Goal: Task Accomplishment & Management: Manage account settings

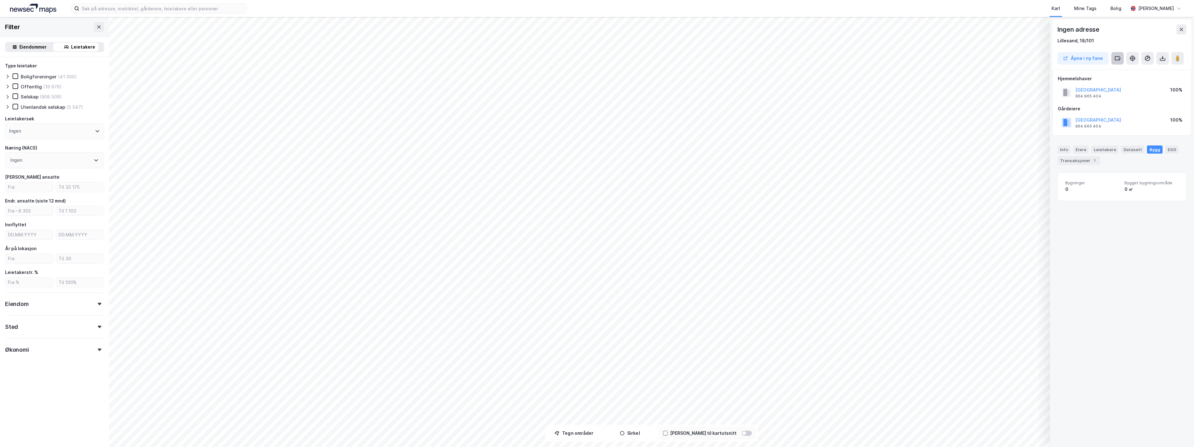
click at [665, 56] on icon at bounding box center [1118, 57] width 5 height 3
click at [665, 67] on icon at bounding box center [1118, 65] width 5 height 3
click at [665, 60] on icon at bounding box center [1120, 60] width 2 height 0
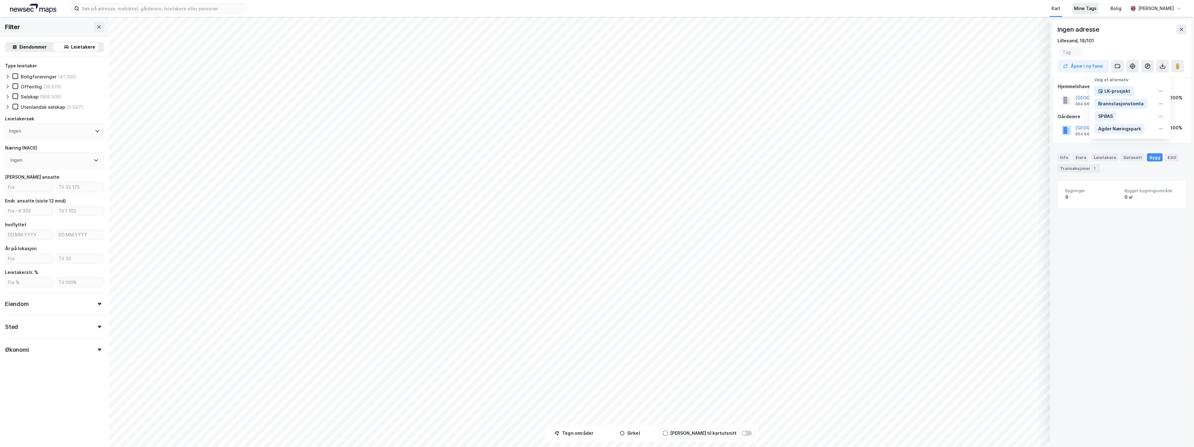
click at [665, 9] on div "Mine Tags" at bounding box center [1086, 9] width 23 height 8
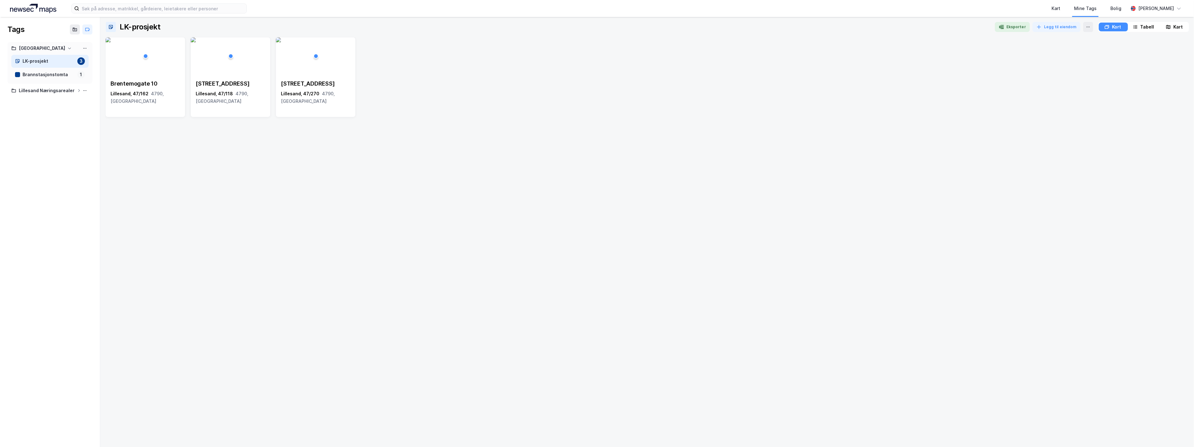
click at [665, 26] on div "Kart" at bounding box center [1178, 27] width 9 height 8
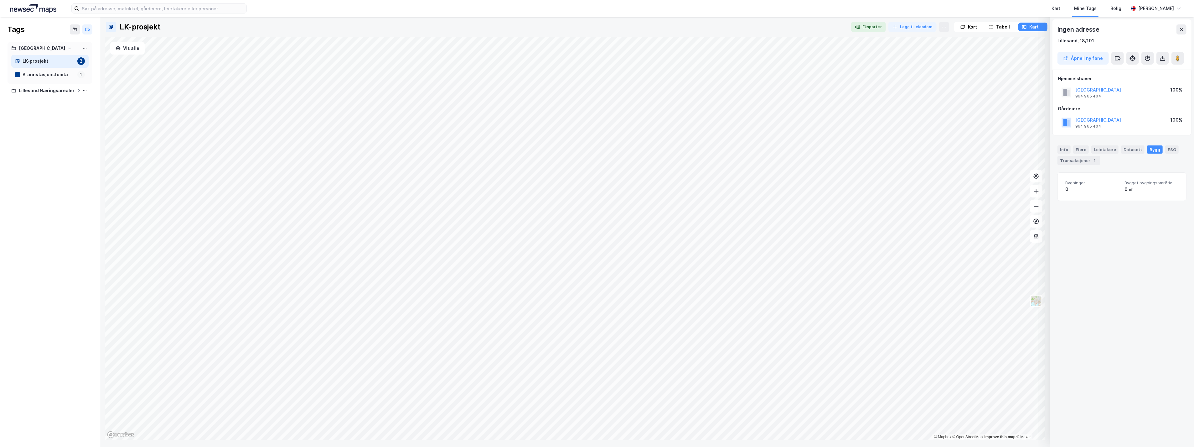
click at [68, 49] on icon at bounding box center [70, 48] width 4 height 4
click at [77, 91] on icon at bounding box center [79, 91] width 4 height 4
click at [88, 29] on icon at bounding box center [87, 29] width 5 height 5
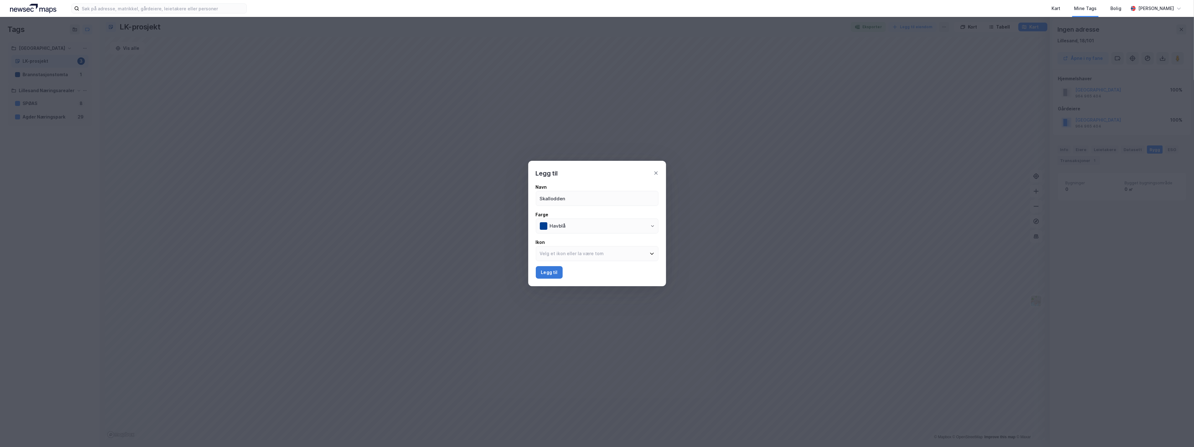
type input "Skallodden"
click at [561, 272] on button "Legg til" at bounding box center [549, 272] width 27 height 13
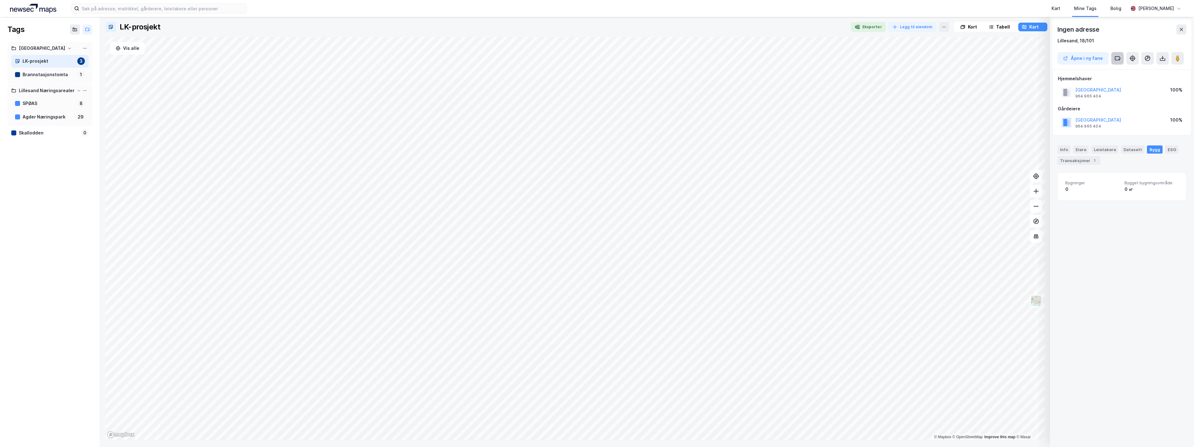
click at [665, 58] on icon at bounding box center [1118, 58] width 6 height 6
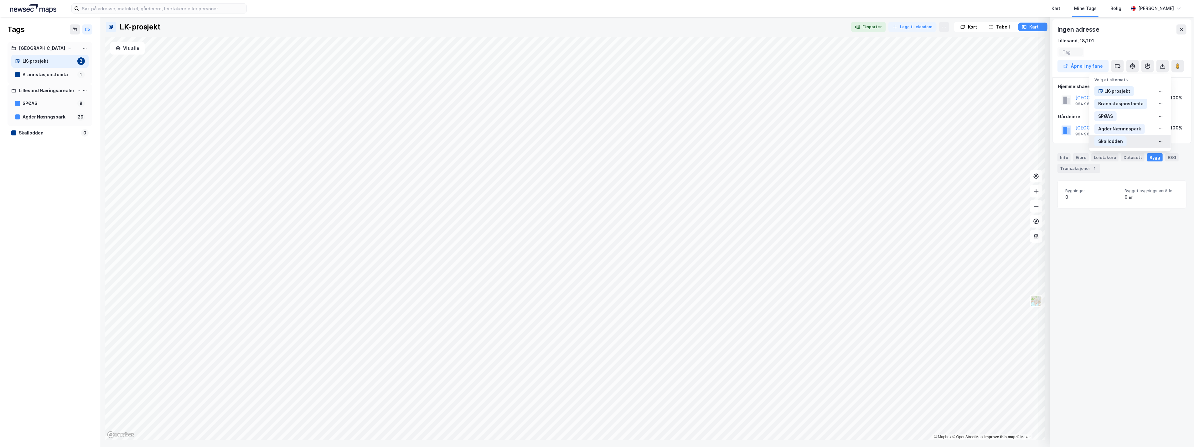
click at [665, 141] on div "Skallodden" at bounding box center [1111, 142] width 25 height 8
click at [48, 191] on div "Tags Lillesand kommune LK-prosjekt 3 Brannstasjonstomta 1 Skallodden 1 Lillesan…" at bounding box center [50, 232] width 100 height 430
click at [35, 86] on div "Skallodden" at bounding box center [49, 88] width 52 height 8
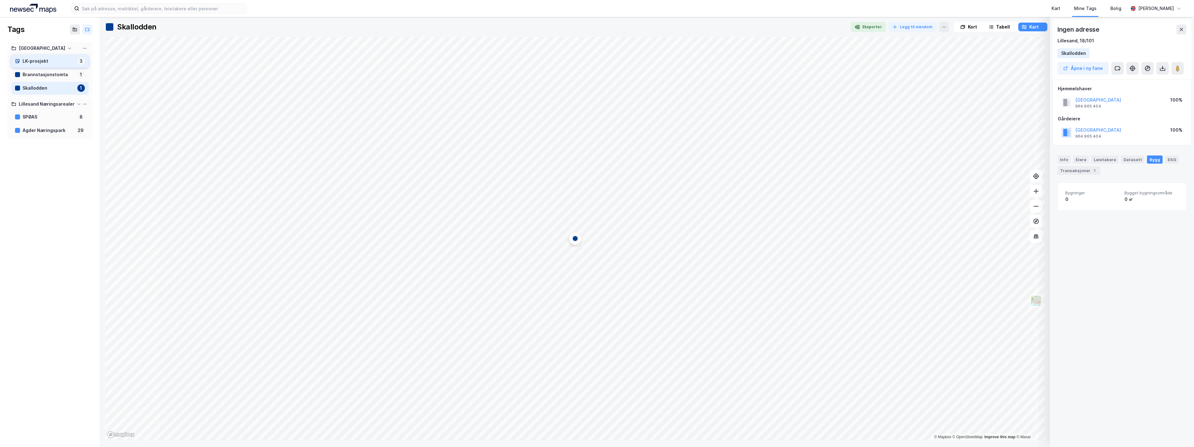
click at [44, 64] on div "LK-prosjekt" at bounding box center [49, 61] width 52 height 8
click at [32, 60] on div "LK-prosjekt" at bounding box center [49, 61] width 52 height 8
click at [665, 27] on icon at bounding box center [1024, 26] width 5 height 5
click at [29, 73] on div "Brannstasjonstomta" at bounding box center [49, 75] width 52 height 8
click at [33, 61] on div "LK-prosjekt" at bounding box center [49, 61] width 52 height 8
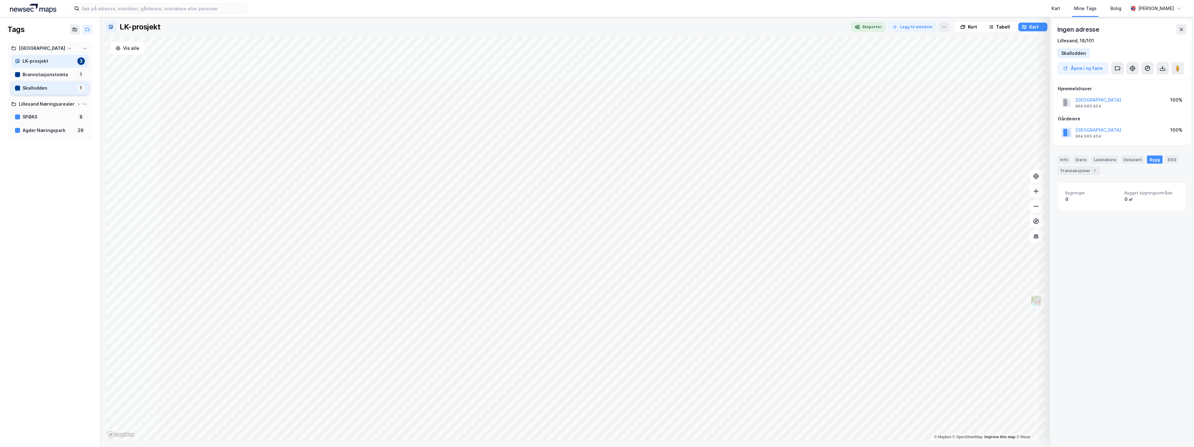
click at [32, 89] on div "Skallodden" at bounding box center [49, 88] width 52 height 8
click at [35, 60] on div "LK-prosjekt" at bounding box center [49, 61] width 52 height 8
click at [665, 26] on div "Kort" at bounding box center [972, 27] width 9 height 8
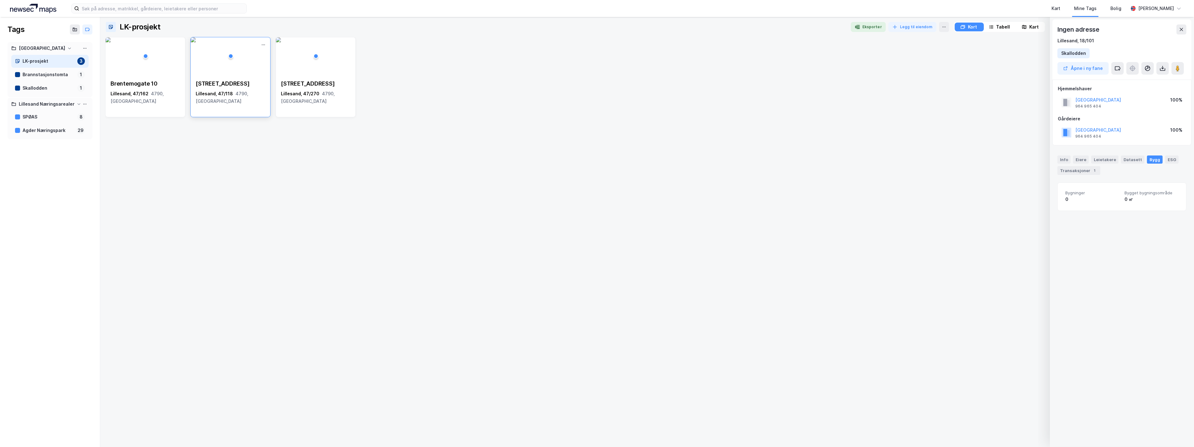
click at [196, 42] on img at bounding box center [193, 39] width 5 height 5
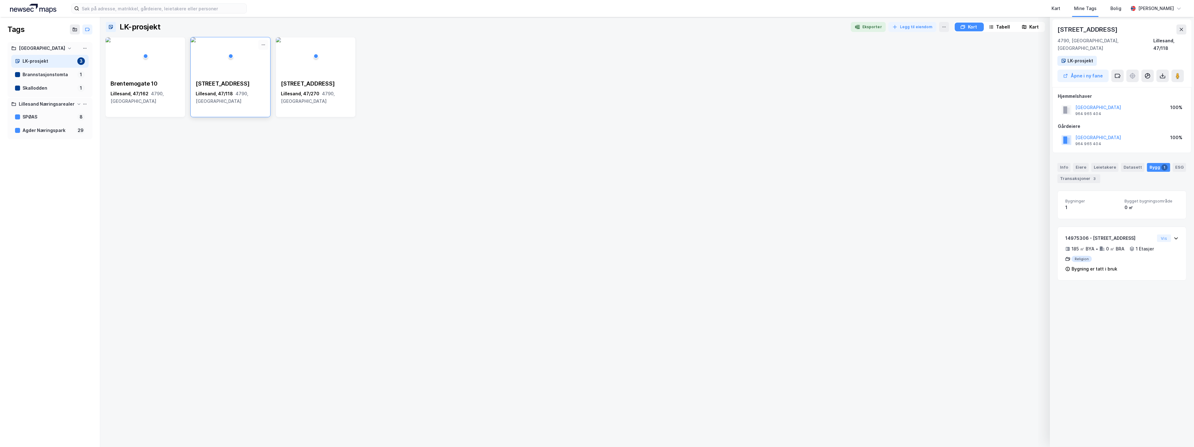
click at [263, 47] on icon at bounding box center [263, 44] width 5 height 5
click at [231, 55] on div "Fjerne" at bounding box center [237, 56] width 63 height 10
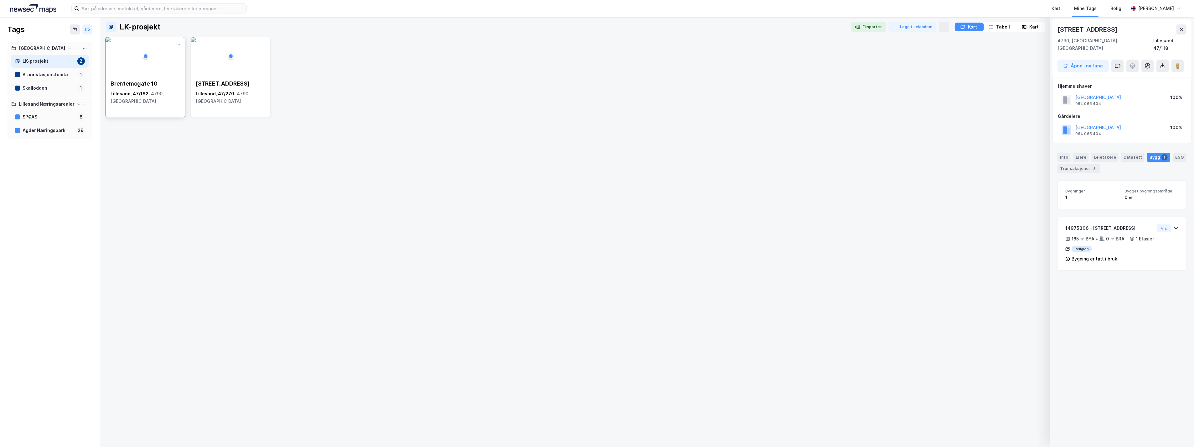
click at [111, 42] on img at bounding box center [108, 39] width 5 height 5
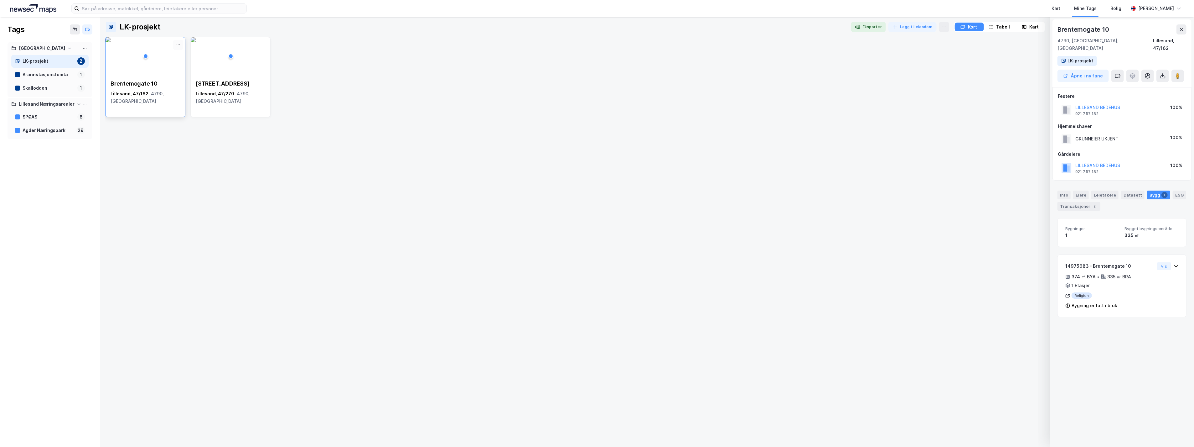
click at [179, 45] on icon at bounding box center [178, 44] width 5 height 5
click at [138, 54] on div "Fjerne" at bounding box center [138, 56] width 12 height 5
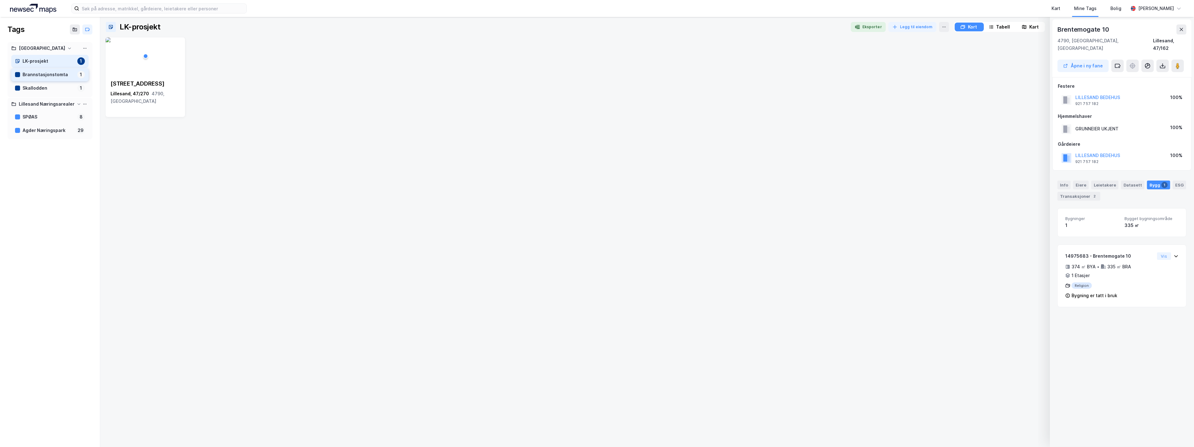
click at [36, 74] on div "Brannstasjonstomta" at bounding box center [49, 75] width 52 height 8
click at [40, 86] on div "Skallodden" at bounding box center [49, 88] width 52 height 8
click at [43, 72] on div "Brannstasjonstomta" at bounding box center [49, 75] width 52 height 8
click at [45, 61] on div "LK-prosjekt" at bounding box center [49, 61] width 52 height 8
click at [43, 75] on div "Brannstasjonstomta" at bounding box center [49, 75] width 52 height 8
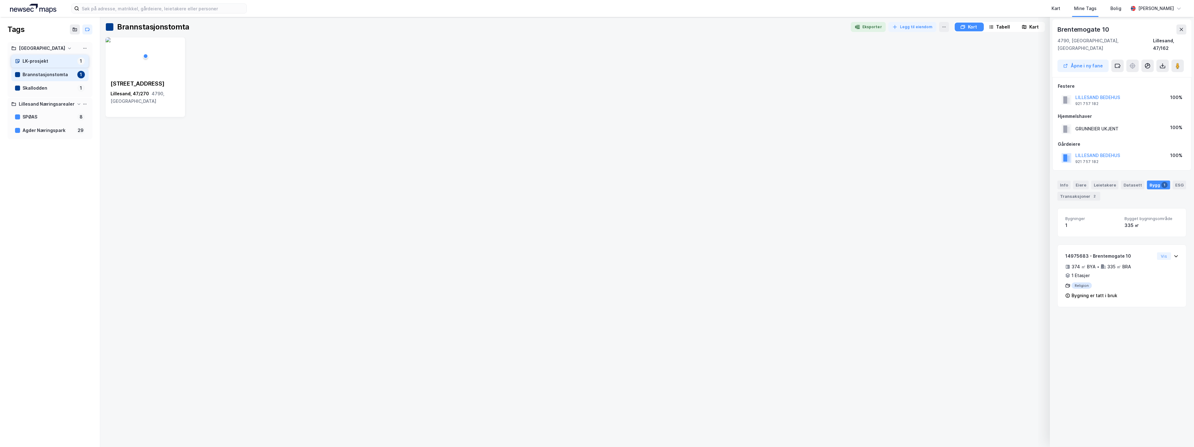
click at [43, 62] on div "LK-prosjekt" at bounding box center [49, 61] width 52 height 8
click at [39, 87] on div "Skallodden" at bounding box center [49, 88] width 52 height 8
click at [665, 63] on icon at bounding box center [1118, 66] width 6 height 6
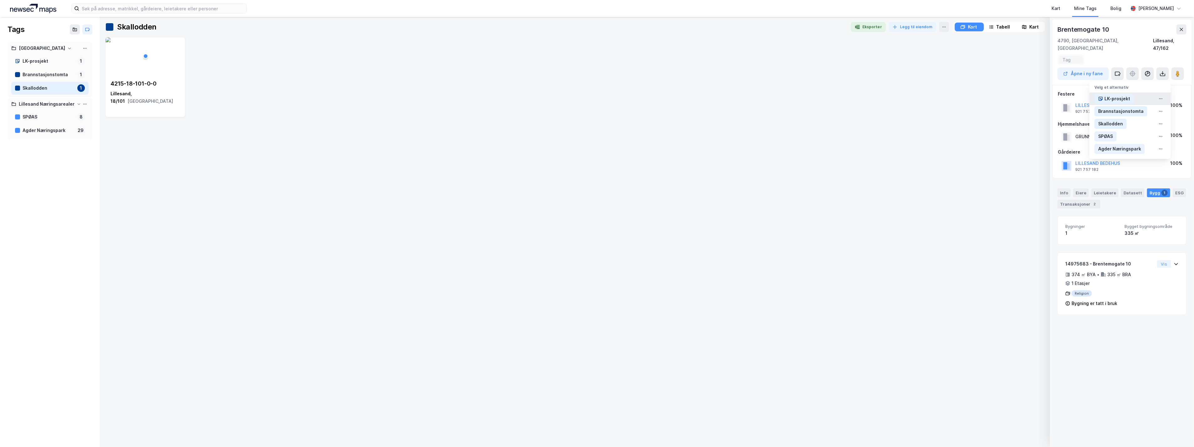
click at [665, 95] on div "LK-prosjekt" at bounding box center [1118, 99] width 26 height 8
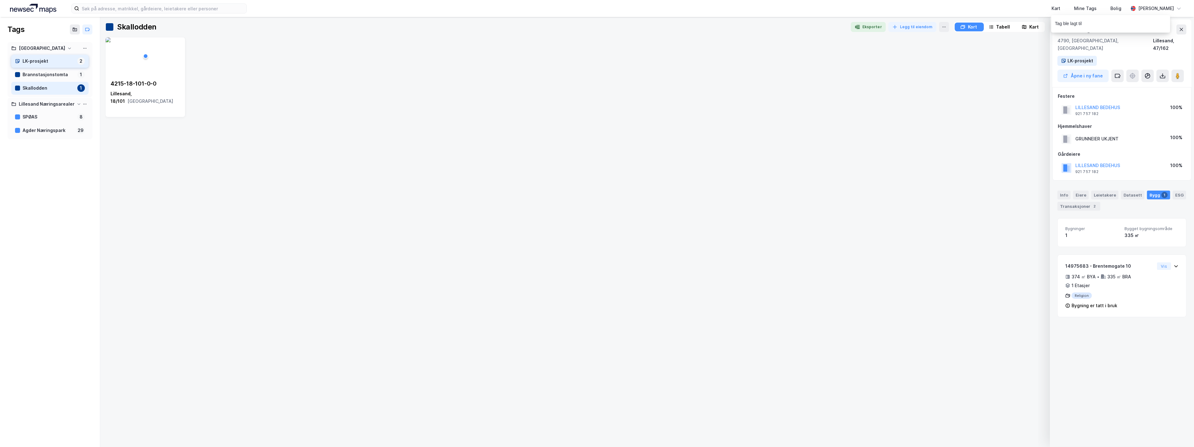
click at [36, 60] on div "LK-prosjekt" at bounding box center [49, 61] width 52 height 8
click at [26, 89] on div "Skallodden" at bounding box center [49, 88] width 52 height 8
click at [665, 74] on icon at bounding box center [1118, 75] width 5 height 3
click at [111, 42] on img at bounding box center [108, 39] width 5 height 5
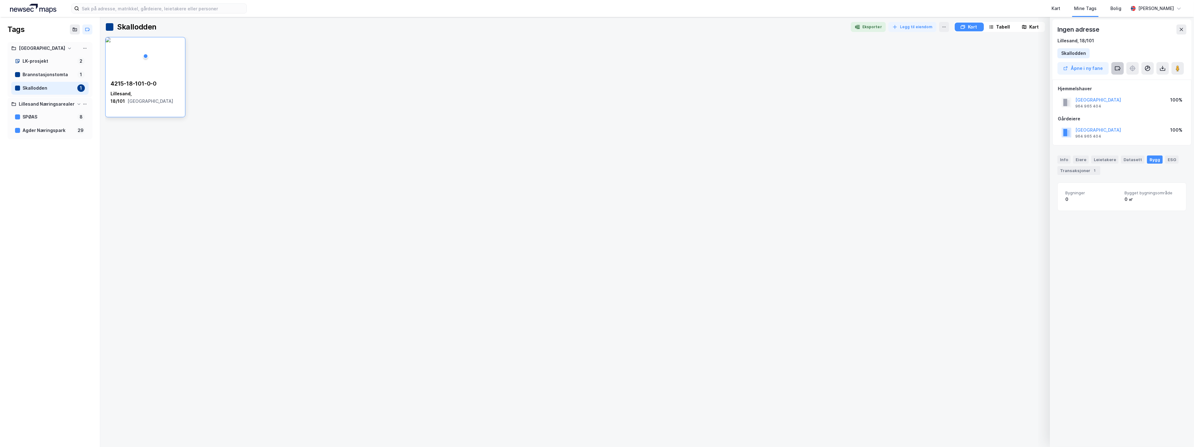
click at [665, 70] on icon at bounding box center [1120, 70] width 2 height 0
click at [665, 113] on div "LK-prosjekt" at bounding box center [1118, 114] width 26 height 8
click at [44, 74] on div "Brannstasjonstomta" at bounding box center [49, 75] width 52 height 8
click at [665, 68] on icon at bounding box center [1118, 68] width 6 height 6
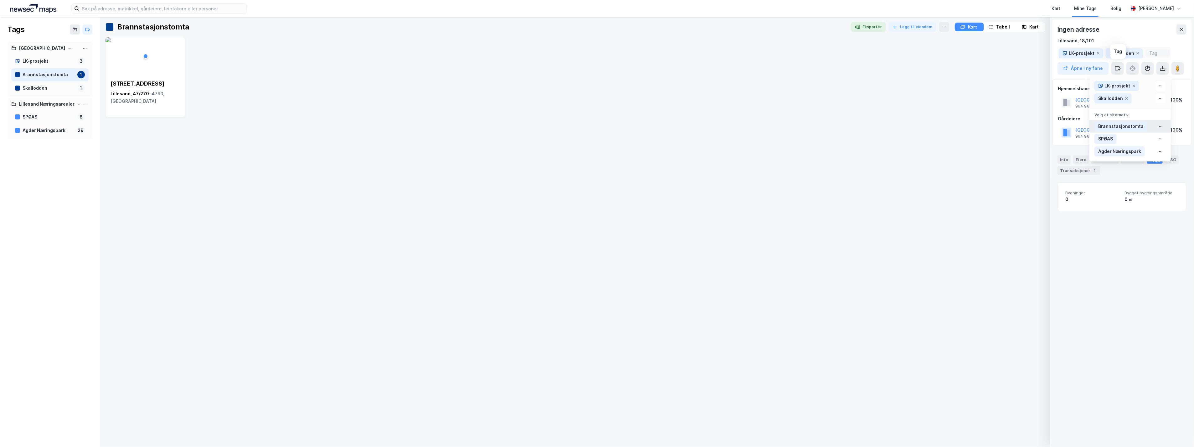
click at [665, 126] on div "Brannstasjonstomta" at bounding box center [1121, 126] width 45 height 8
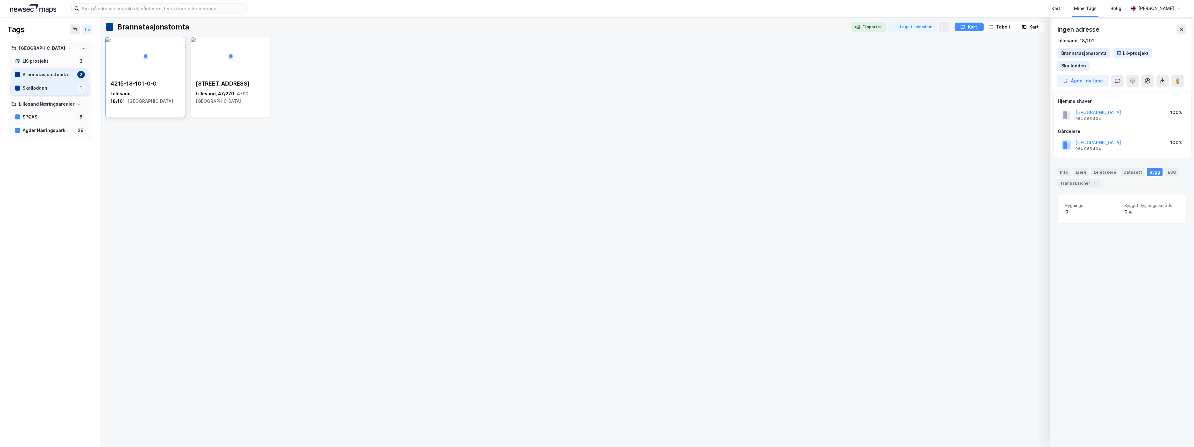
click at [31, 91] on div "Skallodden" at bounding box center [49, 88] width 52 height 8
click at [33, 89] on div "Skallodden" at bounding box center [49, 88] width 52 height 8
click at [41, 73] on div "Brannstasjonstomta" at bounding box center [49, 75] width 52 height 8
click at [214, 163] on div "4215-18-101-0-0 Lillesand, 18/101 Agder Storgata 13 Lillesand, 47/270 4790, Agd…" at bounding box center [647, 239] width 1084 height 405
click at [30, 73] on div "Brannstasjonstomta" at bounding box center [49, 75] width 52 height 8
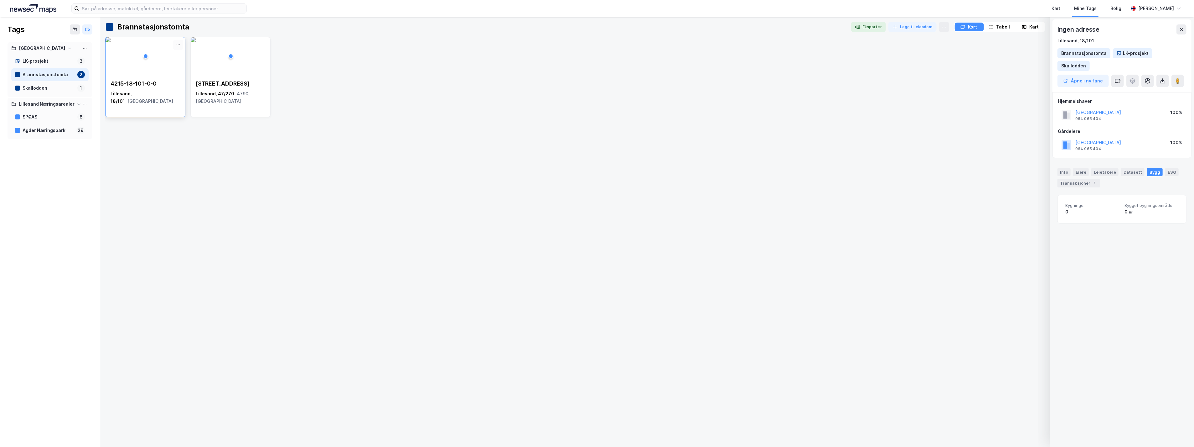
click at [176, 46] on icon at bounding box center [178, 44] width 5 height 5
click at [133, 54] on div "Fjerne" at bounding box center [138, 56] width 12 height 5
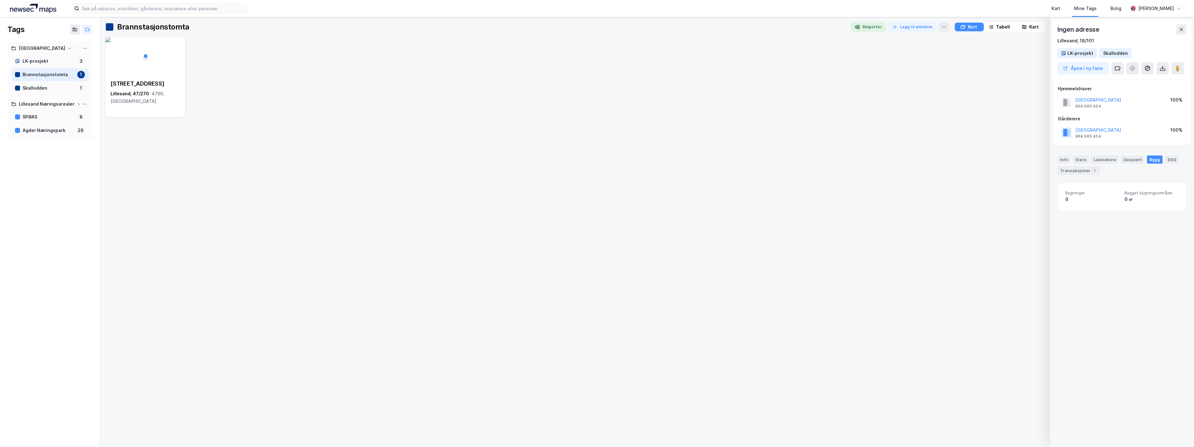
click at [171, 179] on div "Storgata 13 Lillesand, 47/270 4790, Agder" at bounding box center [647, 239] width 1084 height 405
click at [37, 89] on div "Skallodden" at bounding box center [49, 88] width 52 height 8
click at [39, 75] on div "Brannstasjonstomta" at bounding box center [49, 75] width 52 height 8
click at [39, 61] on div "LK-prosjekt" at bounding box center [49, 61] width 52 height 8
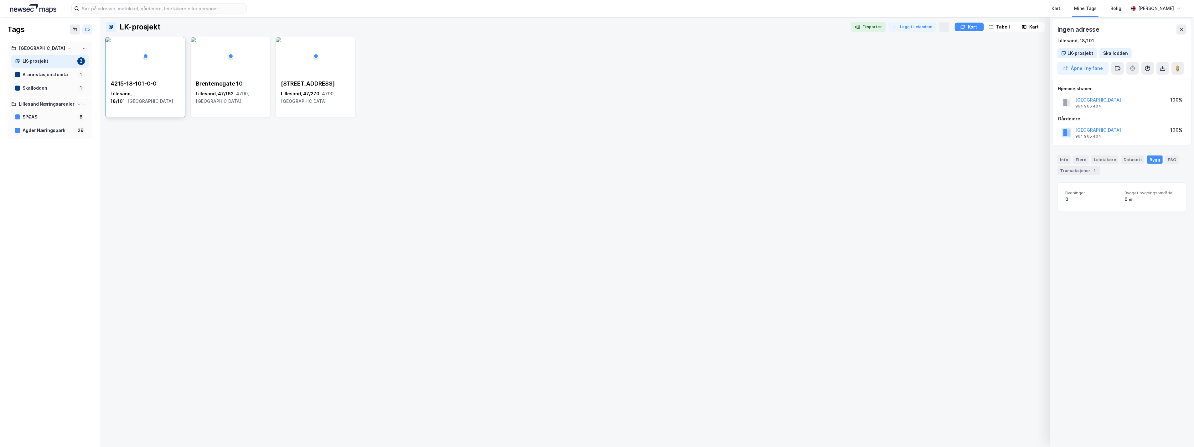
drag, startPoint x: 244, startPoint y: 142, endPoint x: 244, endPoint y: 172, distance: 29.8
click at [244, 172] on div "4215-18-101-0-0 Lillesand, 18/101 Agder Brentemogate 10 Lillesand, 47/162 4790,…" at bounding box center [647, 239] width 1084 height 405
click at [196, 42] on img at bounding box center [193, 39] width 5 height 5
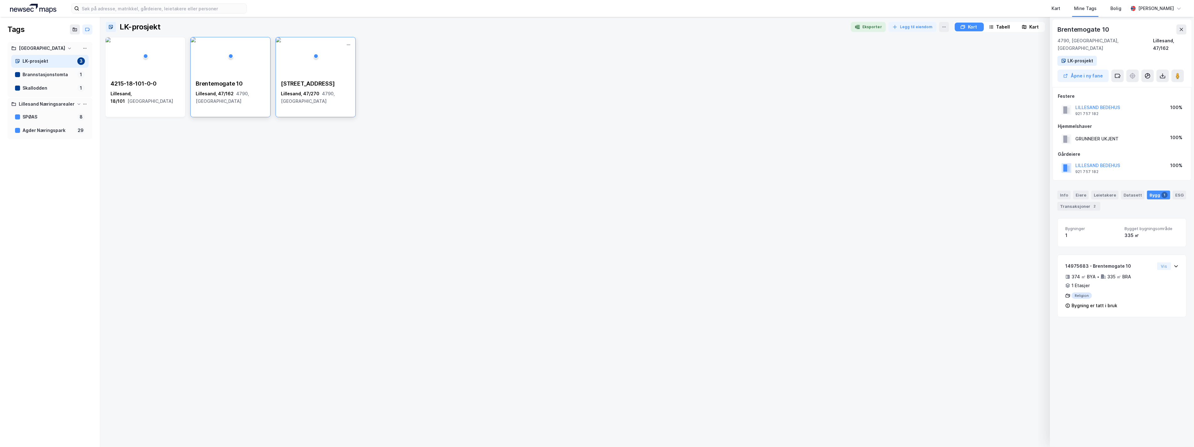
click at [281, 42] on img at bounding box center [278, 39] width 5 height 5
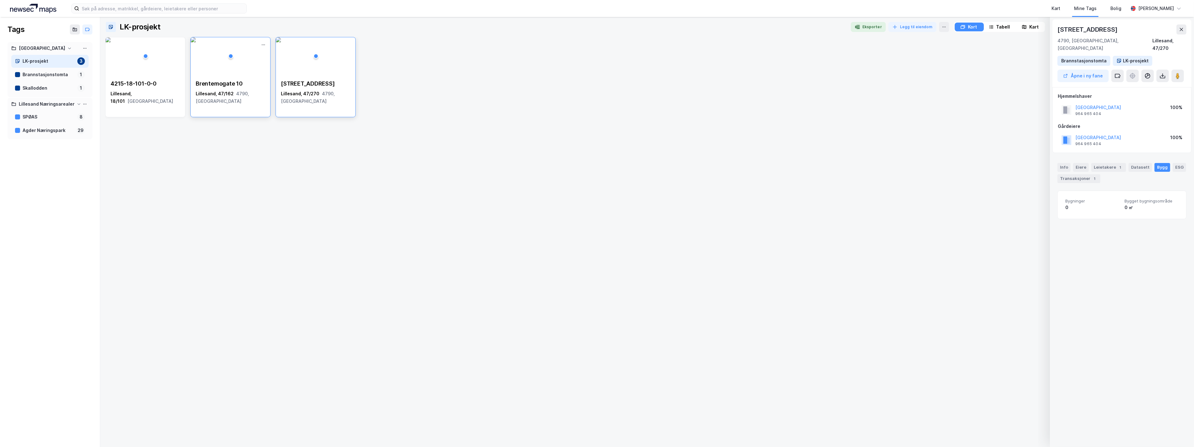
click at [196, 42] on img at bounding box center [193, 39] width 5 height 5
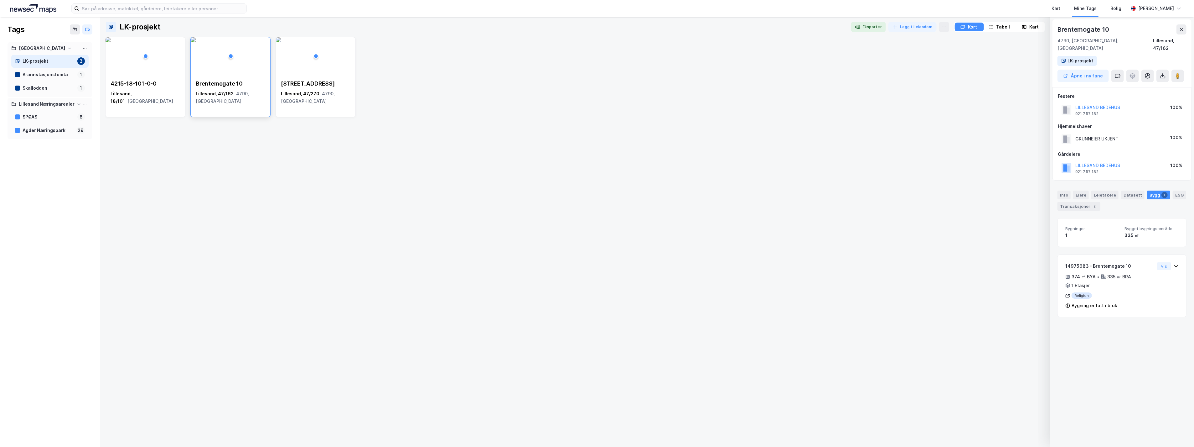
click at [665, 29] on icon at bounding box center [1026, 27] width 2 height 4
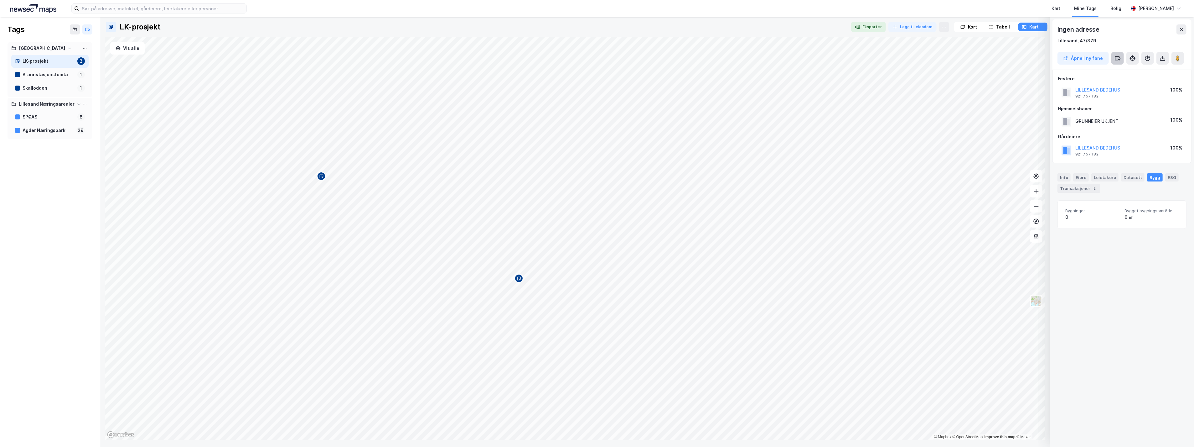
click at [665, 58] on button at bounding box center [1118, 58] width 13 height 13
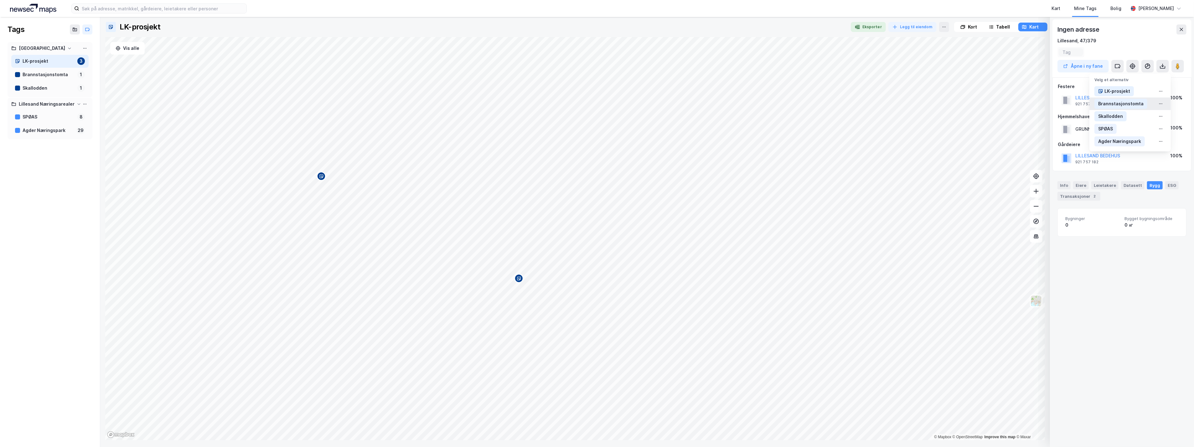
click at [665, 104] on div "Brannstasjonstomta" at bounding box center [1121, 104] width 45 height 8
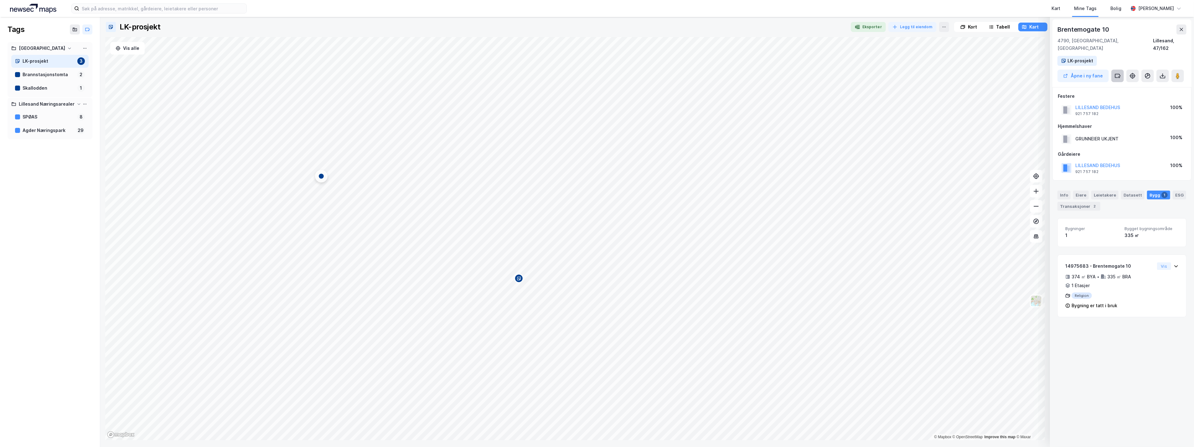
click at [665, 73] on icon at bounding box center [1118, 76] width 6 height 6
click at [665, 117] on div "Brannstasjonstomta" at bounding box center [1121, 121] width 45 height 8
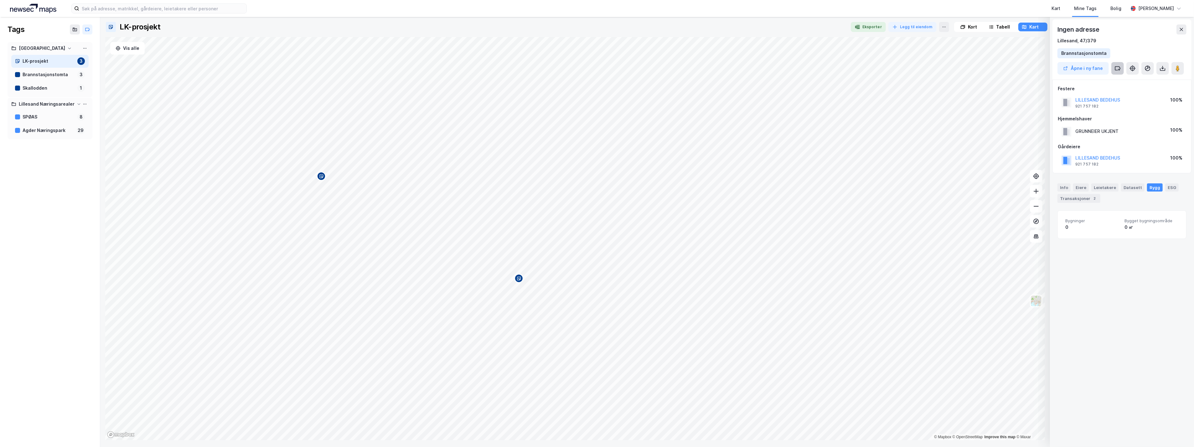
click at [665, 68] on icon at bounding box center [1118, 68] width 6 height 6
click at [665, 111] on div "LK-prosjekt" at bounding box center [1118, 114] width 26 height 8
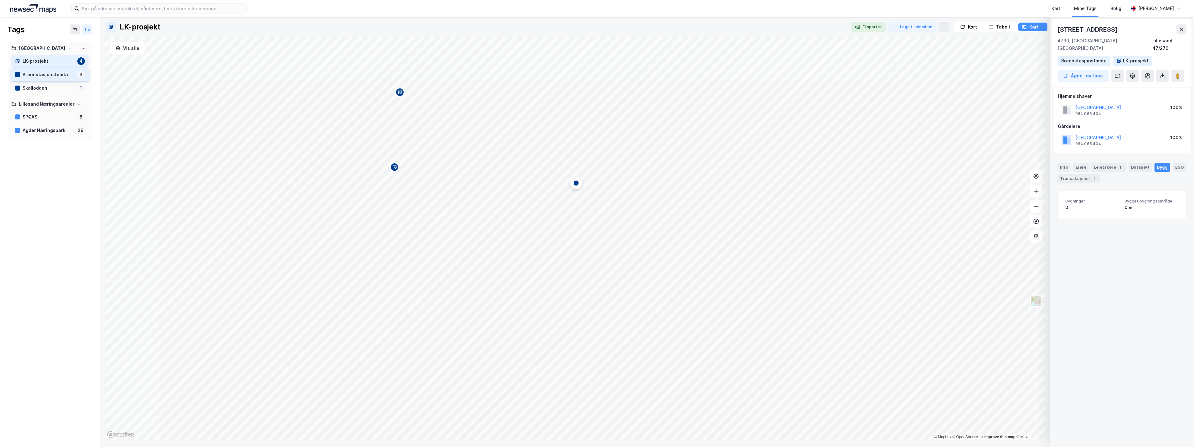
click at [43, 76] on div "Brannstasjonstomta" at bounding box center [49, 75] width 52 height 8
click at [42, 88] on div "Skallodden" at bounding box center [49, 88] width 52 height 8
click at [45, 74] on div "Brannstasjonstomta" at bounding box center [49, 75] width 52 height 8
click at [49, 57] on div "LK-prosjekt" at bounding box center [49, 61] width 52 height 8
click at [665, 24] on div "Tabell" at bounding box center [1004, 27] width 14 height 8
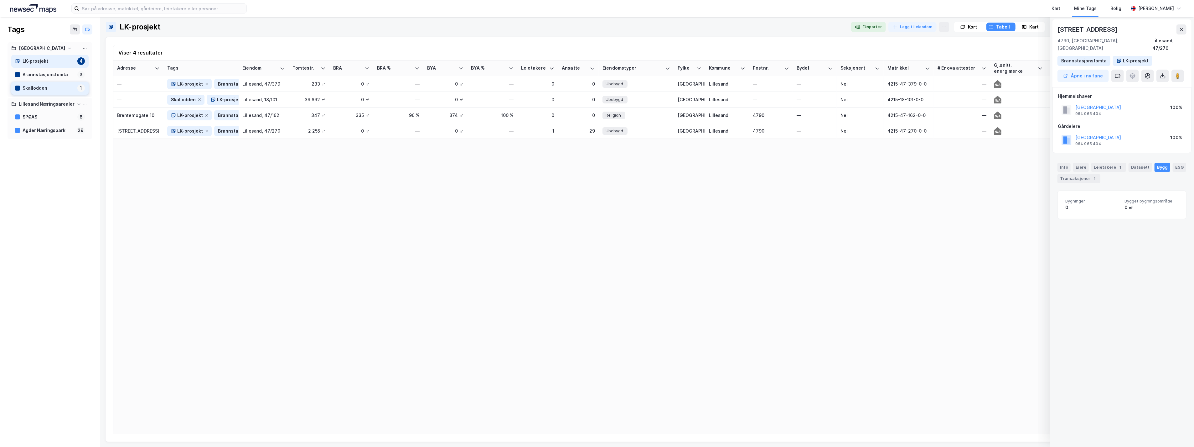
click at [41, 86] on div "Skallodden" at bounding box center [49, 88] width 52 height 8
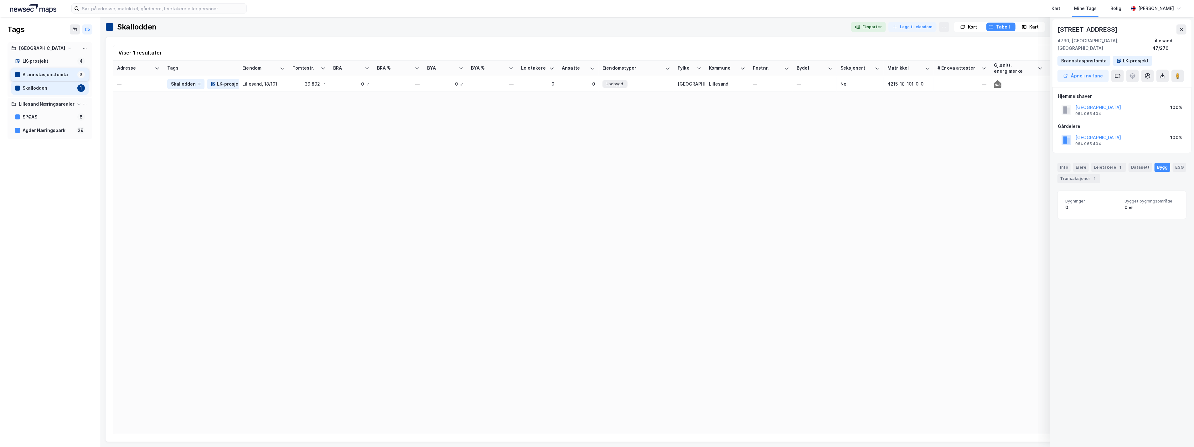
click at [47, 74] on div "Brannstasjonstomta" at bounding box center [49, 75] width 52 height 8
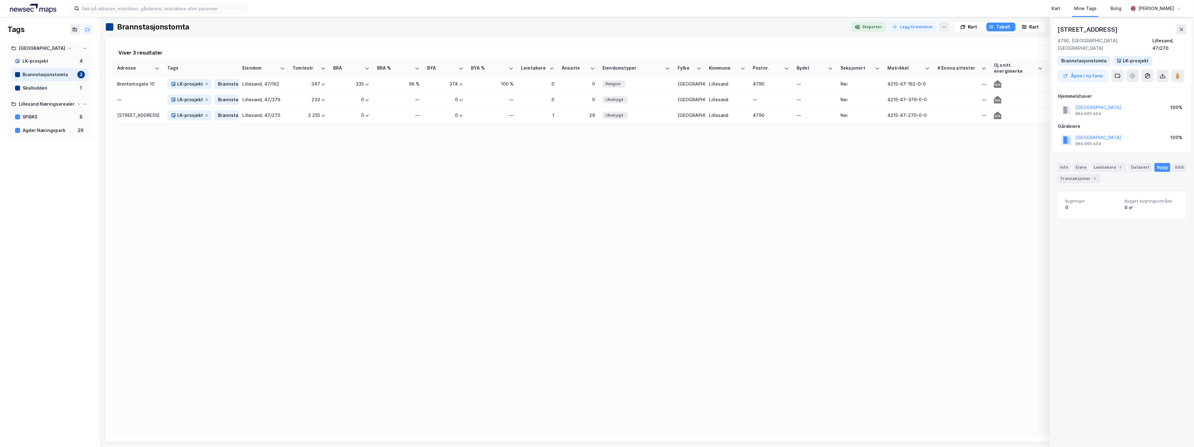
click at [665, 28] on div "Kart" at bounding box center [1034, 27] width 9 height 8
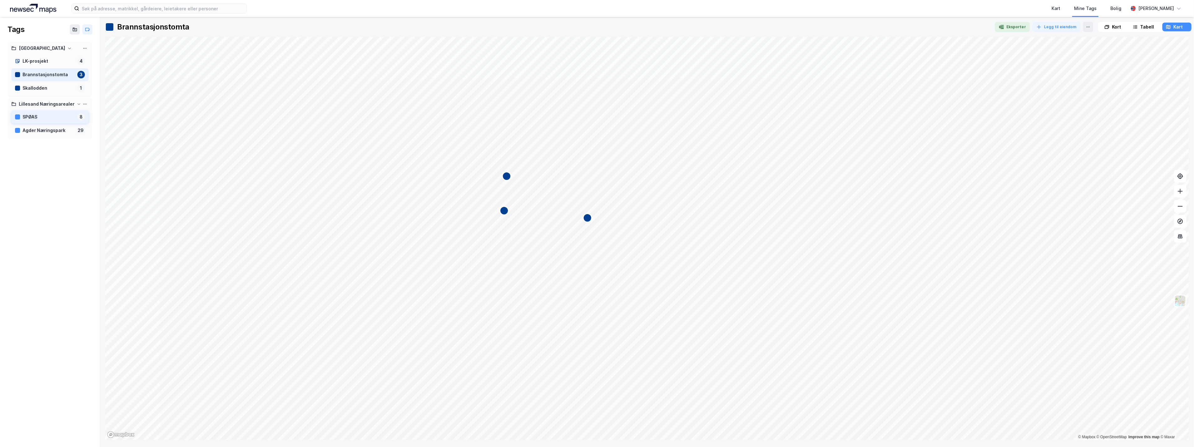
click at [33, 117] on div "SPØAS" at bounding box center [49, 117] width 52 height 8
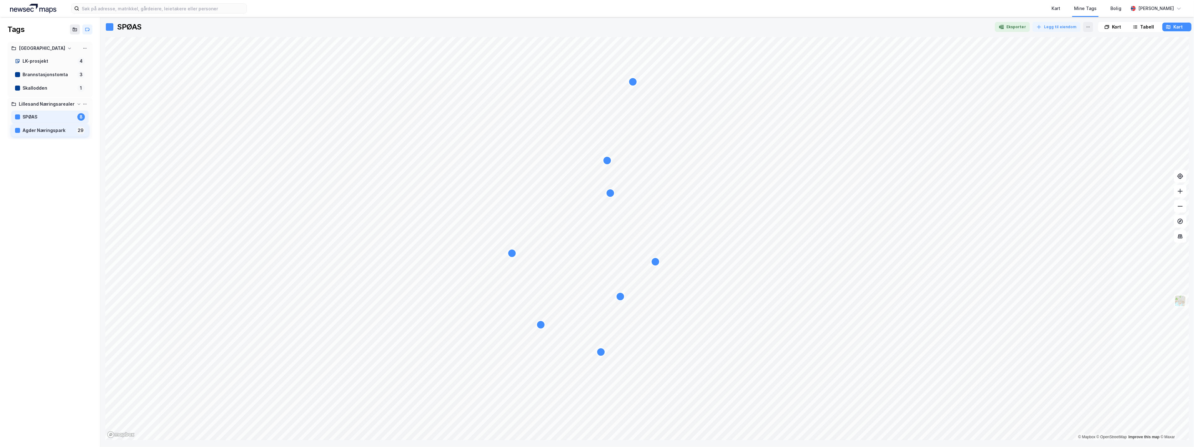
click at [33, 129] on div "Agder Næringspark" at bounding box center [48, 131] width 51 height 8
click at [33, 177] on div "Tags Lillesand kommune LK-prosjekt 4 Brannstasjonstomta 3 Skallodden 1 Lillesan…" at bounding box center [50, 232] width 100 height 430
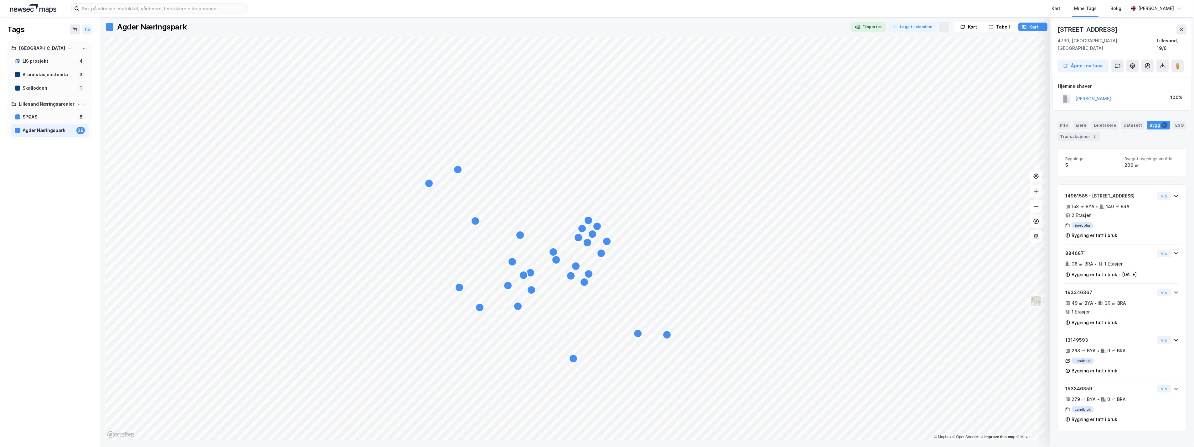
click at [82, 181] on div "Tags Lillesand kommune LK-prosjekt 4 Brannstasjonstomta 3 Skallodden 1 Lillesan…" at bounding box center [50, 232] width 100 height 430
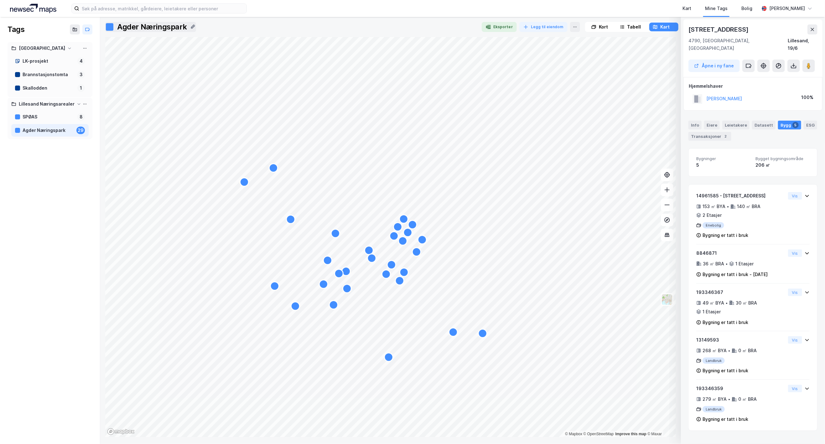
click at [665, 27] on icon at bounding box center [812, 29] width 5 height 5
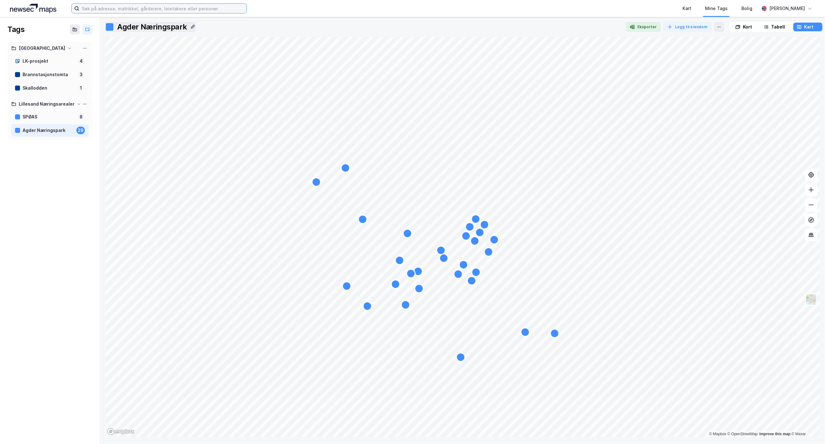
click at [146, 7] on input at bounding box center [162, 8] width 167 height 9
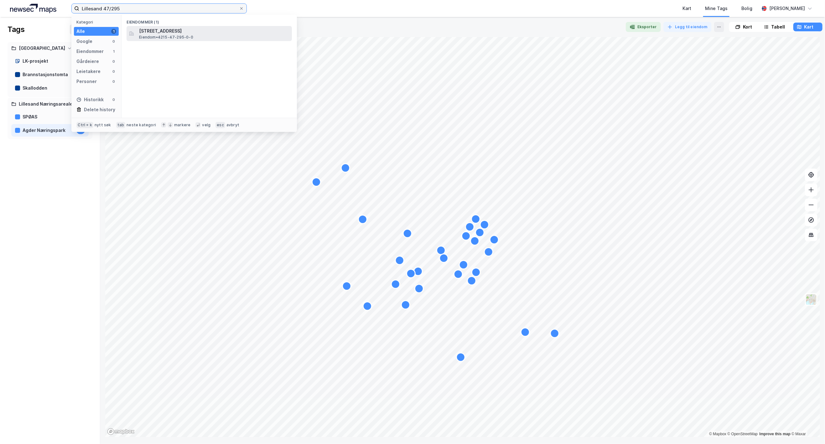
type input "Lillesand 47/295"
click at [174, 35] on span "Eiendom • 4215-47-295-0-0" at bounding box center [166, 37] width 54 height 5
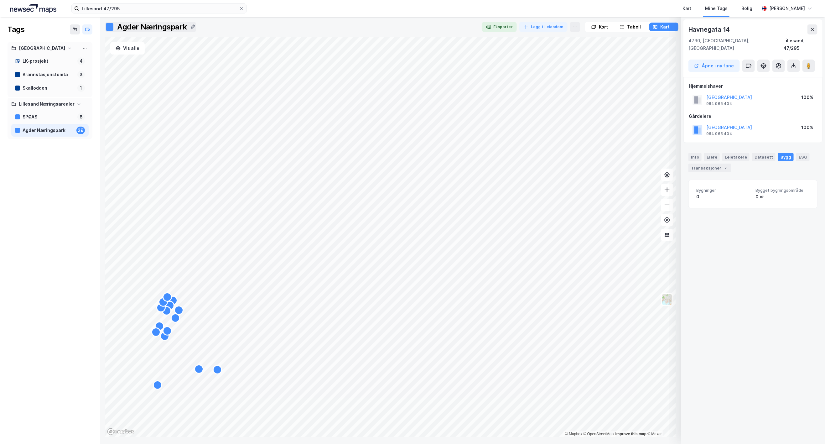
click at [48, 130] on div "Agder Næringspark" at bounding box center [48, 131] width 51 height 8
click at [45, 132] on div "Agder Næringspark" at bounding box center [48, 131] width 51 height 8
click at [665, 60] on button at bounding box center [748, 66] width 13 height 13
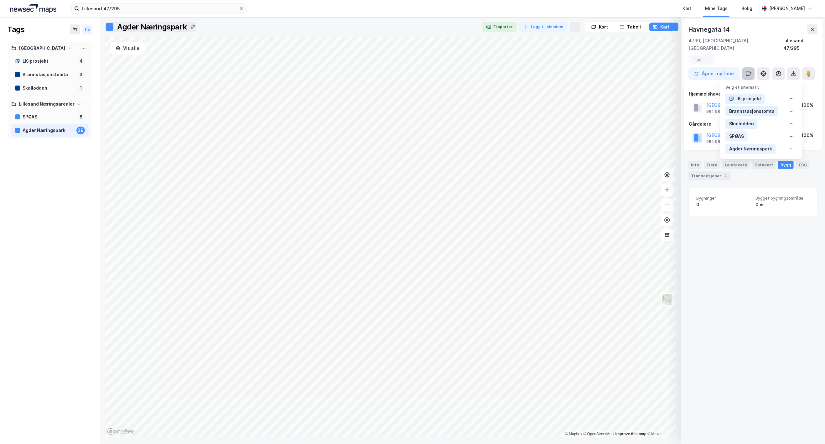
click at [665, 70] on icon at bounding box center [749, 73] width 6 height 6
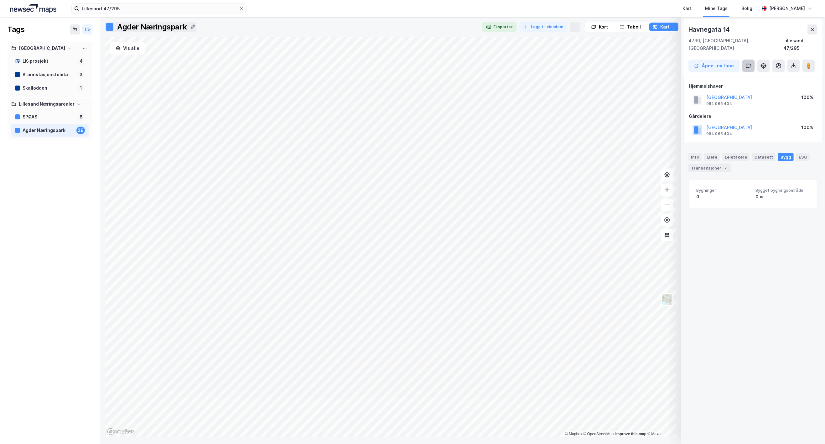
click at [665, 63] on icon at bounding box center [749, 66] width 6 height 6
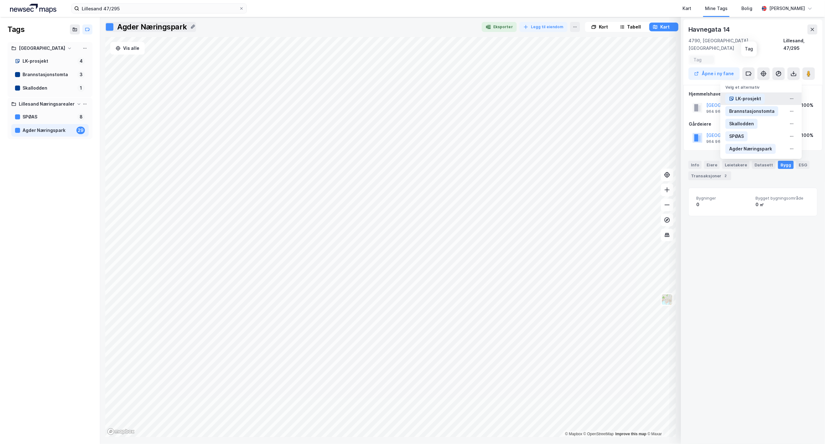
click at [665, 95] on div "LK-prosjekt" at bounding box center [749, 99] width 26 height 8
click at [665, 73] on icon at bounding box center [749, 76] width 6 height 6
click at [665, 58] on input at bounding box center [749, 60] width 17 height 5
type input "Langbrygga"
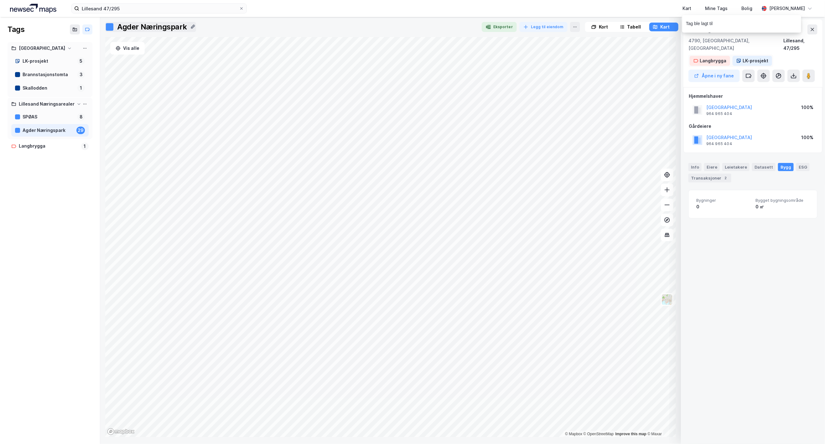
click at [665, 57] on div "Langbrygga" at bounding box center [713, 61] width 27 height 8
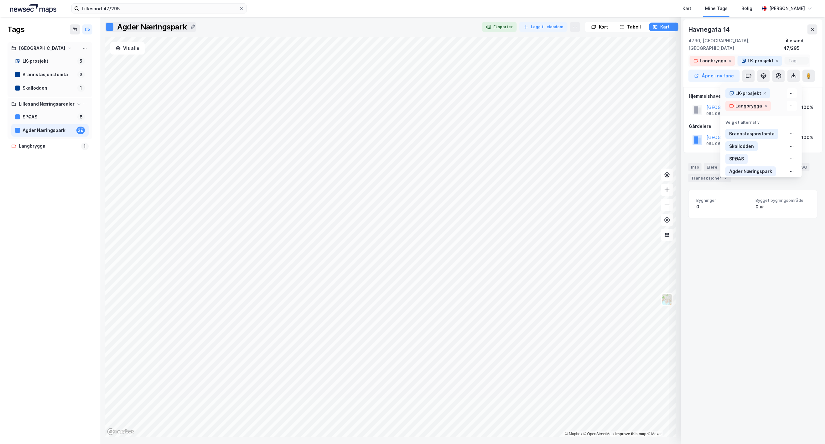
drag, startPoint x: 712, startPoint y: 53, endPoint x: 706, endPoint y: 53, distance: 6.0
click at [665, 57] on div "Langbrygga" at bounding box center [713, 61] width 27 height 8
click at [665, 103] on icon at bounding box center [791, 105] width 5 height 5
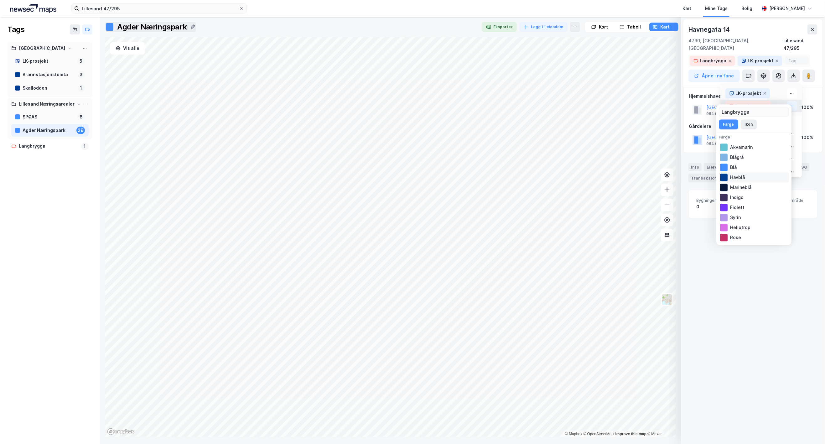
click at [665, 177] on div at bounding box center [724, 178] width 8 height 8
click at [665, 102] on div "Langbrygga" at bounding box center [749, 106] width 27 height 8
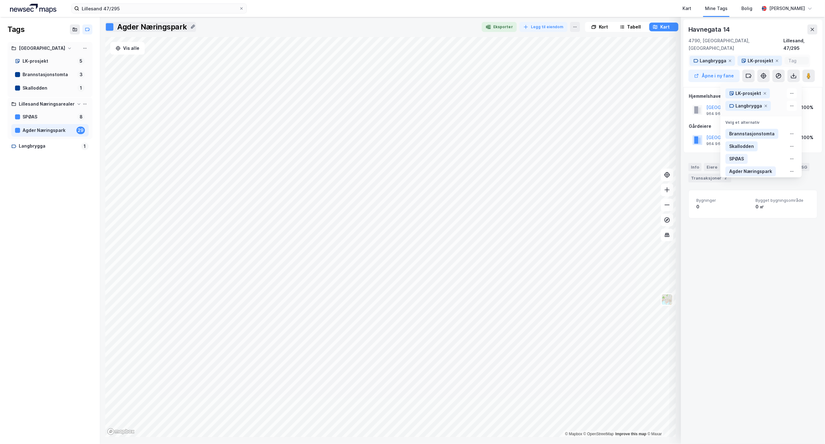
click at [665, 26] on div "Havnegata 14" at bounding box center [753, 29] width 129 height 10
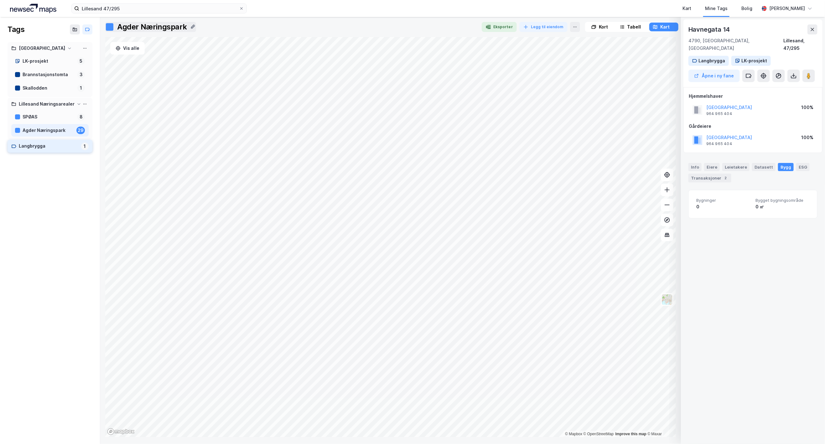
click at [35, 146] on div "Langbrygga" at bounding box center [49, 146] width 60 height 8
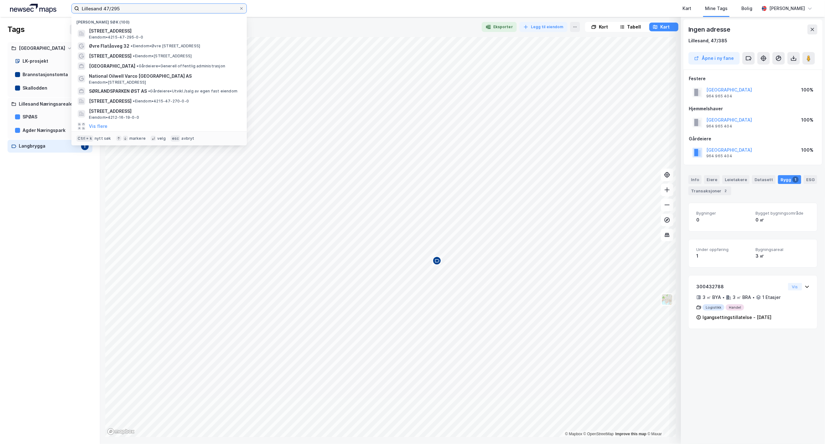
click at [168, 6] on input "Lillesand 47/295" at bounding box center [159, 8] width 160 height 9
drag, startPoint x: 114, startPoint y: 8, endPoint x: 179, endPoint y: 15, distance: 64.7
click at [179, 13] on div "Lillesand 47/295 Nylige søk (100) Havnegata 14, 4790, LILLESAND, LILLESAND Eien…" at bounding box center [158, 8] width 175 height 10
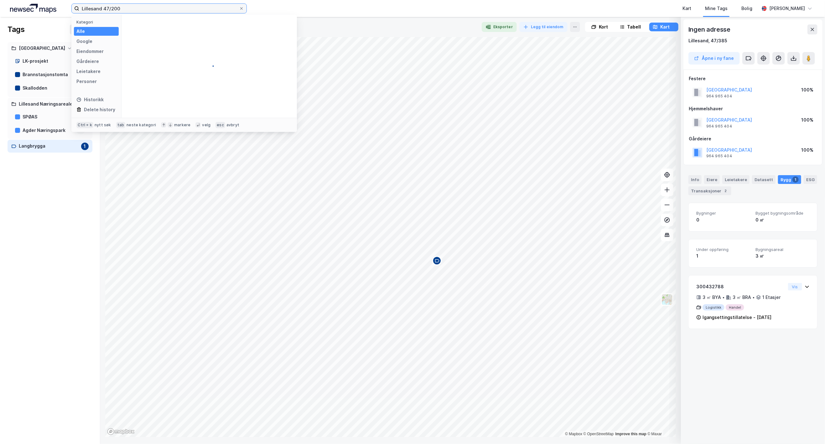
type input "Lillesand 47/200"
click at [182, 29] on span "Kokkenes 12, 4790, LILLESAND, LILLESAND" at bounding box center [160, 31] width 43 height 8
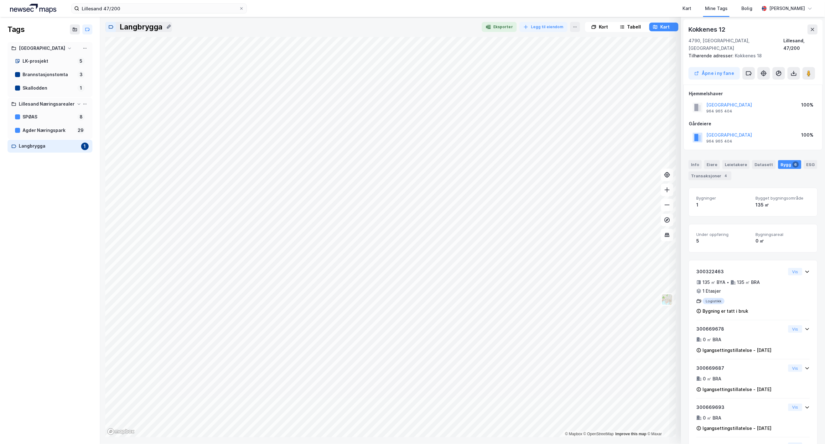
scroll to position [23, 0]
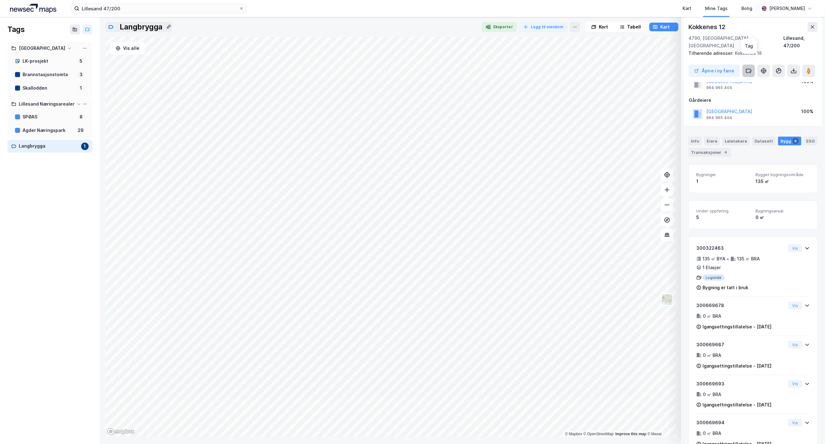
click at [665, 68] on icon at bounding box center [749, 71] width 6 height 6
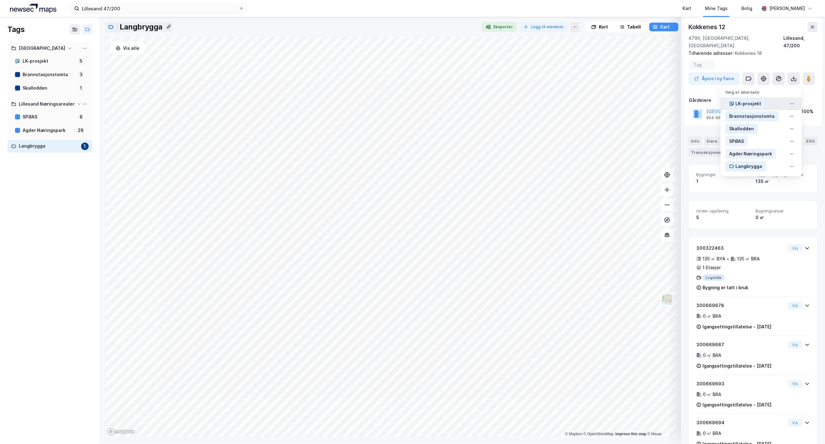
click at [665, 100] on div "LK-prosjekt" at bounding box center [749, 104] width 26 height 8
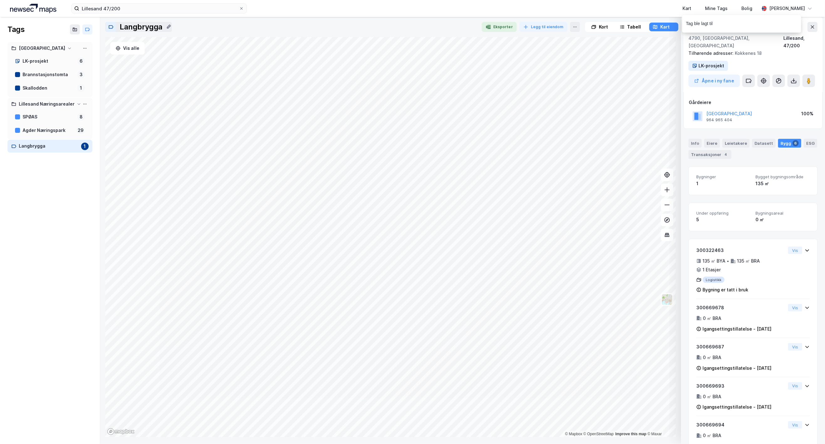
scroll to position [33, 0]
click at [665, 54] on div "Kokkenes 12 4790, Lillesand, Agder Lillesand, 47/200 Tilhørende adresser: Kokke…" at bounding box center [753, 54] width 139 height 75
click at [665, 75] on button at bounding box center [748, 81] width 13 height 13
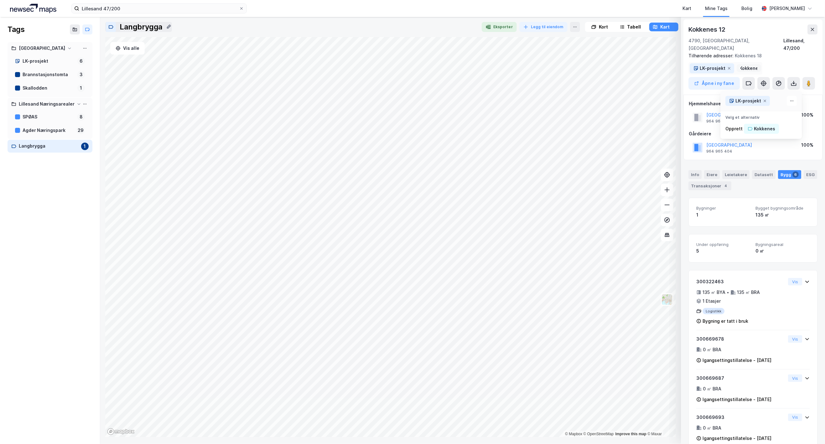
scroll to position [0, 3]
type input "Kokkenes"
click at [665, 125] on div "Kokkenes" at bounding box center [764, 129] width 21 height 8
click at [665, 65] on div "Kokkenes" at bounding box center [710, 69] width 21 height 8
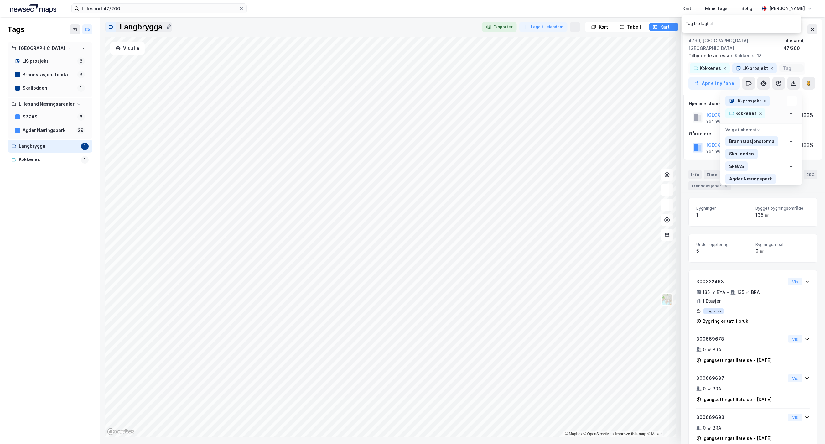
click at [665, 111] on icon at bounding box center [791, 113] width 5 height 5
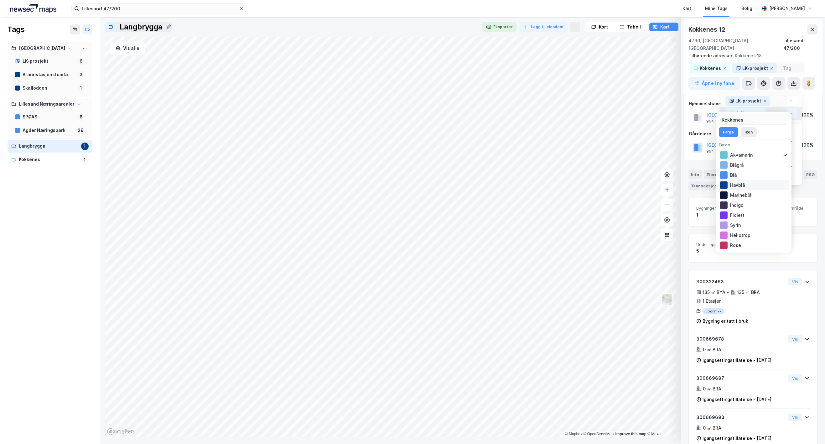
click at [665, 186] on div at bounding box center [724, 185] width 8 height 8
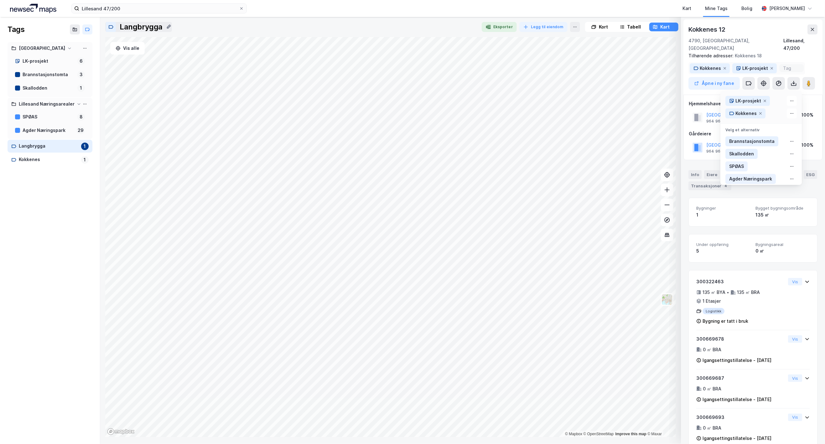
click at [665, 65] on div "Kokkenes" at bounding box center [710, 69] width 21 height 8
click at [665, 25] on div "Kokkenes 12" at bounding box center [753, 29] width 129 height 10
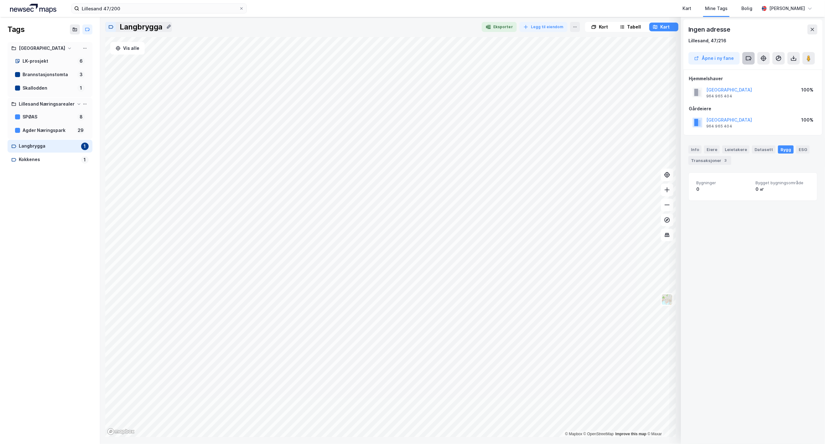
click at [665, 60] on icon at bounding box center [749, 58] width 6 height 6
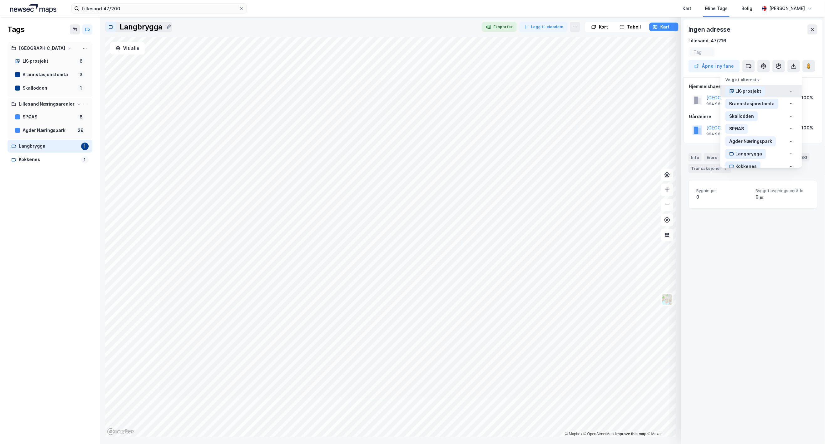
click at [665, 91] on div "LK-prosjekt" at bounding box center [749, 91] width 26 height 8
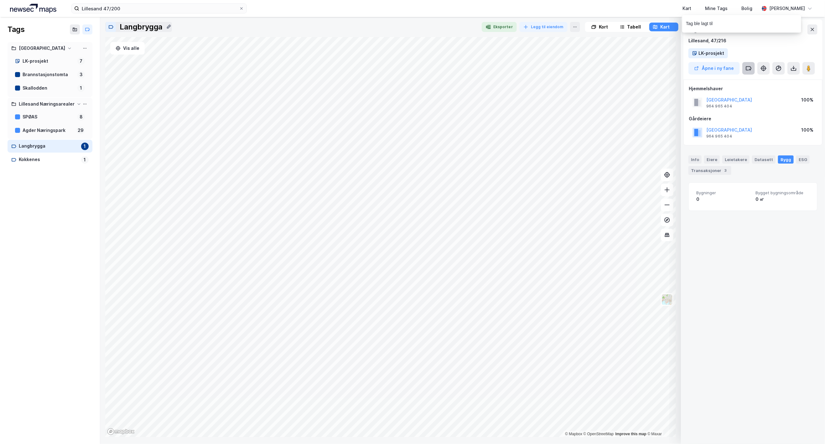
click at [665, 68] on icon at bounding box center [749, 68] width 6 height 6
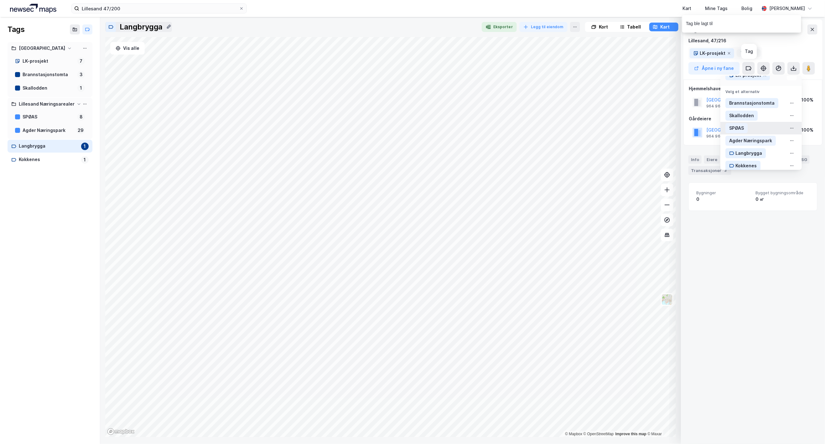
scroll to position [16, 0]
click at [665, 158] on div "Kokkenes" at bounding box center [746, 160] width 21 height 8
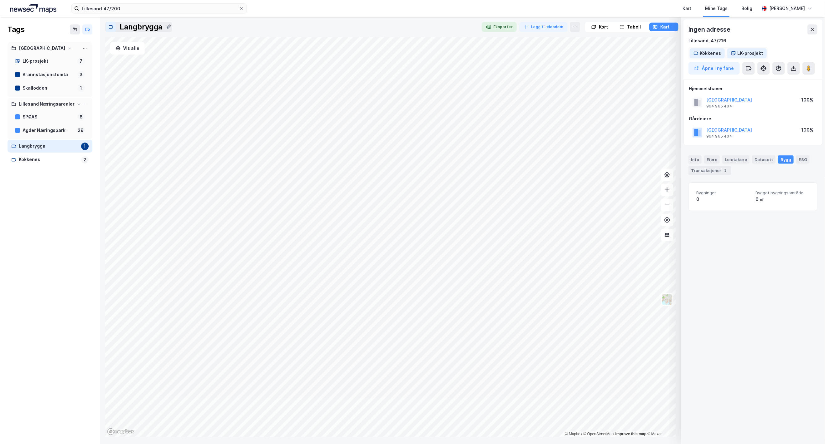
click at [665, 51] on div "Kokkenes" at bounding box center [710, 53] width 21 height 8
click at [665, 31] on div "Ingen adresse" at bounding box center [753, 29] width 129 height 10
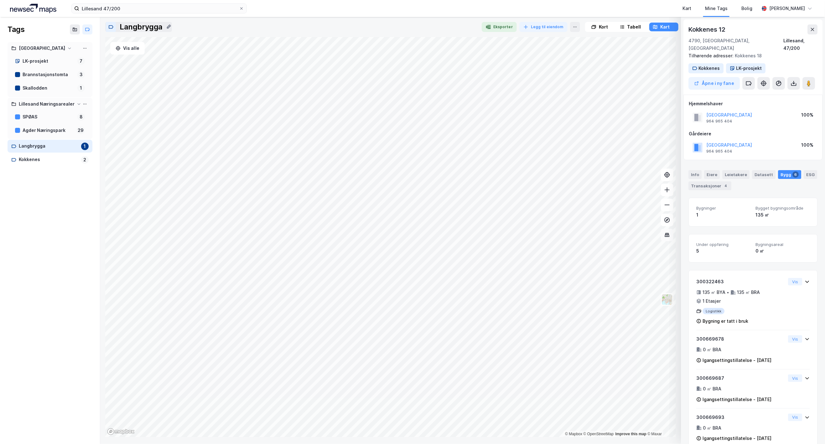
scroll to position [0, 0]
click at [29, 162] on div "Kokkenes" at bounding box center [49, 160] width 60 height 8
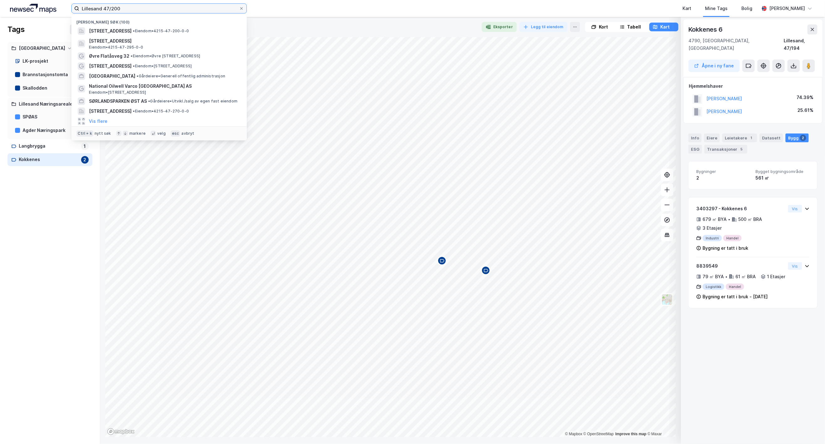
drag, startPoint x: 103, startPoint y: 7, endPoint x: 173, endPoint y: 13, distance: 70.2
click at [171, 13] on label "Lillesand 47/200" at bounding box center [158, 8] width 175 height 10
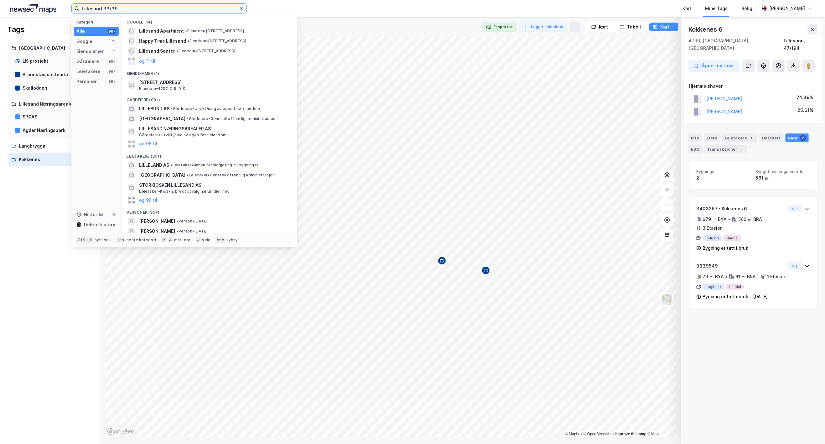
type input "Lillesand 33/39"
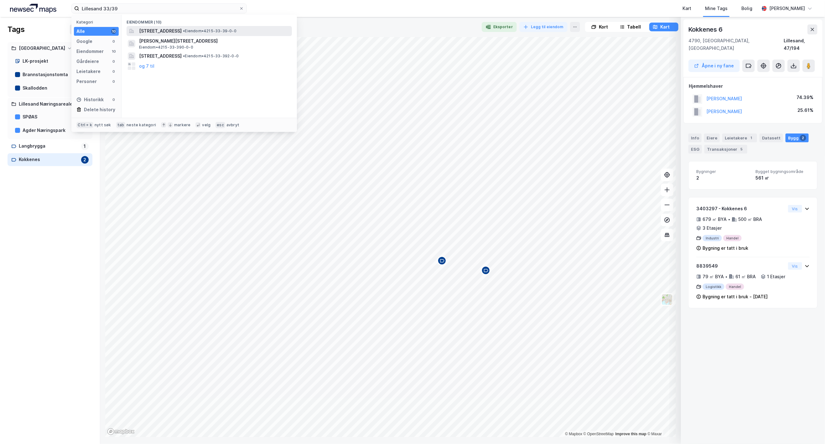
click at [182, 30] on span "Dovreveien 7, 4790, LILLESAND, LILLESAND" at bounding box center [160, 31] width 43 height 8
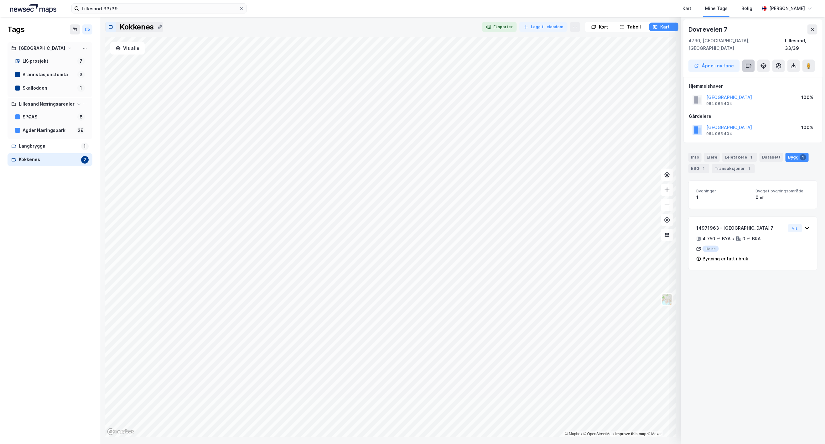
click at [665, 63] on icon at bounding box center [749, 66] width 6 height 6
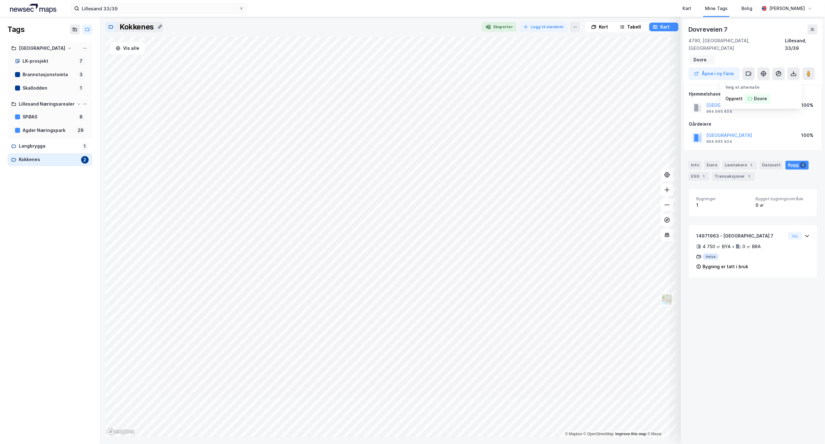
type input "Dovre"
click at [665, 74] on icon at bounding box center [749, 75] width 5 height 3
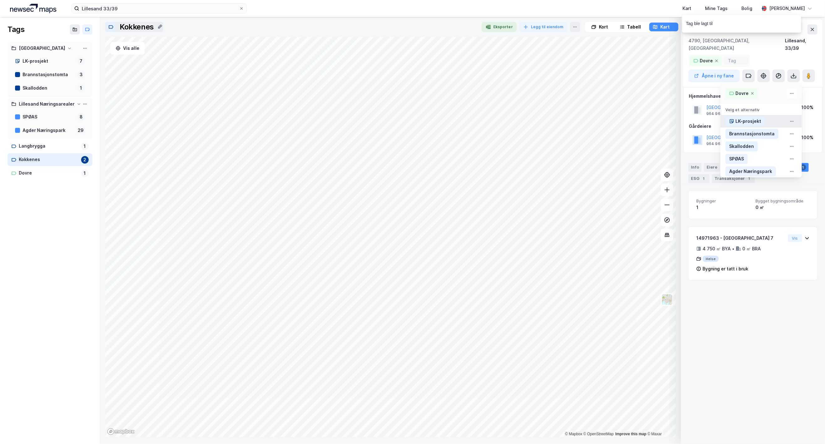
click at [665, 117] on div "LK-prosjekt" at bounding box center [749, 121] width 26 height 8
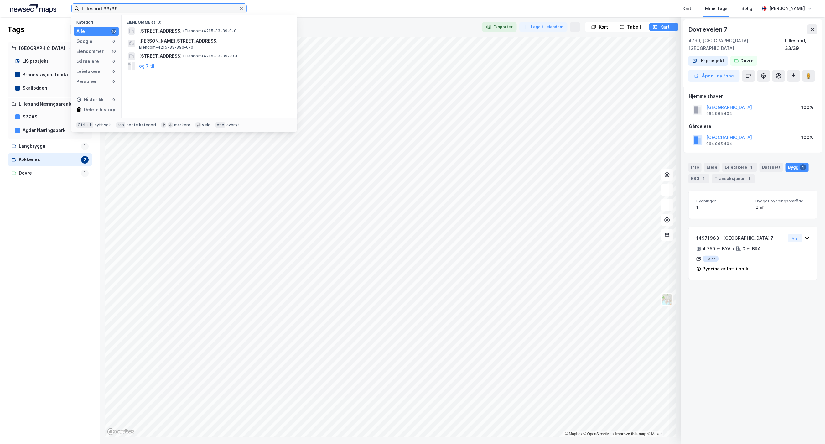
drag, startPoint x: 112, startPoint y: 6, endPoint x: 158, endPoint y: 10, distance: 46.9
click at [157, 10] on input "Lillesand 33/39" at bounding box center [159, 8] width 160 height 9
click at [200, 30] on span "Fagertunveien 15, 4790, LILLESAND, LILLESAND" at bounding box center [214, 31] width 150 height 8
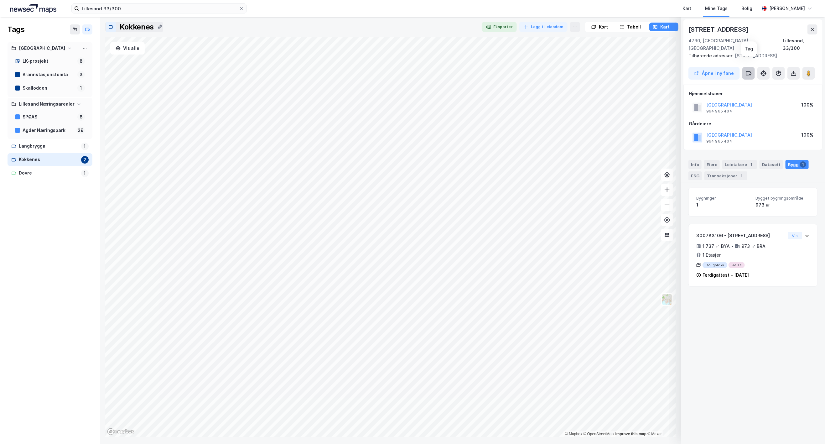
click at [665, 74] on icon at bounding box center [750, 75] width 0 height 2
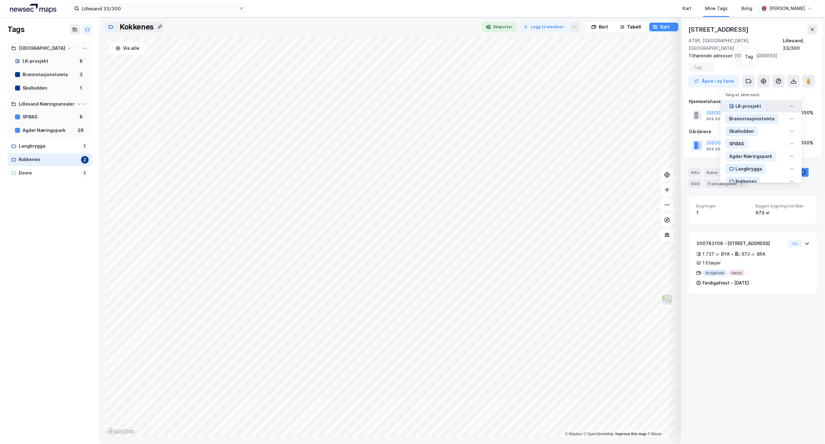
click at [665, 102] on div "LK-prosjekt" at bounding box center [749, 106] width 26 height 8
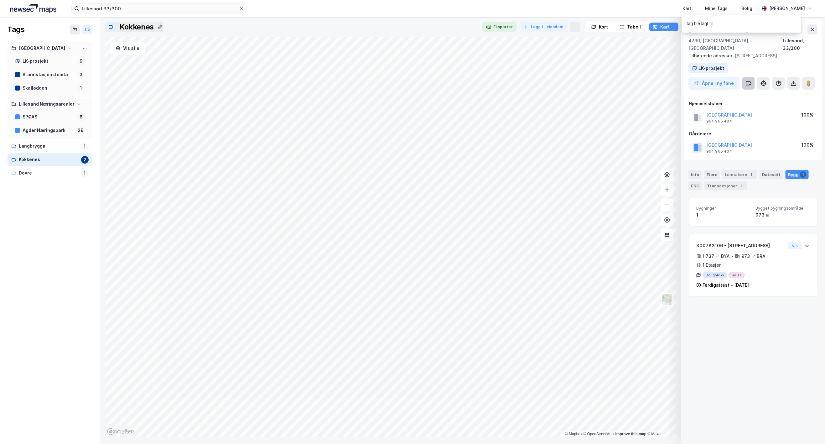
click at [665, 80] on icon at bounding box center [749, 83] width 6 height 6
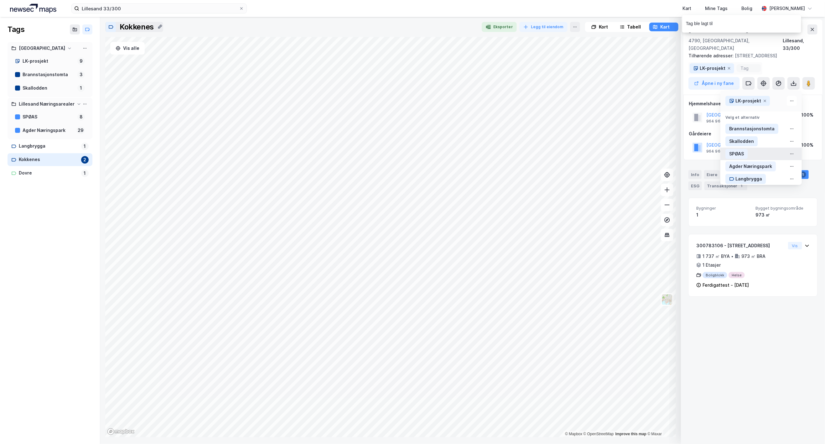
scroll to position [29, 0]
click at [665, 171] on div "Dovre" at bounding box center [742, 175] width 13 height 8
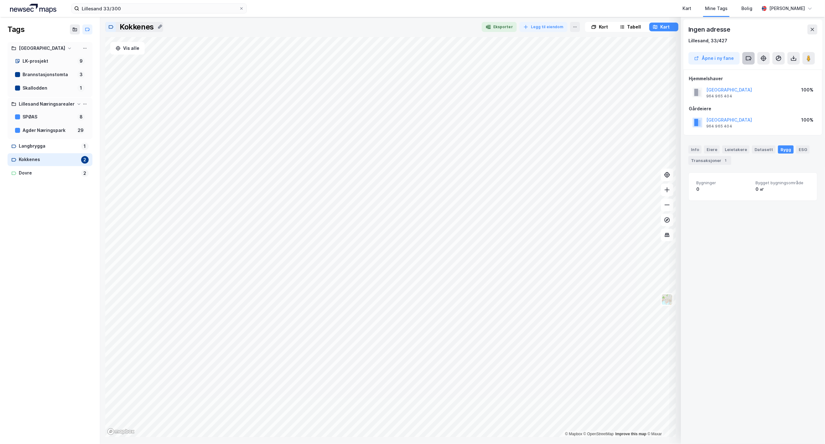
click at [665, 56] on icon at bounding box center [749, 57] width 5 height 3
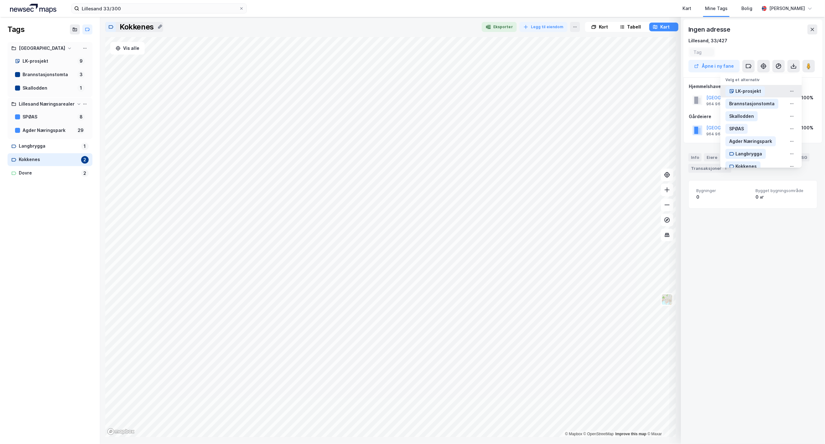
click at [665, 91] on div "LK-prosjekt" at bounding box center [749, 91] width 26 height 8
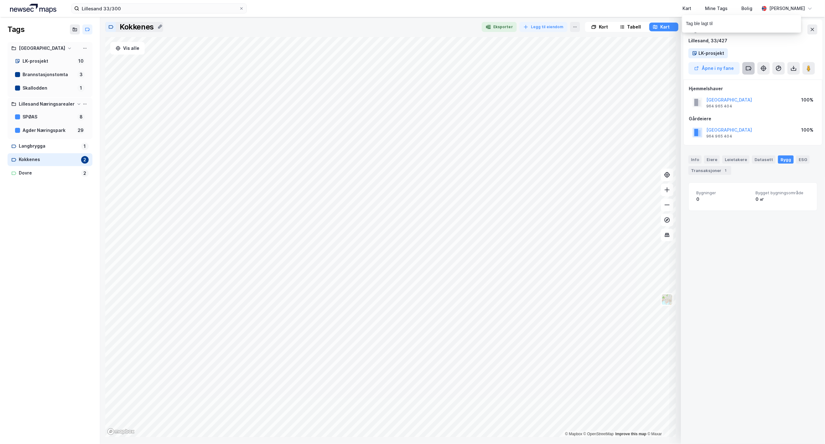
click at [665, 70] on icon at bounding box center [749, 67] width 5 height 3
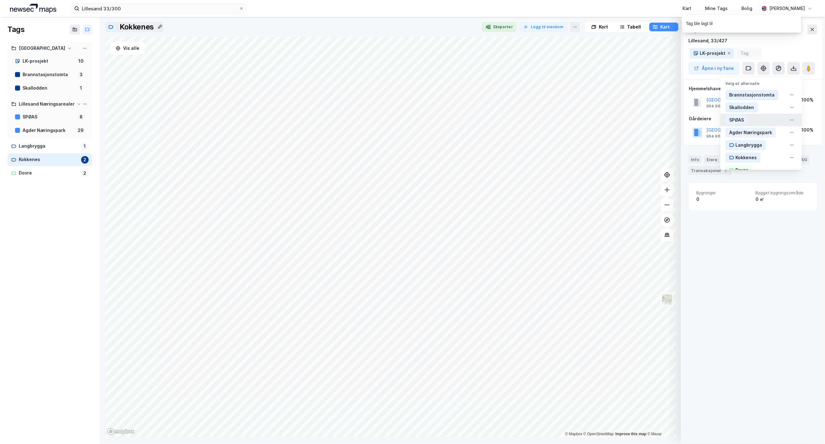
scroll to position [29, 0]
click at [665, 159] on div "Dovre" at bounding box center [742, 160] width 13 height 8
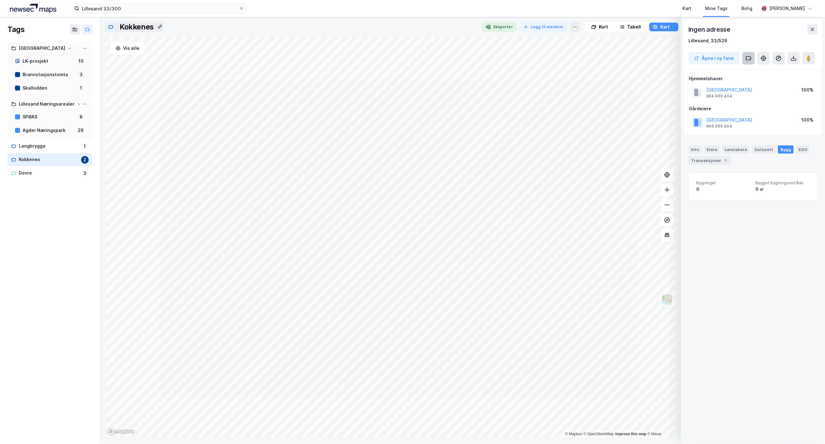
click at [665, 55] on button at bounding box center [748, 58] width 13 height 13
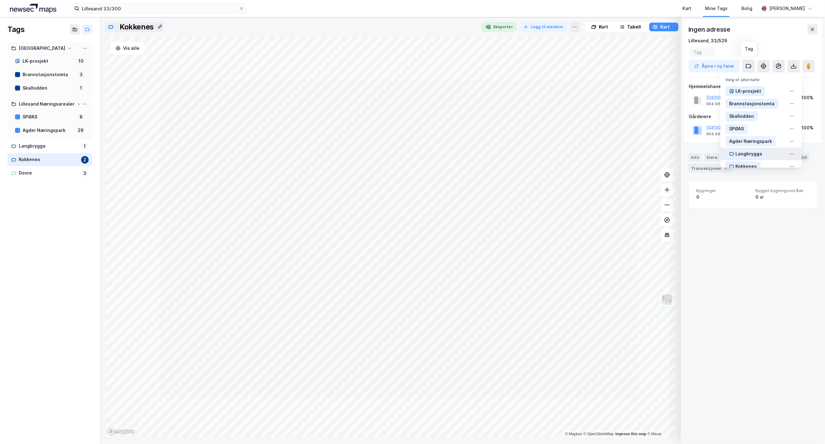
scroll to position [21, 0]
click at [665, 159] on div "Dovre" at bounding box center [742, 158] width 13 height 8
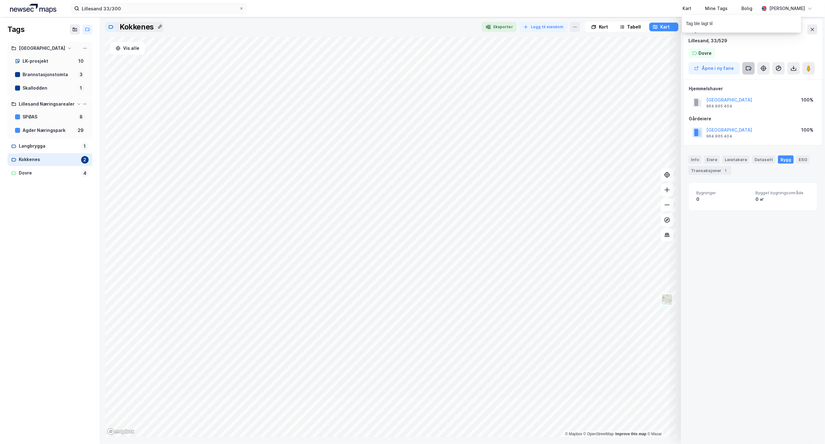
click at [665, 71] on icon at bounding box center [749, 68] width 6 height 6
click at [665, 115] on div "LK-prosjekt" at bounding box center [749, 114] width 26 height 8
click at [25, 173] on div "Dovre" at bounding box center [49, 173] width 60 height 8
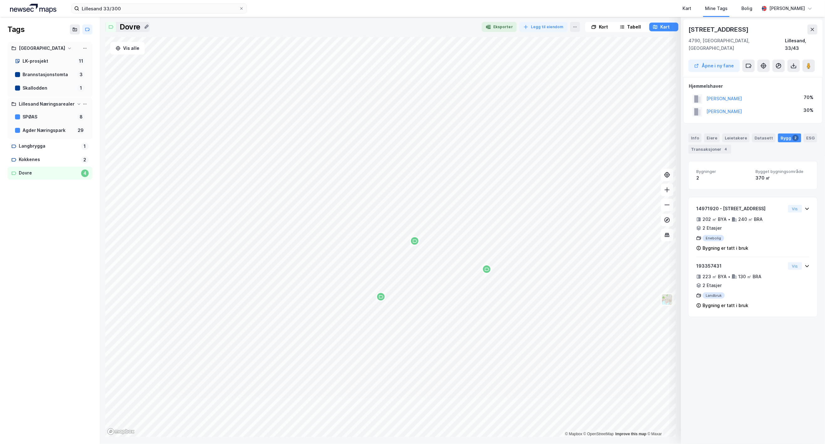
click at [665, 363] on div "Fagerheimsveien 1 4790, Lillesand, Agder Lillesand, 33/43 Åpne i ny fane Hjemme…" at bounding box center [753, 226] width 144 height 435
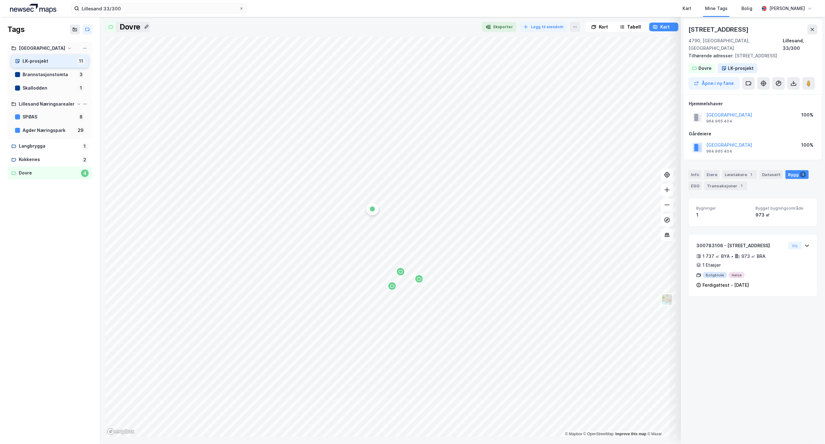
click at [37, 55] on div "LK-prosjekt 11" at bounding box center [49, 61] width 77 height 13
click at [128, 51] on button "Vis alle" at bounding box center [127, 48] width 34 height 13
click at [49, 311] on div "Tags Lillesand kommune LK-prosjekt 11 Brannstasjonstomta 3 Skallodden 1 Lillesa…" at bounding box center [50, 230] width 100 height 427
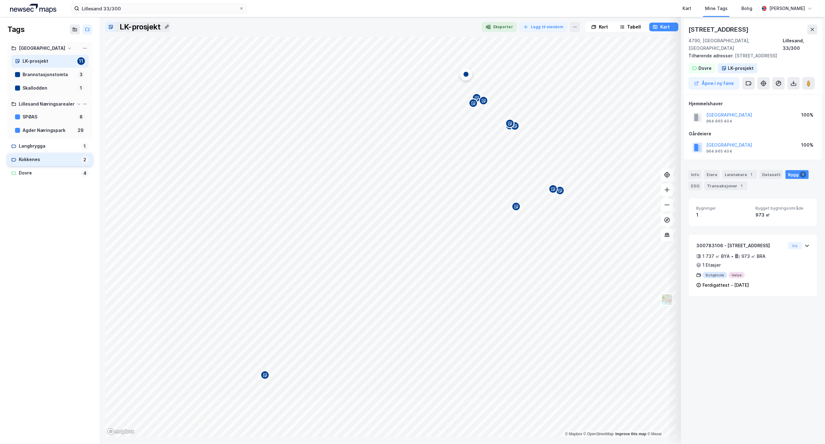
click at [29, 159] on div "Kokkenes" at bounding box center [49, 160] width 60 height 8
click at [127, 51] on button "Vis alle" at bounding box center [127, 48] width 34 height 13
click at [71, 300] on div "Tags Lillesand kommune LK-prosjekt 11 Brannstasjonstomta 3 Skallodden 1 Lillesa…" at bounding box center [50, 230] width 100 height 427
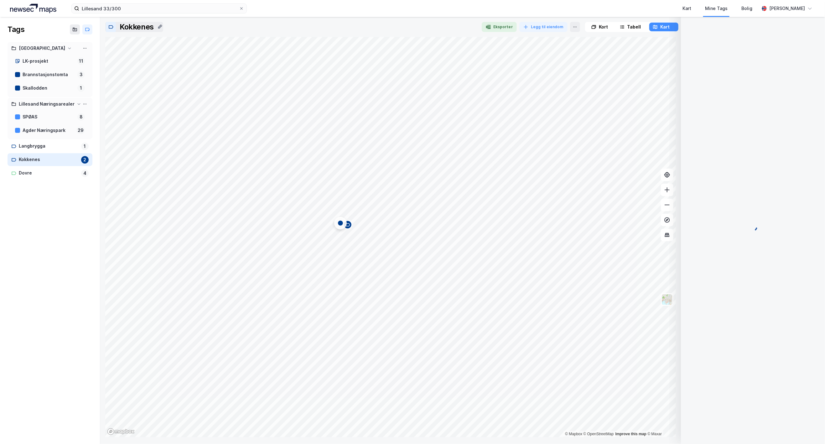
scroll to position [0, 0]
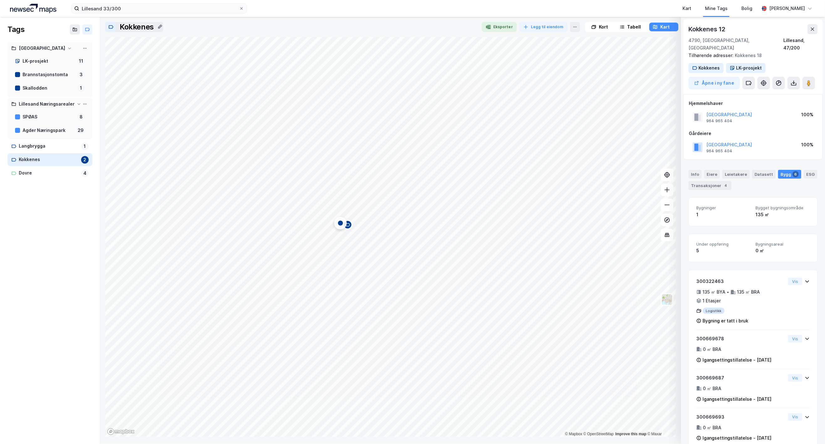
click at [369, 24] on div at bounding box center [322, 27] width 309 height 10
click at [638, 28] on div "Tabell" at bounding box center [634, 27] width 14 height 8
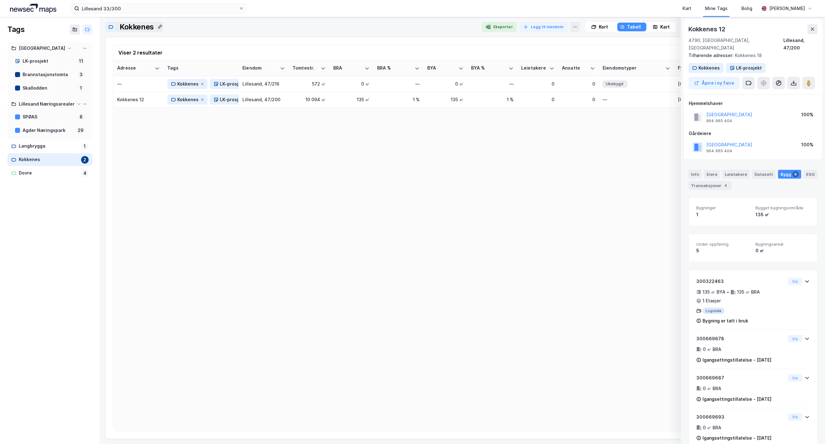
click at [665, 26] on div "Kart" at bounding box center [664, 27] width 9 height 8
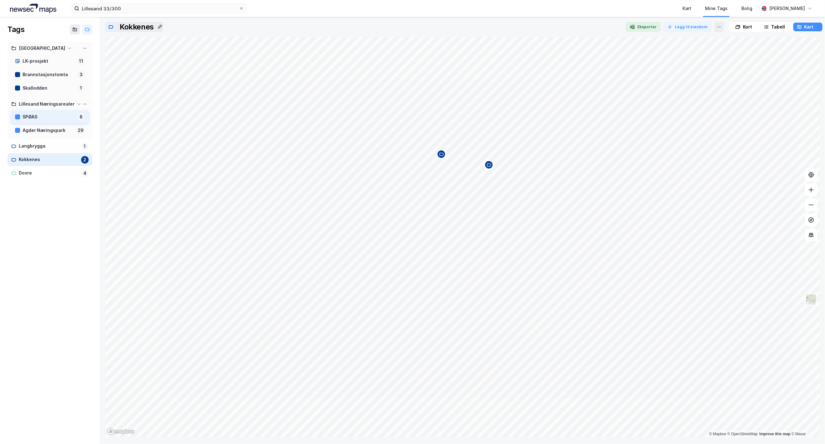
click at [31, 111] on div "SPØAS 8" at bounding box center [49, 117] width 77 height 13
click at [38, 131] on div "Agder Næringspark" at bounding box center [48, 131] width 51 height 8
click at [41, 132] on div "Agder Næringspark" at bounding box center [48, 131] width 51 height 8
click at [122, 51] on button "Vis alle" at bounding box center [127, 48] width 34 height 13
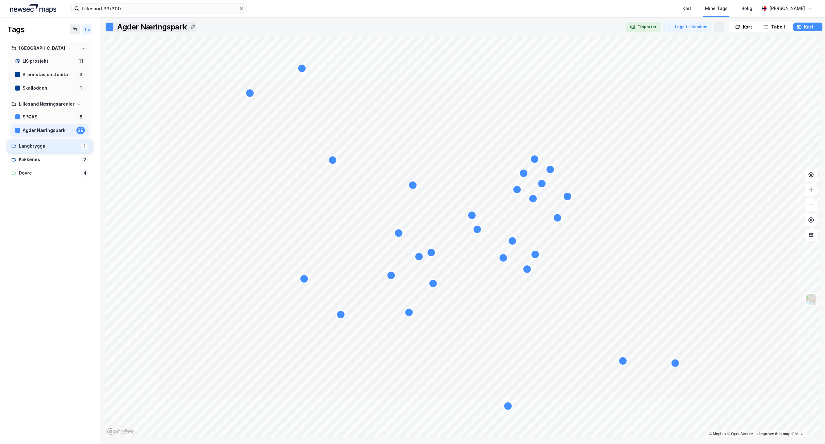
click at [32, 148] on div "Langbrygga" at bounding box center [49, 146] width 60 height 8
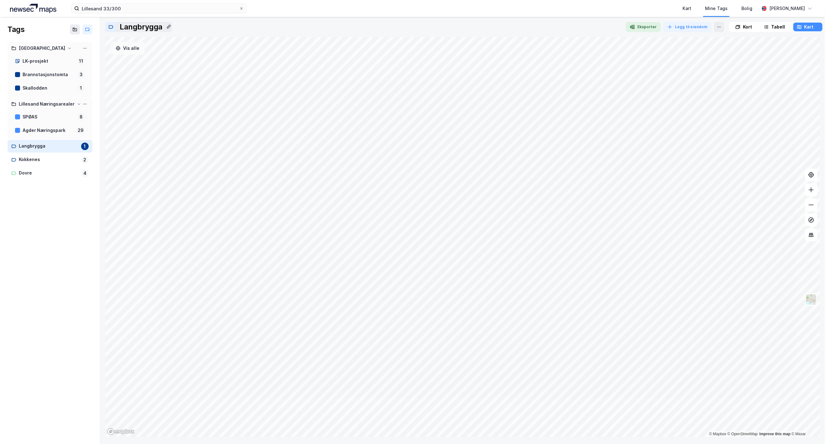
click at [135, 53] on button "Vis alle" at bounding box center [127, 48] width 34 height 13
click at [26, 161] on div "Kokkenes" at bounding box center [49, 160] width 60 height 8
click at [22, 174] on div "Dovre" at bounding box center [49, 173] width 60 height 8
click at [44, 60] on div "LK-prosjekt" at bounding box center [49, 61] width 52 height 8
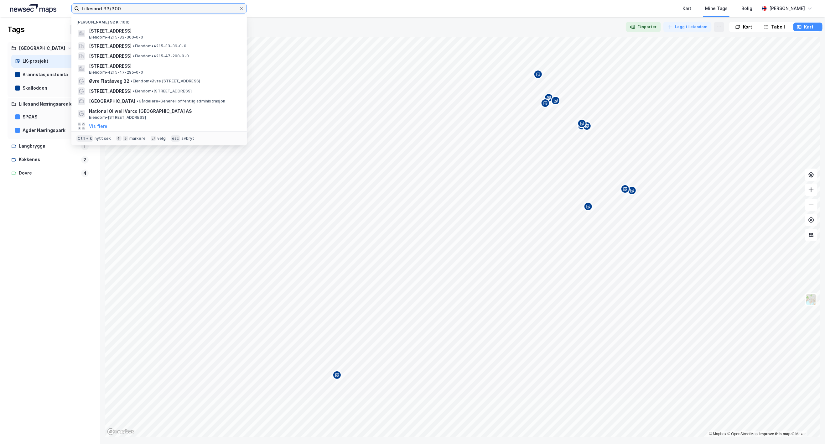
drag, startPoint x: 104, startPoint y: 8, endPoint x: 342, endPoint y: 18, distance: 238.6
click at [342, 18] on div "Lillesand 33/300 Nylige søk (100) Fagertunveien 15, 4790, LILLESAND, LILLESAND …" at bounding box center [412, 222] width 825 height 444
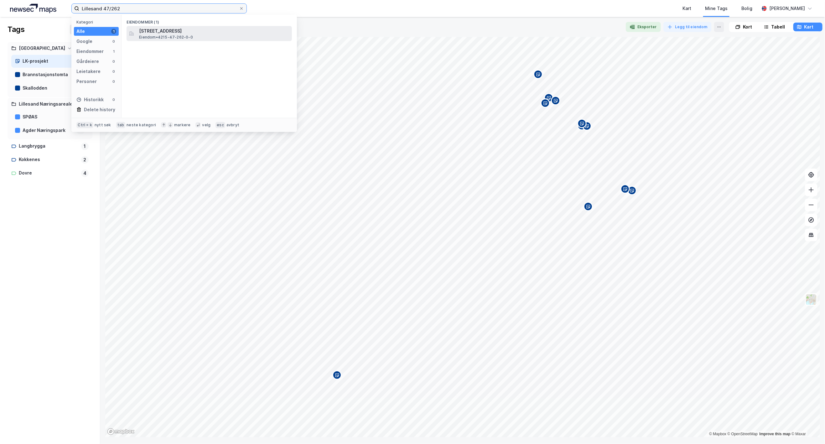
type input "Lillesand 47/262"
click at [184, 32] on span "Brentemogate 15, 4790, LILLESAND, LILLESAND" at bounding box center [214, 31] width 150 height 8
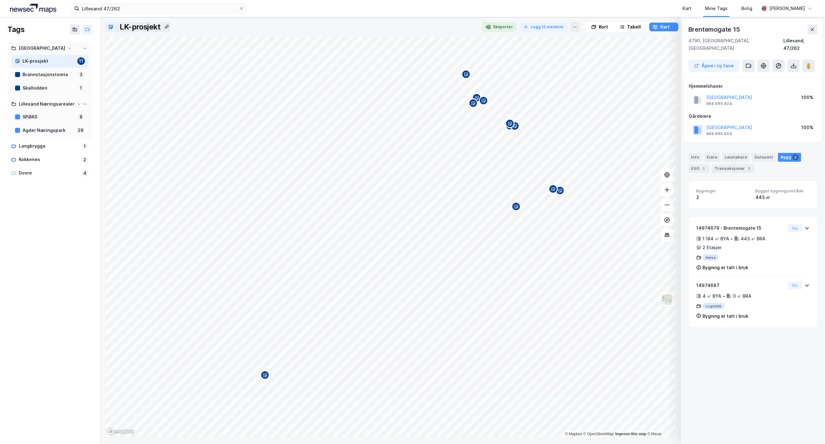
click at [38, 62] on div "LK-prosjekt" at bounding box center [49, 61] width 52 height 8
click at [42, 58] on div "LK-prosjekt" at bounding box center [49, 61] width 52 height 8
click at [43, 115] on div "SPØAS" at bounding box center [49, 117] width 52 height 8
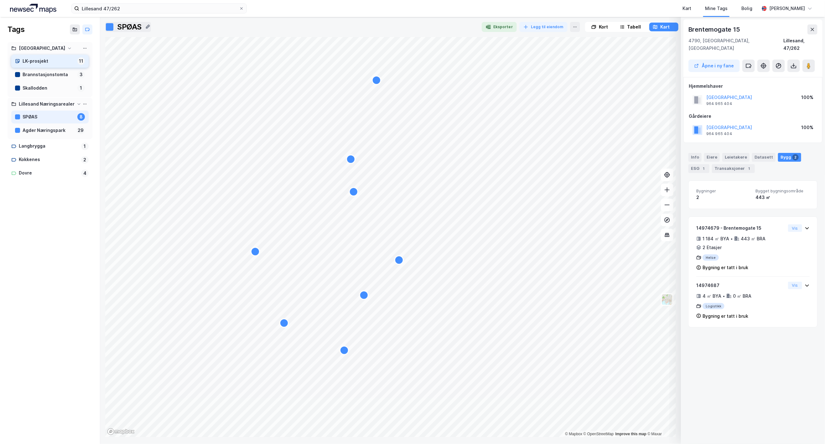
click at [37, 63] on div "LK-prosjekt" at bounding box center [49, 61] width 52 height 8
click at [665, 64] on icon at bounding box center [749, 65] width 5 height 3
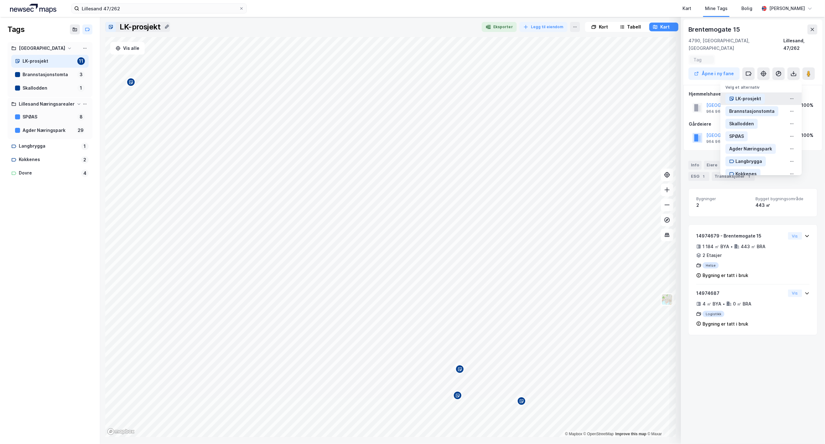
click at [665, 95] on div "LK-prosjekt" at bounding box center [749, 99] width 26 height 8
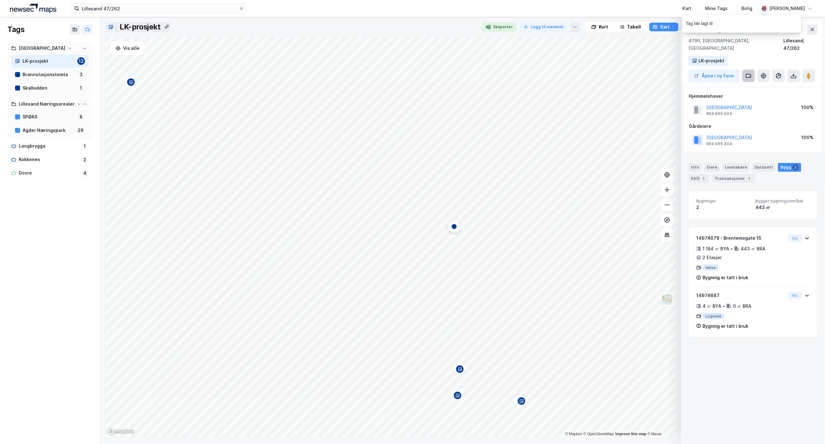
click at [665, 73] on icon at bounding box center [749, 76] width 6 height 6
type input "Sjømannshagen"
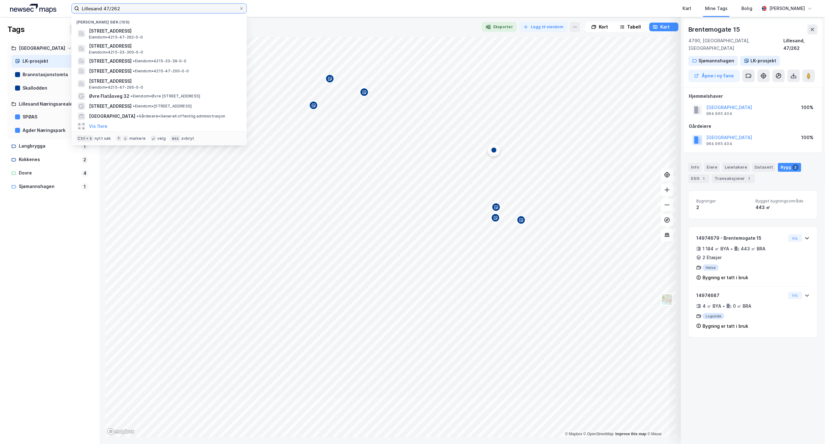
drag, startPoint x: 103, startPoint y: 8, endPoint x: 151, endPoint y: 8, distance: 48.6
click at [151, 7] on input "Lillesand 47/262" at bounding box center [159, 8] width 160 height 9
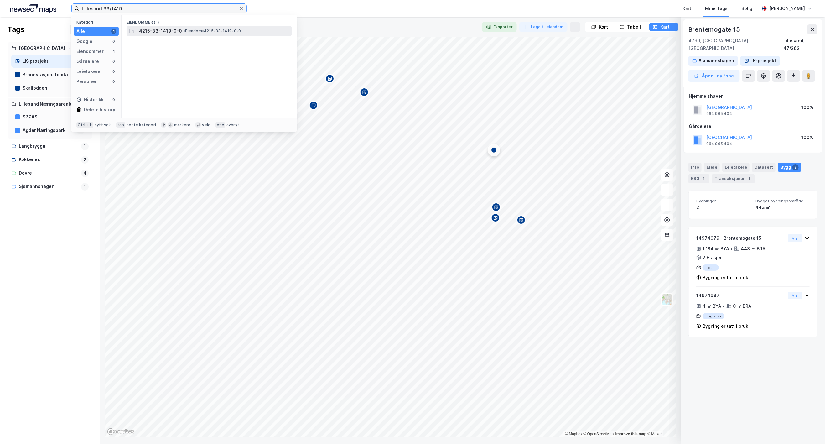
type input "Lillesand 33/1419"
click at [147, 31] on span "4215-33-1419-0-0" at bounding box center [160, 31] width 43 height 8
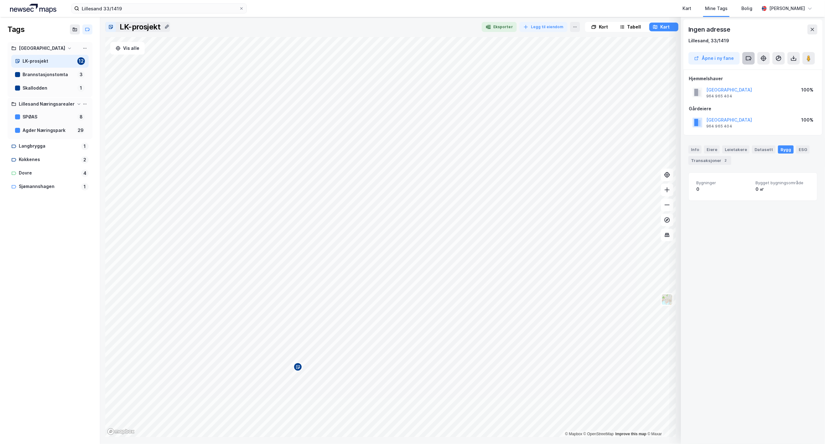
click at [665, 58] on icon at bounding box center [749, 58] width 6 height 6
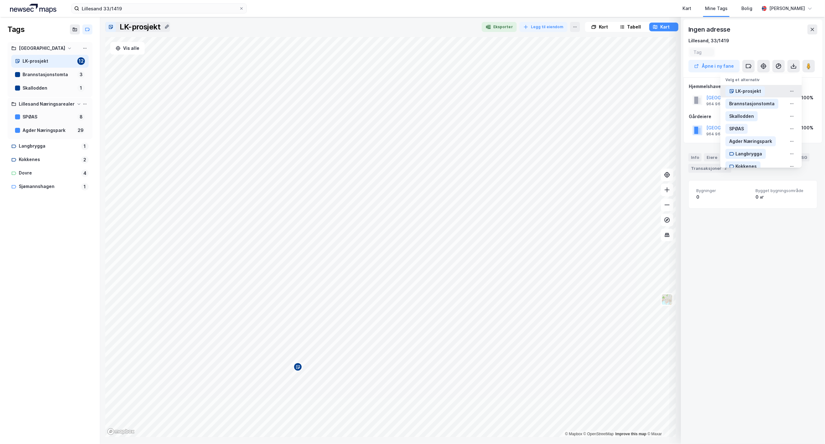
click at [665, 92] on div "LK-prosjekt" at bounding box center [749, 91] width 26 height 8
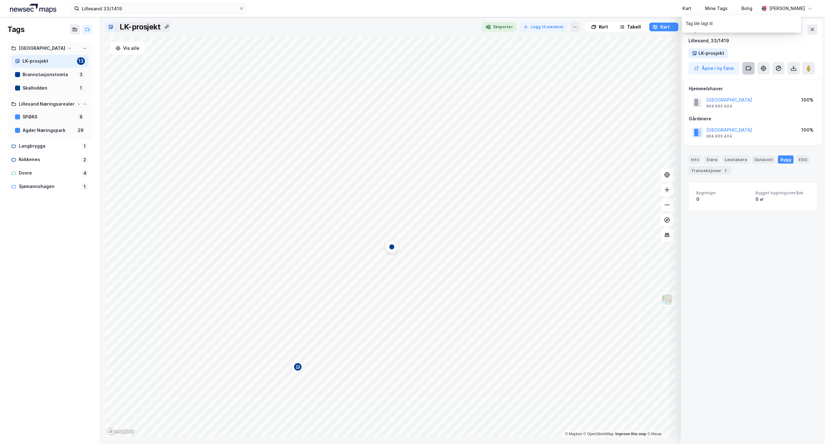
click at [665, 68] on icon at bounding box center [749, 67] width 5 height 3
type input "Myra"
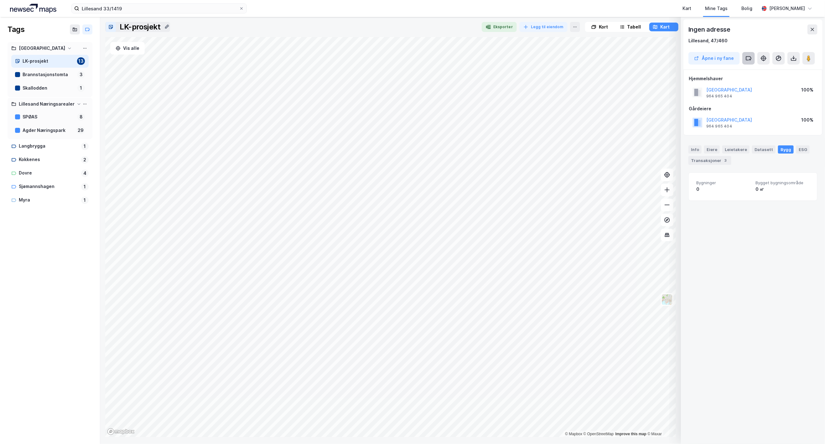
click at [665, 59] on icon at bounding box center [749, 58] width 6 height 6
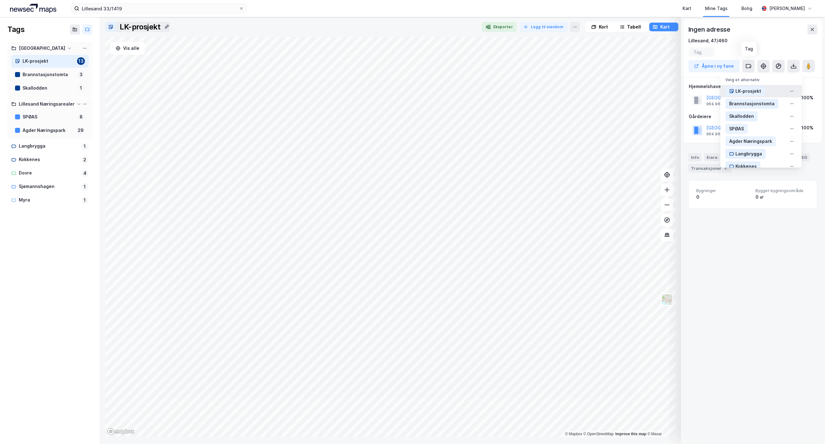
click at [665, 92] on div "LK-prosjekt" at bounding box center [749, 91] width 26 height 8
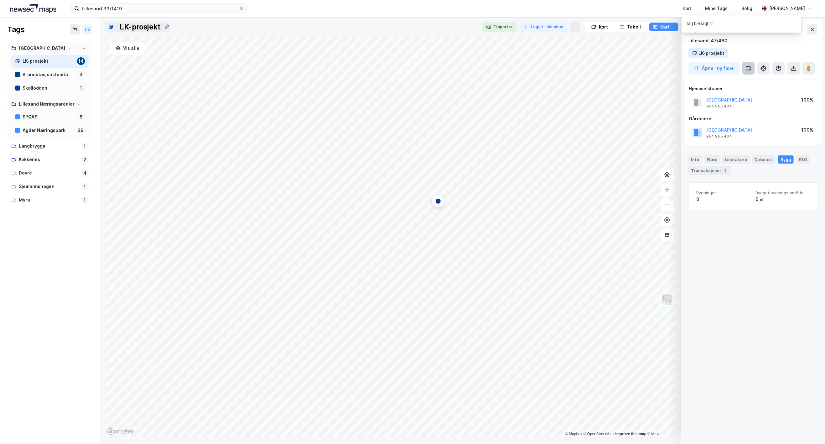
click at [665, 67] on icon at bounding box center [749, 68] width 6 height 6
type input "Rådhuset"
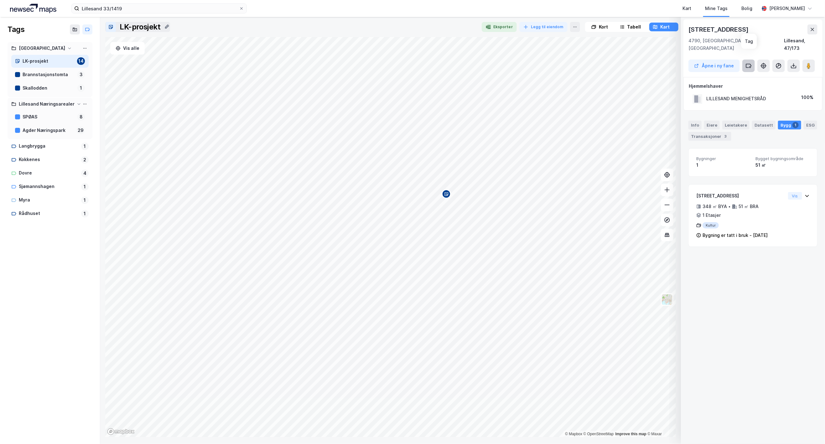
click at [665, 63] on icon at bounding box center [749, 66] width 6 height 6
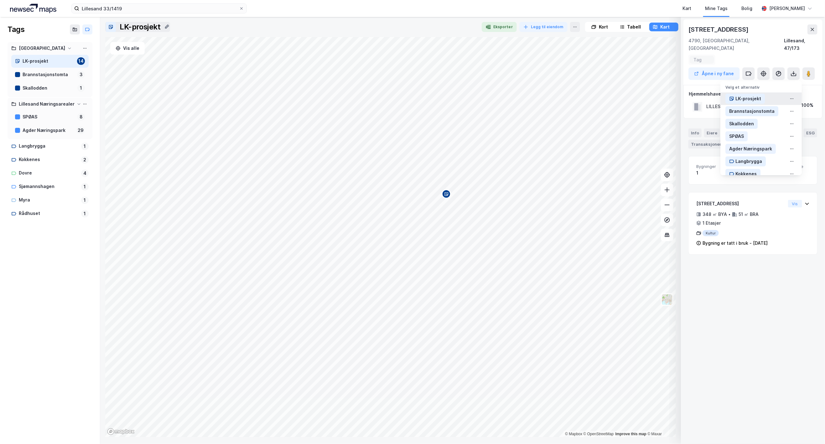
click at [665, 95] on div "LK-prosjekt" at bounding box center [749, 99] width 26 height 8
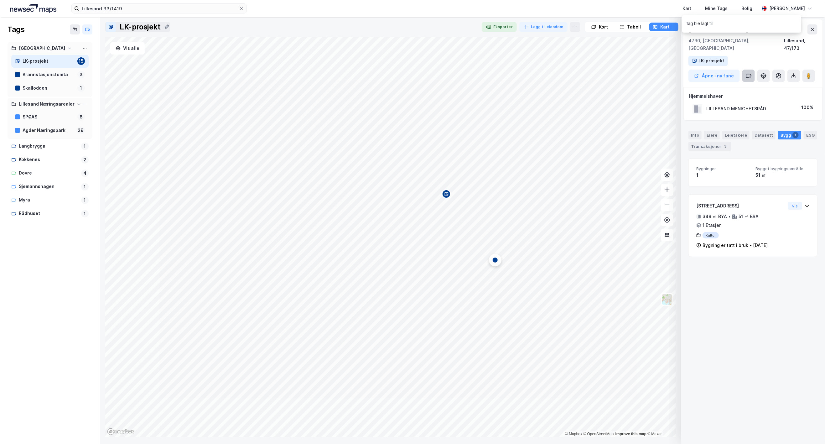
click at [665, 73] on icon at bounding box center [749, 76] width 6 height 6
click at [665, 164] on div "Rådhuset" at bounding box center [746, 168] width 21 height 8
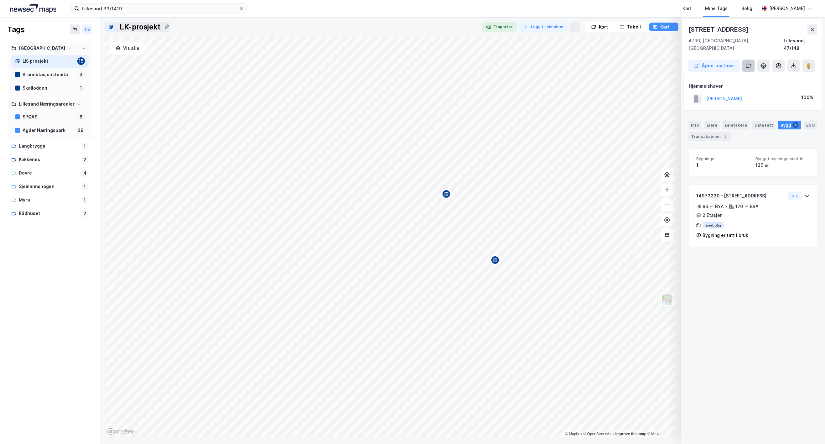
click at [665, 63] on icon at bounding box center [749, 66] width 6 height 6
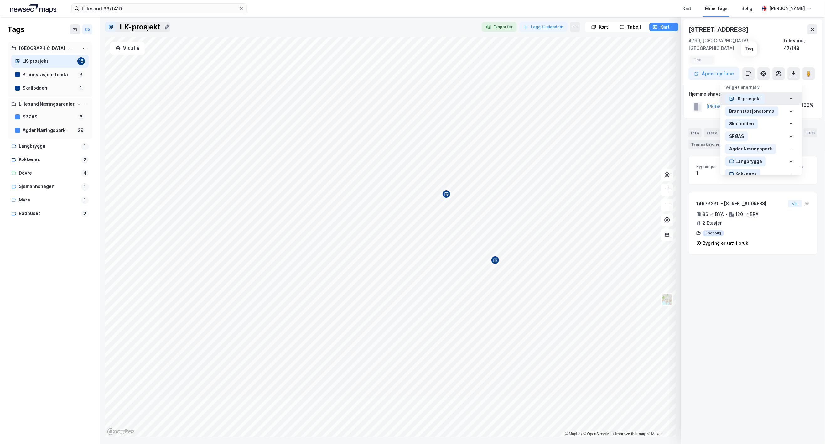
click at [665, 95] on div "LK-prosjekt" at bounding box center [749, 99] width 26 height 8
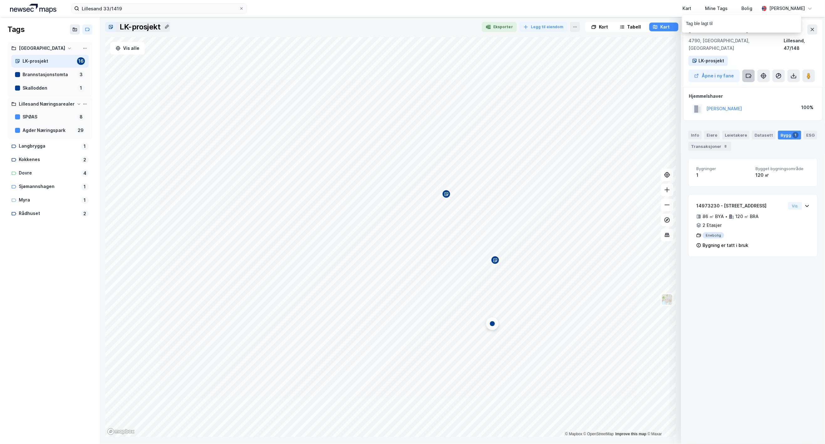
click at [665, 73] on icon at bounding box center [749, 76] width 6 height 6
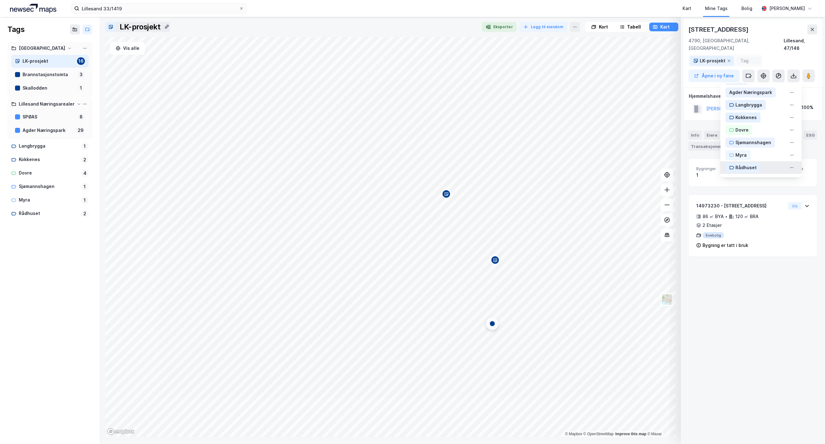
click at [665, 164] on div "Rådhuset" at bounding box center [746, 168] width 21 height 8
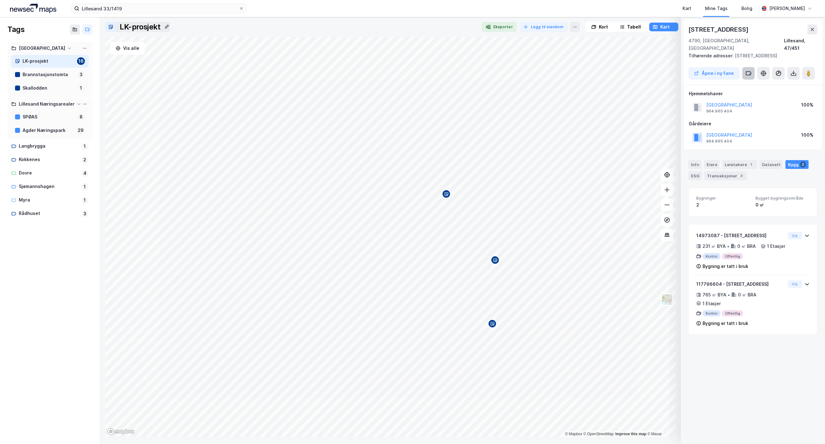
click at [665, 67] on button at bounding box center [748, 73] width 13 height 13
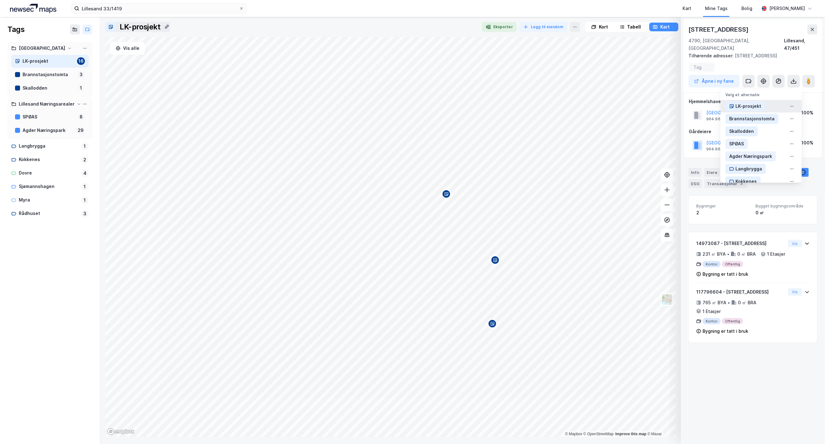
click at [665, 102] on div "LK-prosjekt" at bounding box center [749, 106] width 26 height 8
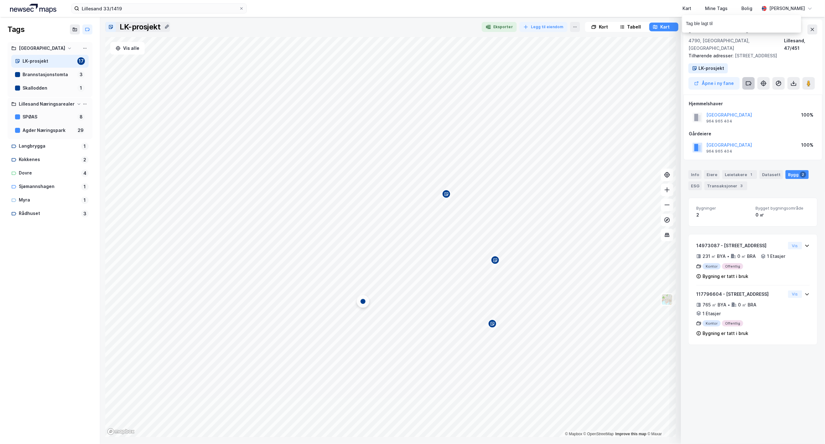
click at [665, 79] on button at bounding box center [748, 83] width 13 height 13
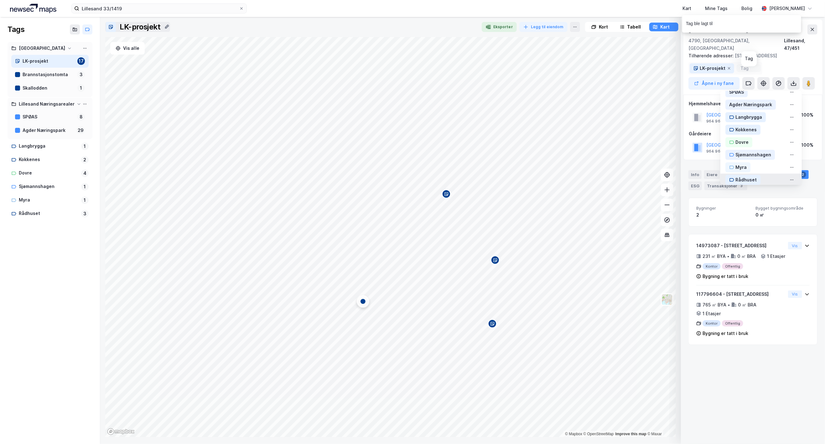
scroll to position [67, 0]
click at [665, 171] on div "Rådhuset" at bounding box center [746, 175] width 21 height 8
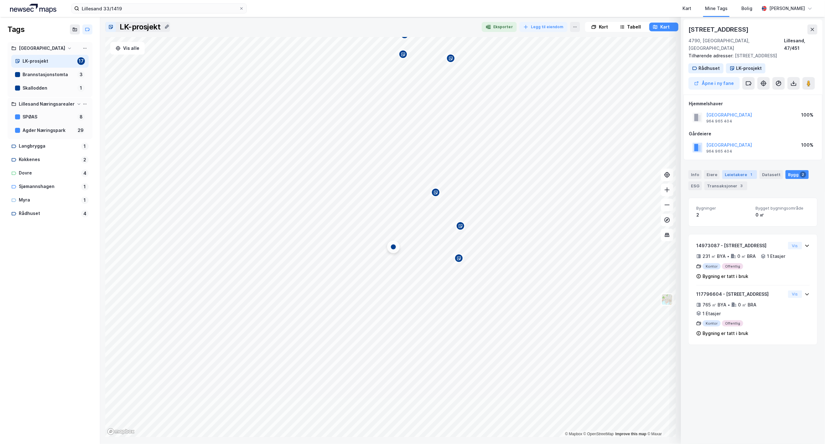
click at [665, 171] on div "1" at bounding box center [751, 174] width 6 height 6
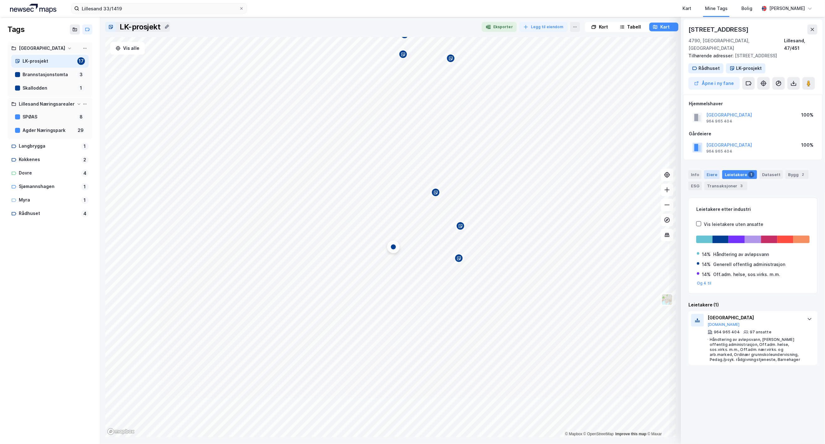
click at [665, 170] on div "Eiere" at bounding box center [712, 174] width 16 height 9
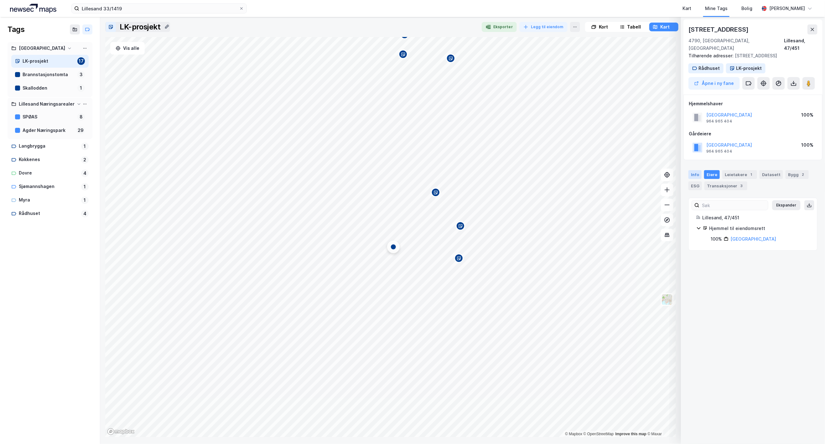
click at [665, 170] on div "Info" at bounding box center [695, 174] width 13 height 9
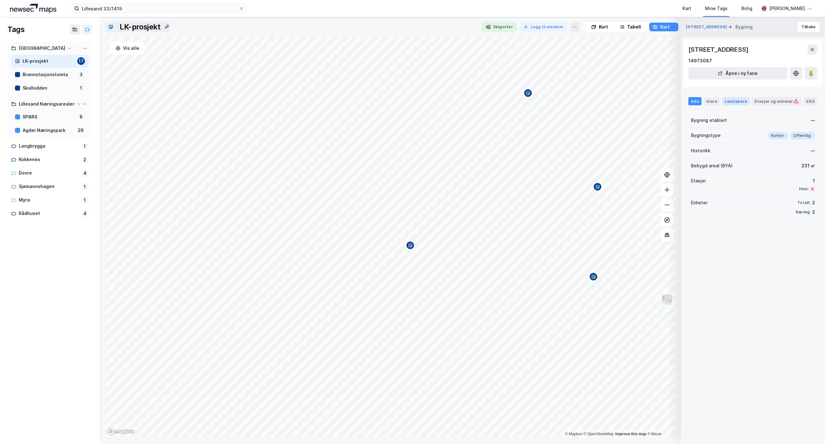
click at [665, 101] on div "Leietakere" at bounding box center [735, 101] width 27 height 8
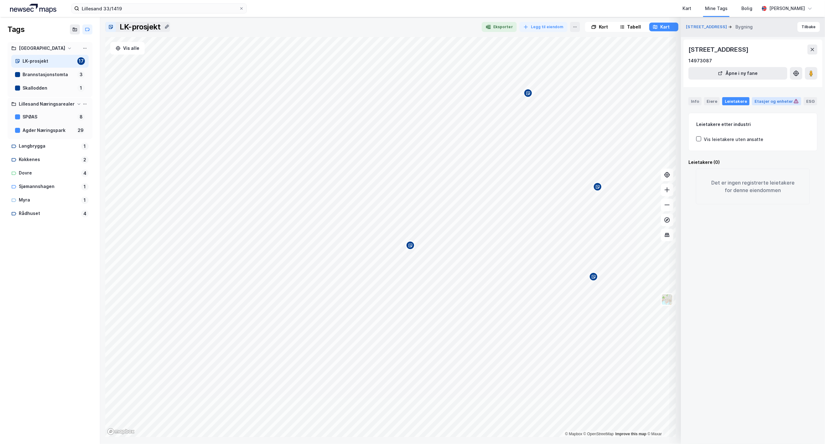
click at [665, 102] on div "Etasjer og enheter" at bounding box center [777, 101] width 44 height 6
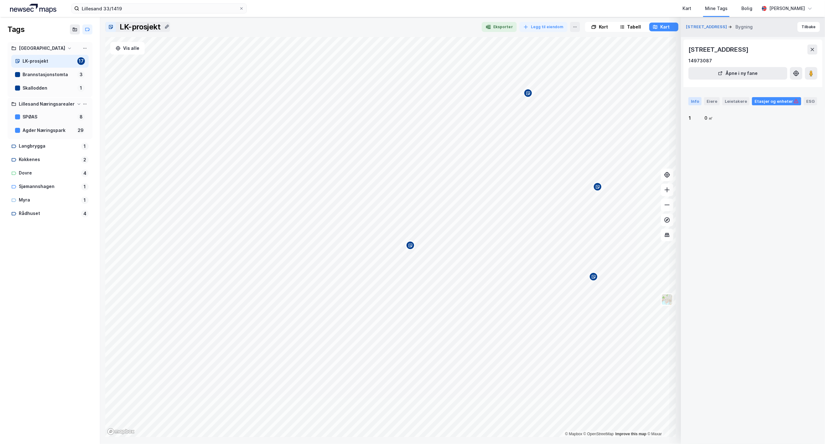
click at [665, 98] on div "Info" at bounding box center [695, 101] width 13 height 8
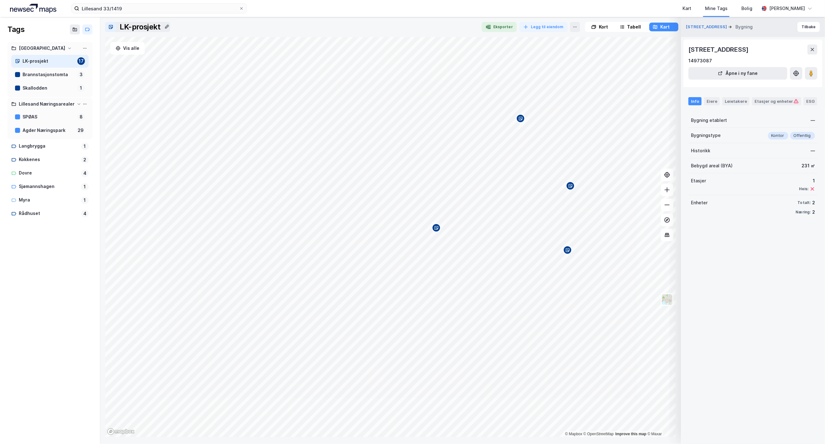
click at [665, 311] on div "Storgata 12 Bygning Tilbake Østregate 4, 4790, AGDER 14973087 Åpne i ny fane In…" at bounding box center [753, 226] width 144 height 435
click at [665, 48] on icon at bounding box center [812, 49] width 5 height 5
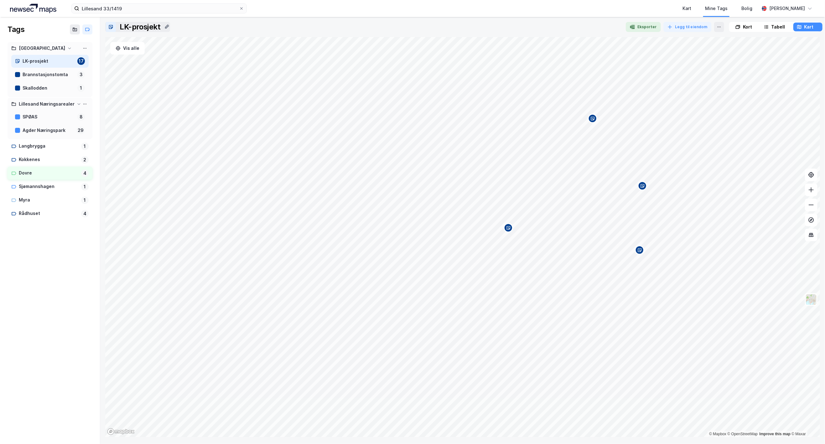
click at [27, 172] on div "Dovre" at bounding box center [49, 173] width 60 height 8
click at [83, 48] on icon at bounding box center [84, 48] width 5 height 5
click at [86, 47] on icon at bounding box center [84, 48] width 5 height 5
click at [86, 105] on icon at bounding box center [84, 103] width 5 height 5
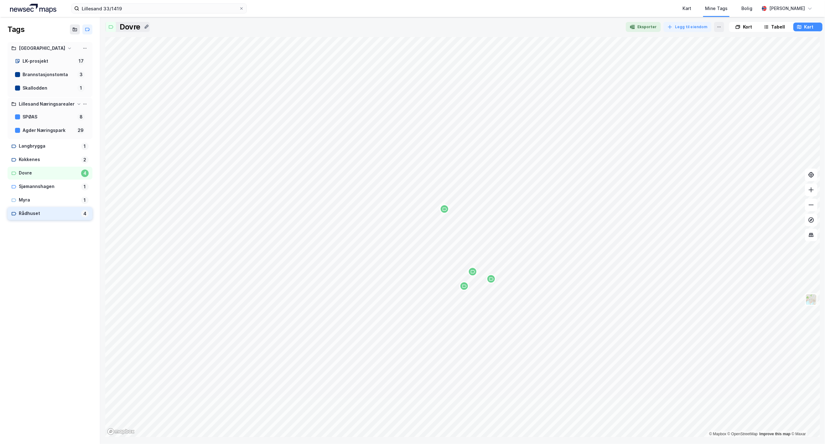
click at [30, 213] on div "Rådhuset" at bounding box center [49, 214] width 60 height 8
drag, startPoint x: 34, startPoint y: 214, endPoint x: 12, endPoint y: 240, distance: 34.0
click at [7, 249] on div "Tags Lillesand kommune LK-prosjekt 17 Brannstasjonstomta 3 Skallodden 1 Lillesa…" at bounding box center [50, 230] width 100 height 427
click at [28, 211] on div "Rådhuset" at bounding box center [49, 214] width 60 height 8
drag, startPoint x: 21, startPoint y: 200, endPoint x: 27, endPoint y: 194, distance: 9.1
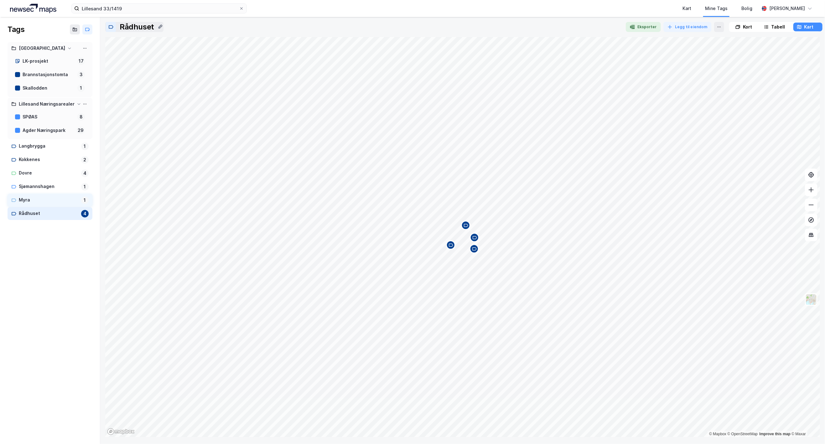
click at [21, 200] on div "Myra" at bounding box center [49, 200] width 60 height 8
click at [111, 27] on icon at bounding box center [110, 26] width 5 height 5
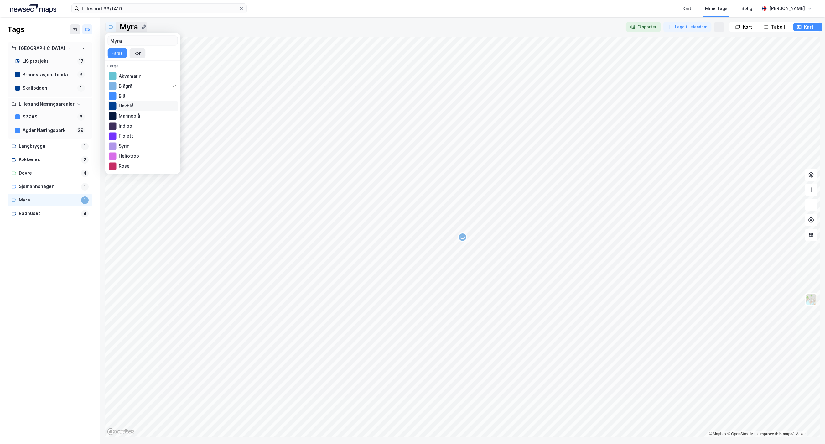
click at [113, 107] on div at bounding box center [113, 106] width 8 height 8
click at [13, 187] on icon at bounding box center [13, 186] width 5 height 5
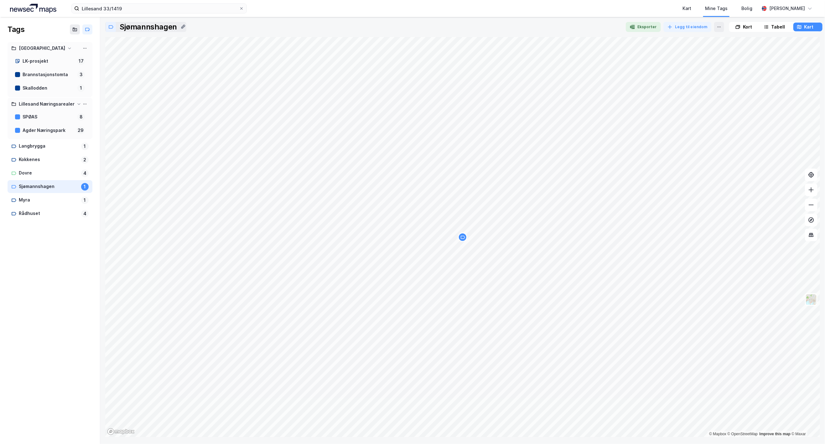
click at [113, 27] on div at bounding box center [111, 27] width 10 height 10
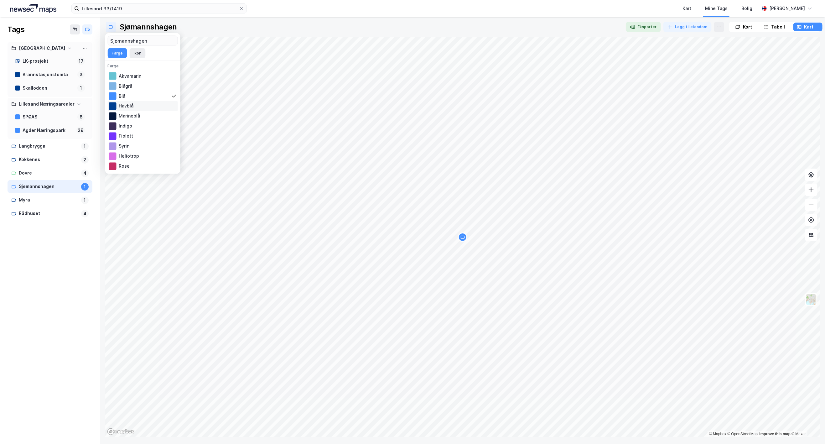
click at [115, 105] on div at bounding box center [113, 106] width 8 height 8
click at [11, 173] on icon at bounding box center [13, 173] width 5 height 5
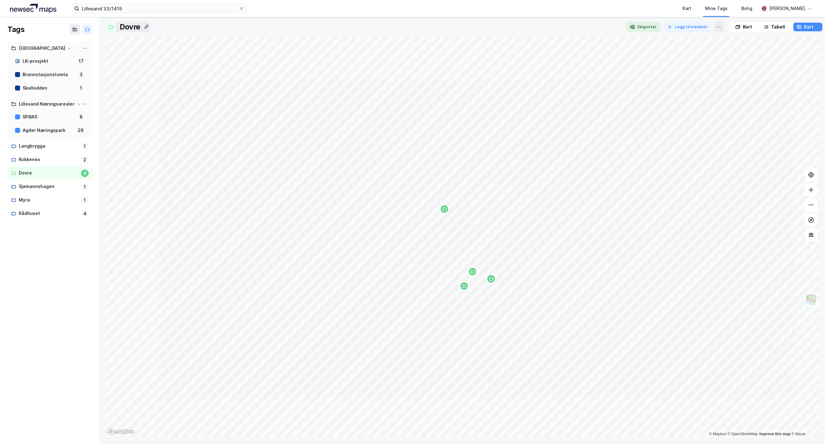
click at [110, 27] on icon at bounding box center [110, 26] width 5 height 5
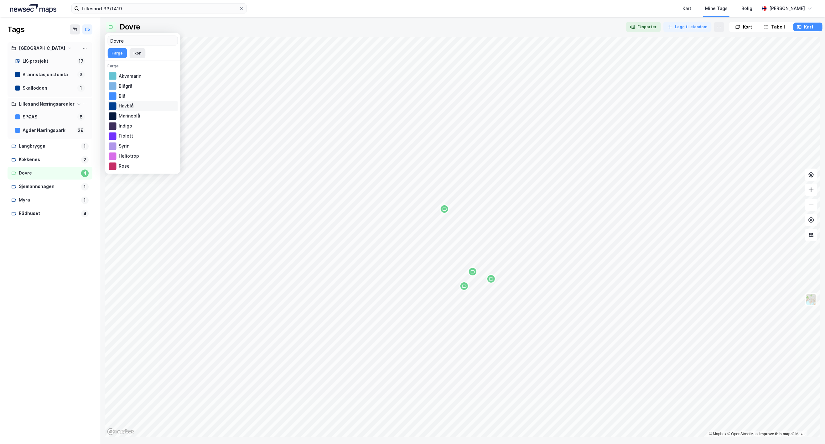
click at [112, 106] on div at bounding box center [113, 106] width 8 height 8
click at [13, 159] on icon at bounding box center [13, 159] width 5 height 5
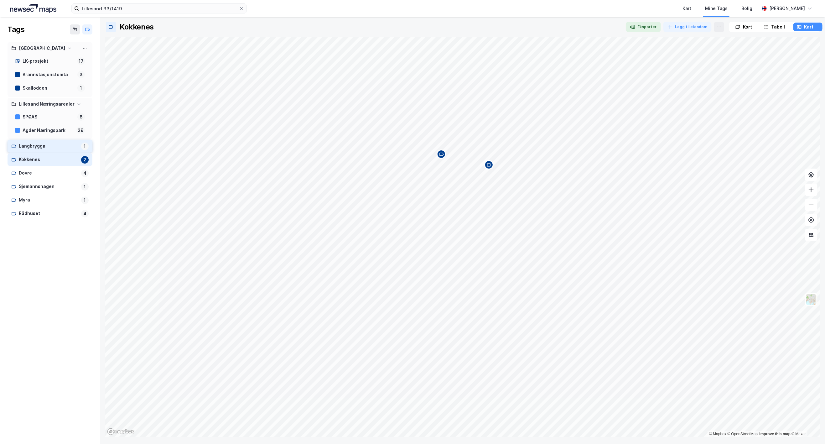
click at [14, 147] on icon at bounding box center [13, 146] width 5 height 5
click at [31, 145] on div "Langbrygga" at bounding box center [49, 146] width 60 height 8
click at [31, 160] on div "Kokkenes" at bounding box center [49, 160] width 60 height 8
click at [35, 160] on div "Kokkenes" at bounding box center [49, 160] width 60 height 8
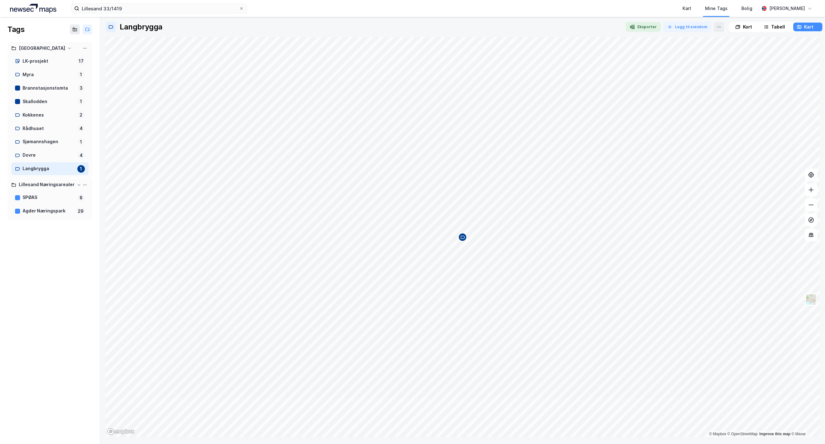
click at [34, 281] on div "Tags Lillesand kommune LK-prosjekt 17 Myra 1 Brannstasjonstomta 3 Skallodden 1 …" at bounding box center [50, 230] width 100 height 427
click at [17, 88] on div at bounding box center [17, 88] width 5 height 5
click at [110, 27] on div at bounding box center [110, 27] width 8 height 8
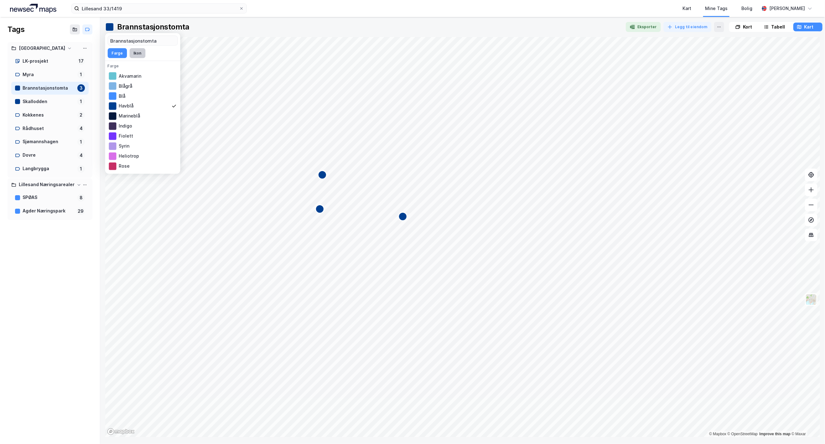
click at [140, 52] on button "Ikon" at bounding box center [137, 53] width 16 height 10
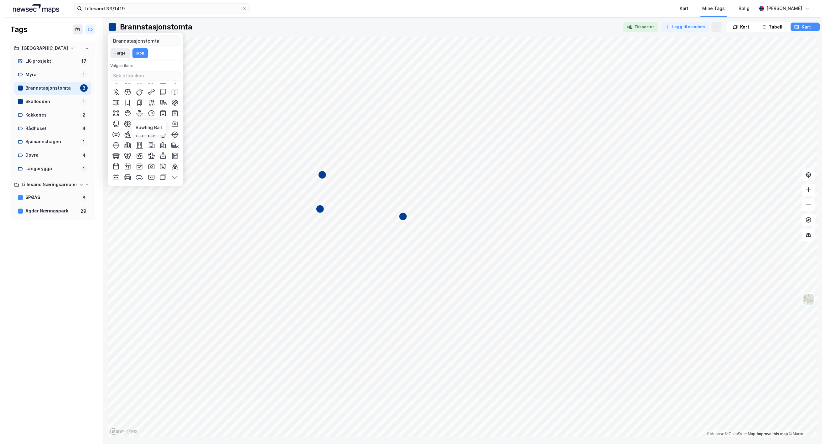
scroll to position [139, 0]
click at [29, 128] on div "Rådhuset" at bounding box center [49, 129] width 52 height 8
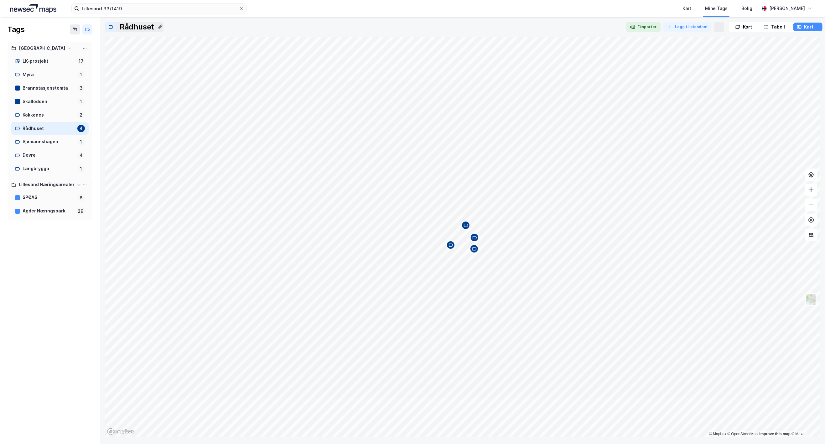
click at [113, 26] on icon at bounding box center [111, 26] width 5 height 3
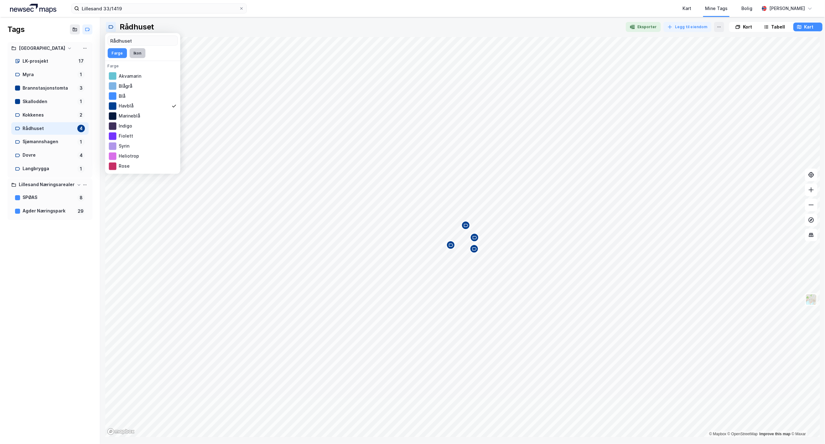
click at [136, 53] on button "Ikon" at bounding box center [137, 53] width 16 height 10
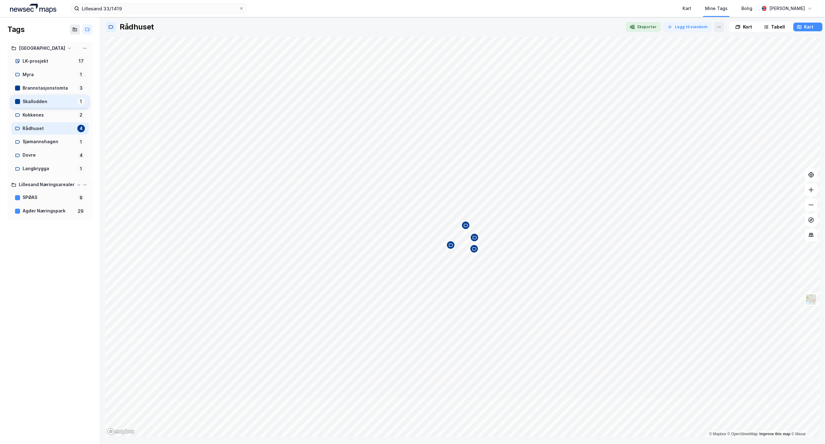
click at [31, 101] on div "Skallodden" at bounding box center [49, 102] width 52 height 8
click at [112, 26] on div at bounding box center [110, 27] width 8 height 8
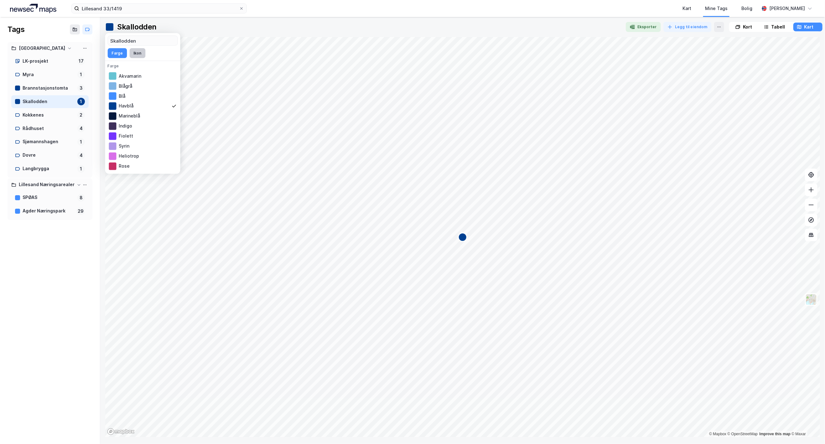
click at [136, 53] on button "Ikon" at bounding box center [137, 53] width 16 height 10
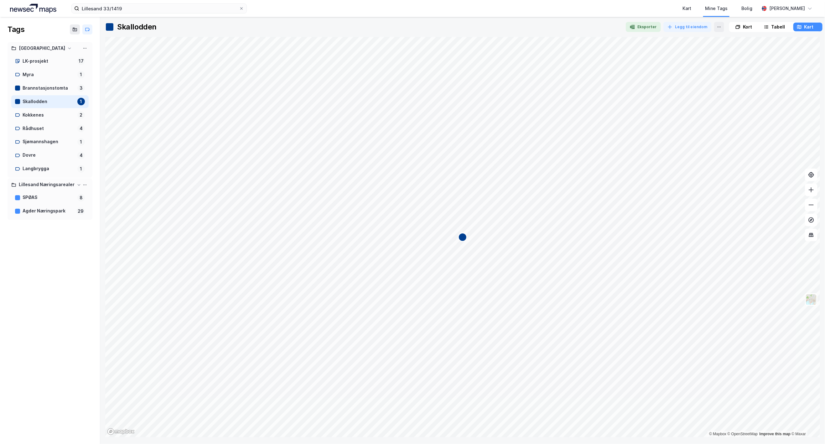
drag, startPoint x: 47, startPoint y: 258, endPoint x: 49, endPoint y: 248, distance: 10.0
click at [48, 258] on div "Tags Lillesand kommune LK-prosjekt 17 Myra 1 Brannstasjonstomta 3 Skallodden 1 …" at bounding box center [50, 230] width 100 height 427
click at [25, 115] on div "Kokkenes" at bounding box center [49, 115] width 52 height 8
click at [111, 26] on icon at bounding box center [110, 26] width 5 height 5
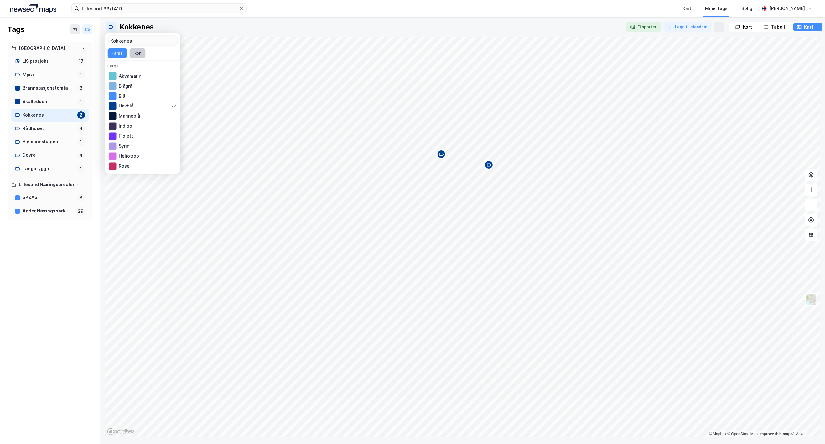
click at [135, 52] on button "Ikon" at bounding box center [137, 53] width 16 height 10
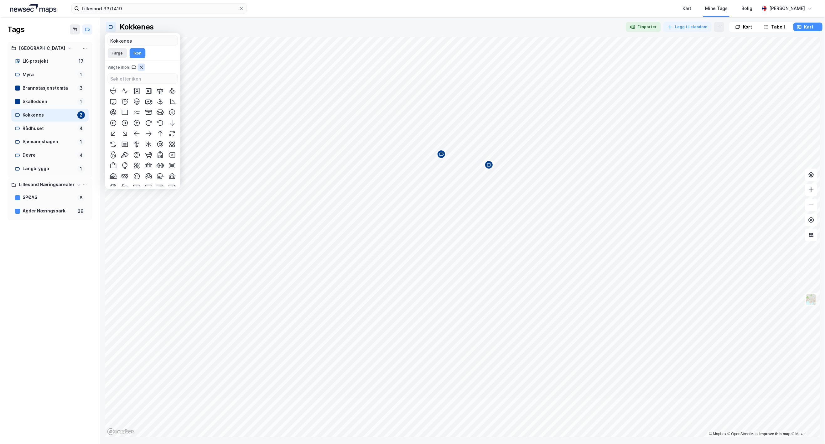
click at [141, 66] on icon at bounding box center [141, 66] width 3 height 3
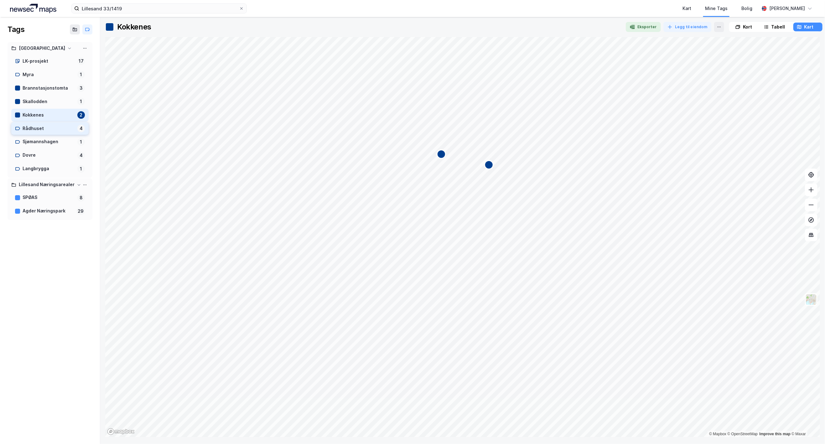
click at [32, 126] on div "Rådhuset" at bounding box center [49, 129] width 52 height 8
click at [114, 29] on div at bounding box center [111, 27] width 10 height 10
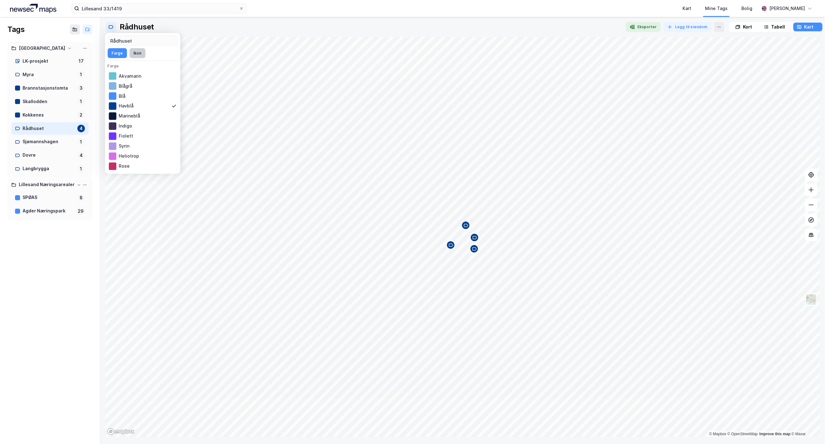
click at [139, 54] on button "Ikon" at bounding box center [137, 53] width 16 height 10
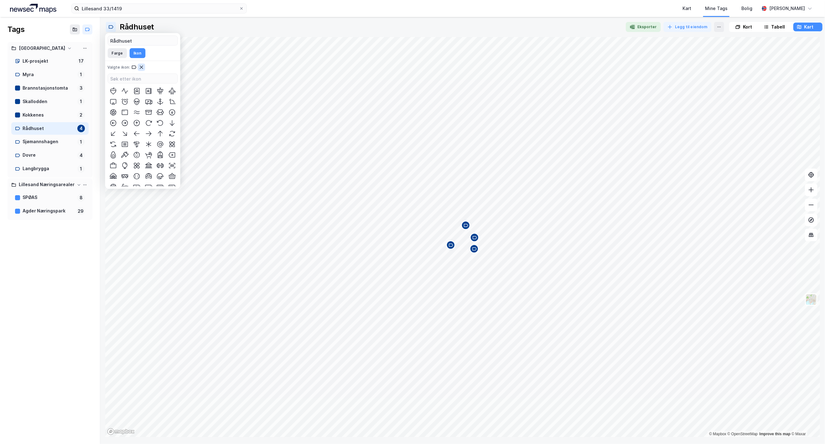
click at [140, 67] on icon at bounding box center [141, 66] width 3 height 3
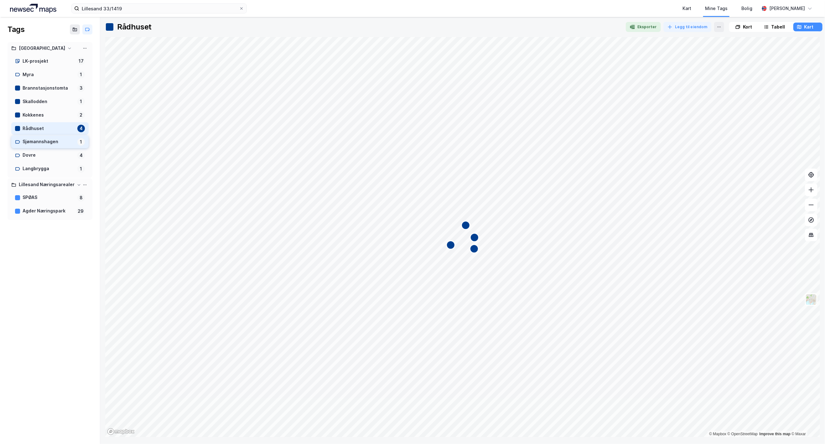
click at [35, 140] on div "Sjømannshagen" at bounding box center [49, 142] width 52 height 8
click at [110, 29] on icon at bounding box center [110, 26] width 5 height 5
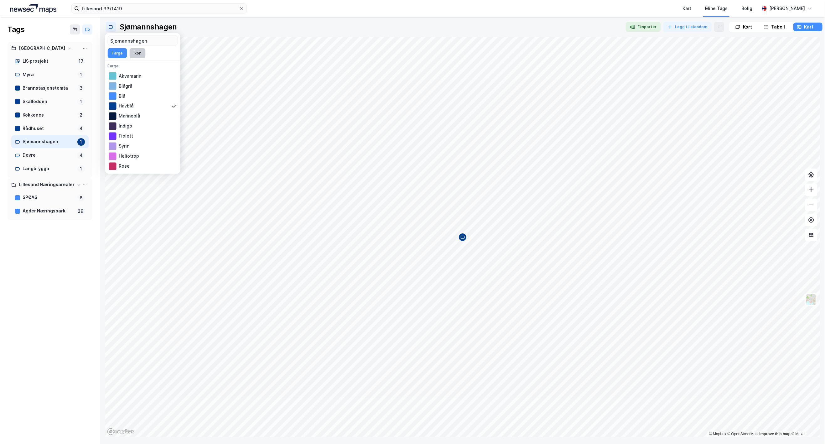
click at [138, 55] on button "Ikon" at bounding box center [137, 53] width 16 height 10
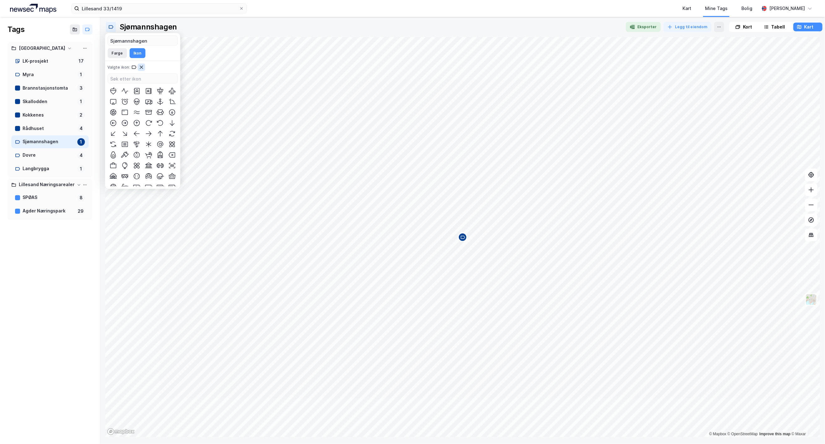
click at [143, 70] on button at bounding box center [142, 68] width 8 height 8
drag, startPoint x: 32, startPoint y: 154, endPoint x: 34, endPoint y: 150, distance: 4.4
click at [33, 153] on div "Dovre" at bounding box center [49, 155] width 52 height 8
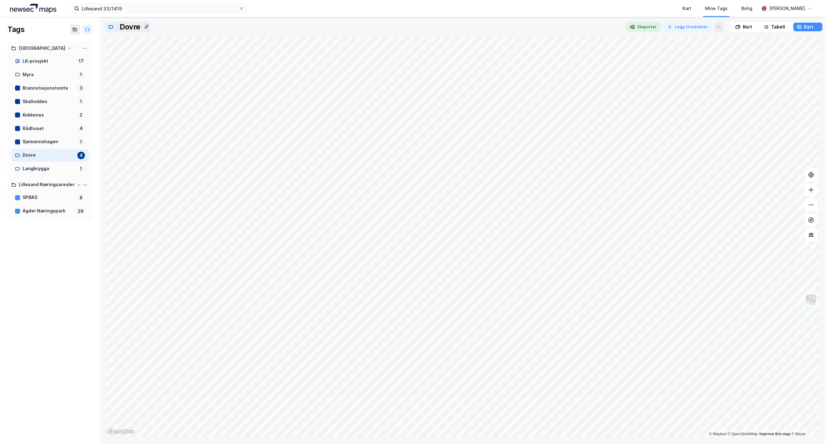
click at [109, 27] on icon at bounding box center [110, 26] width 5 height 5
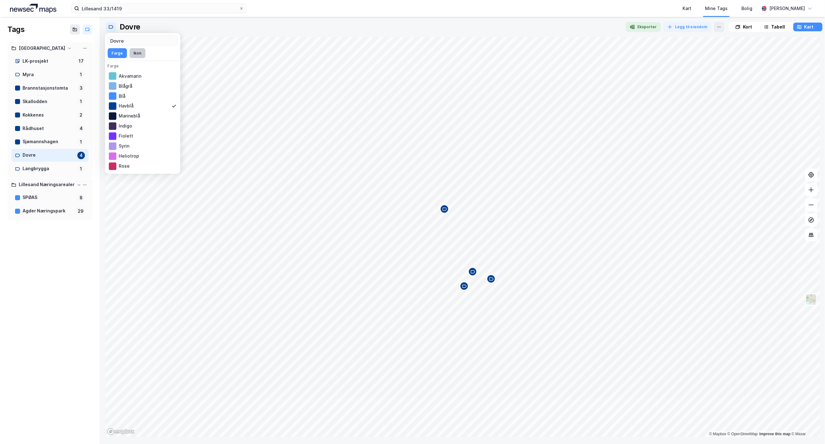
click at [139, 54] on button "Ikon" at bounding box center [137, 53] width 16 height 10
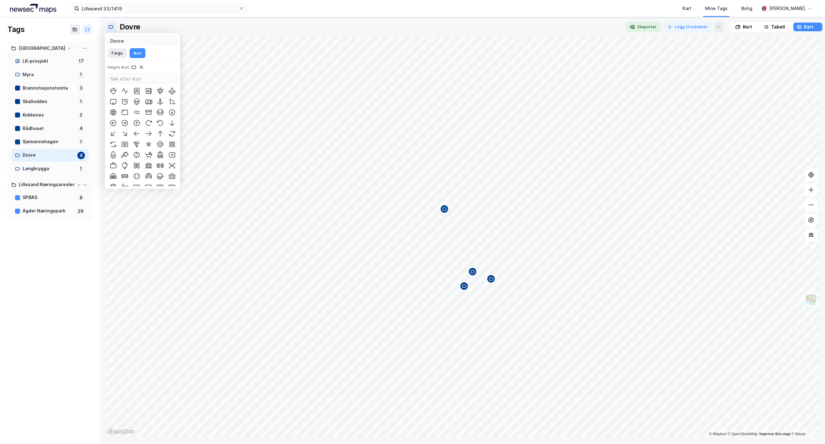
drag, startPoint x: 140, startPoint y: 70, endPoint x: 119, endPoint y: 93, distance: 31.5
click at [140, 70] on button at bounding box center [142, 68] width 8 height 8
click at [37, 168] on div "Langbrygga" at bounding box center [49, 169] width 52 height 8
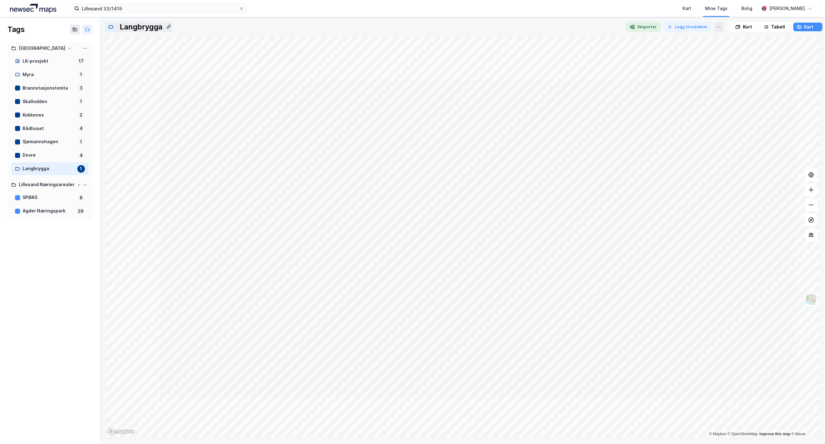
click at [111, 28] on icon at bounding box center [111, 26] width 5 height 3
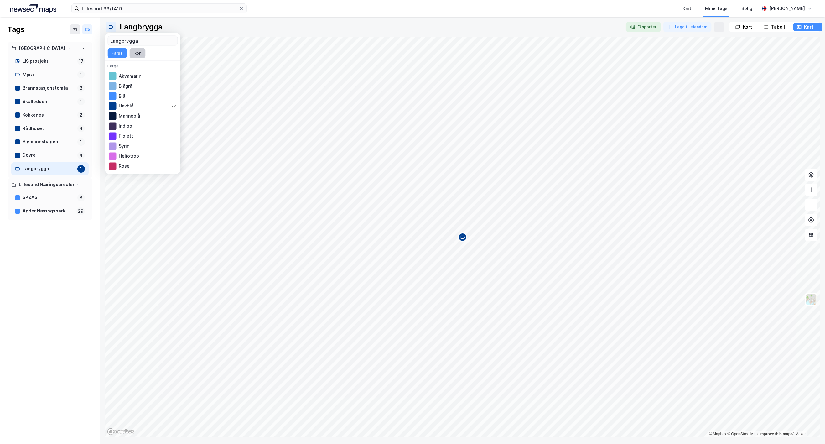
click at [136, 49] on button "Ikon" at bounding box center [137, 53] width 16 height 10
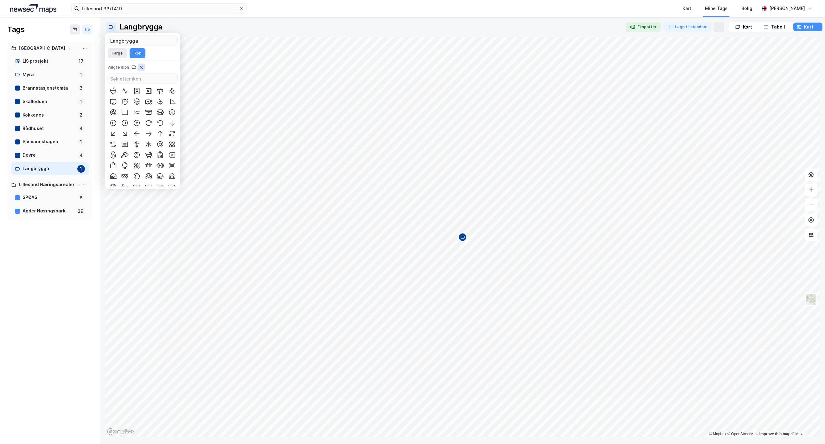
click at [141, 68] on icon at bounding box center [141, 66] width 3 height 3
click at [29, 74] on div "Myra" at bounding box center [49, 75] width 52 height 8
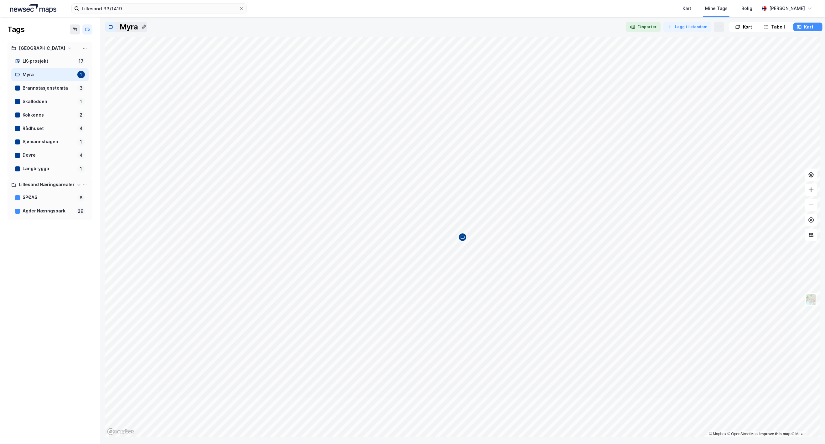
click at [107, 25] on div at bounding box center [111, 27] width 10 height 10
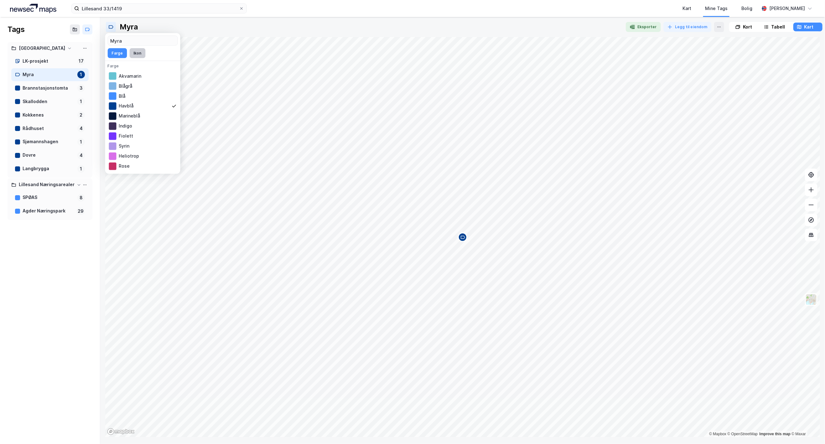
click at [140, 52] on button "Ikon" at bounding box center [137, 53] width 16 height 10
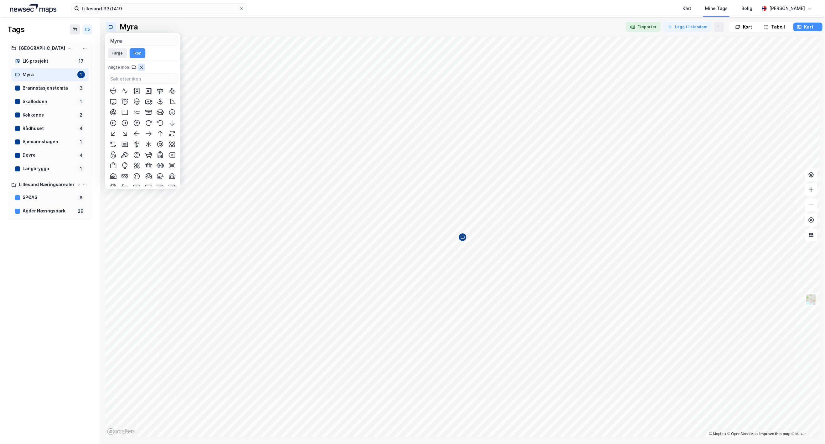
click at [140, 70] on icon at bounding box center [141, 67] width 5 height 5
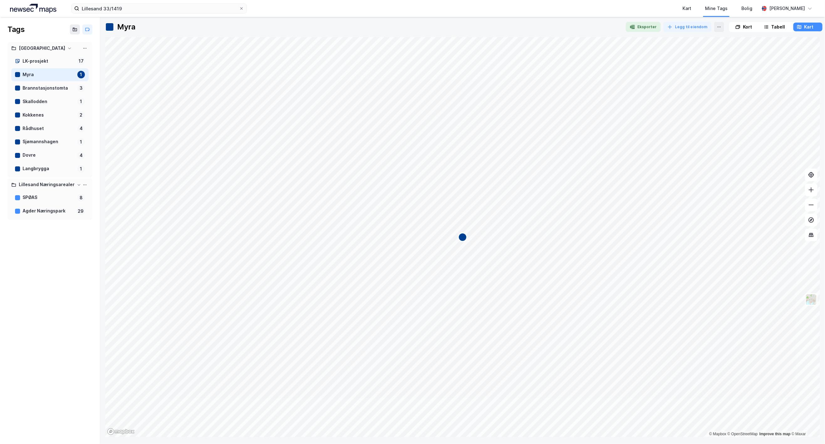
click at [39, 261] on div "Tags Lillesand kommune LK-prosjekt 17 Myra 1 Brannstasjonstomta 3 Skallodden 1 …" at bounding box center [50, 230] width 100 height 427
click at [33, 58] on div "LK-prosjekt" at bounding box center [49, 61] width 52 height 8
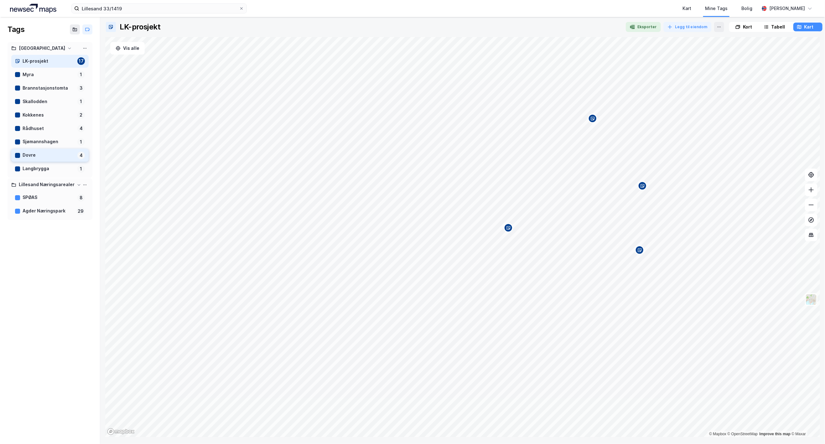
click at [35, 154] on div "Dovre" at bounding box center [49, 155] width 52 height 8
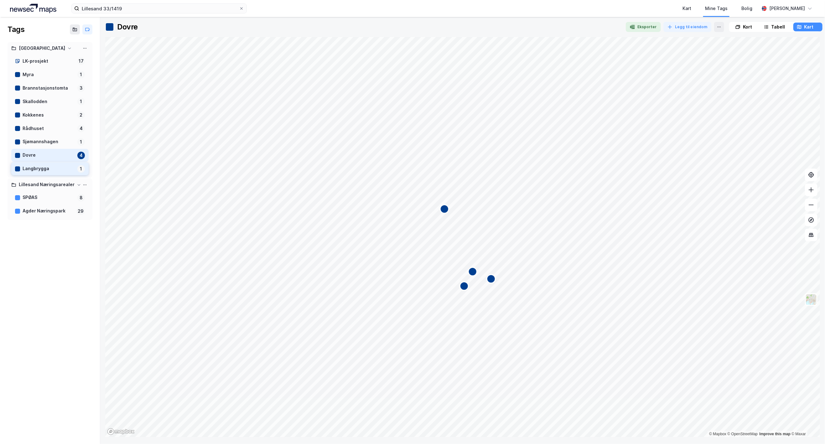
click at [41, 169] on div "Langbrygga" at bounding box center [49, 169] width 52 height 8
click at [40, 155] on div "Dovre" at bounding box center [49, 155] width 52 height 8
click at [42, 142] on div "Sjømannshagen" at bounding box center [49, 142] width 52 height 8
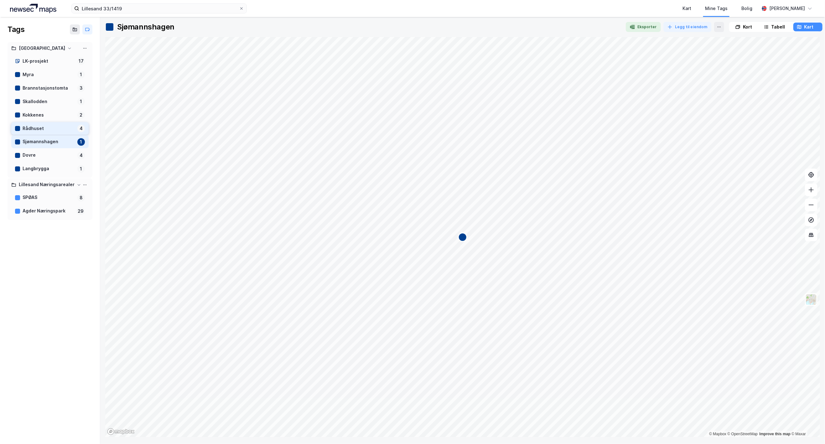
click at [41, 129] on div "Rådhuset" at bounding box center [49, 129] width 52 height 8
click at [35, 113] on div "Kokkenes" at bounding box center [49, 115] width 52 height 8
click at [36, 103] on div "Skallodden" at bounding box center [49, 102] width 52 height 8
click at [40, 90] on div "Brannstasjonstomta" at bounding box center [49, 88] width 52 height 8
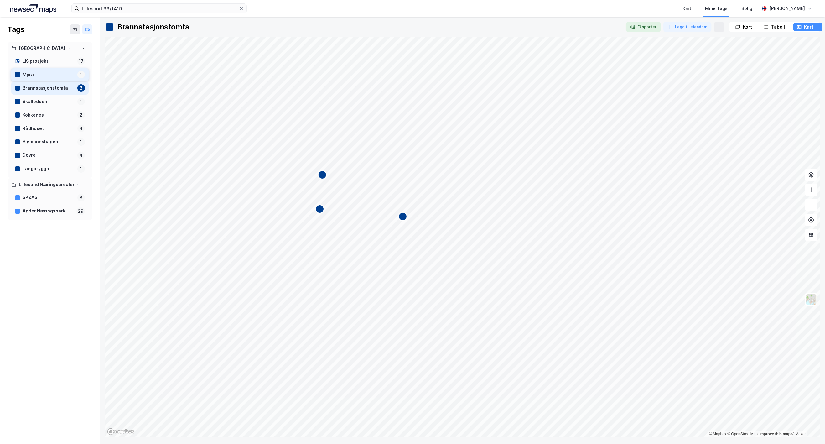
click at [39, 75] on div "Myra" at bounding box center [49, 75] width 52 height 8
click at [43, 60] on div "LK-prosjekt" at bounding box center [49, 61] width 52 height 8
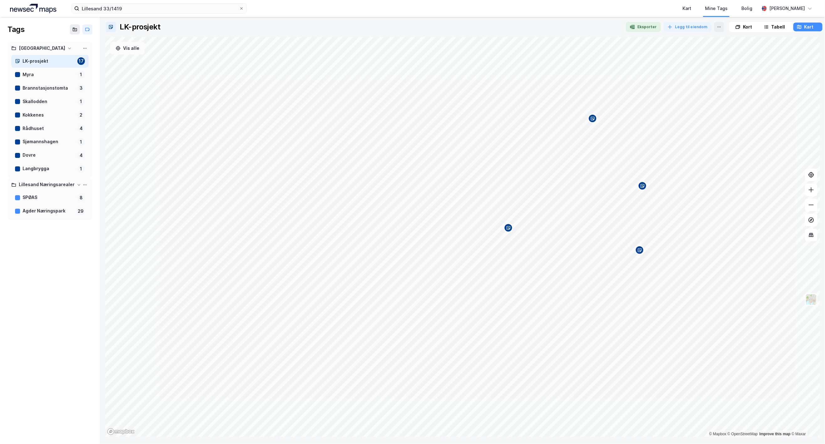
click at [136, 50] on button "Vis alle" at bounding box center [127, 48] width 34 height 13
click at [44, 48] on div "Lillesand kommune" at bounding box center [42, 48] width 46 height 8
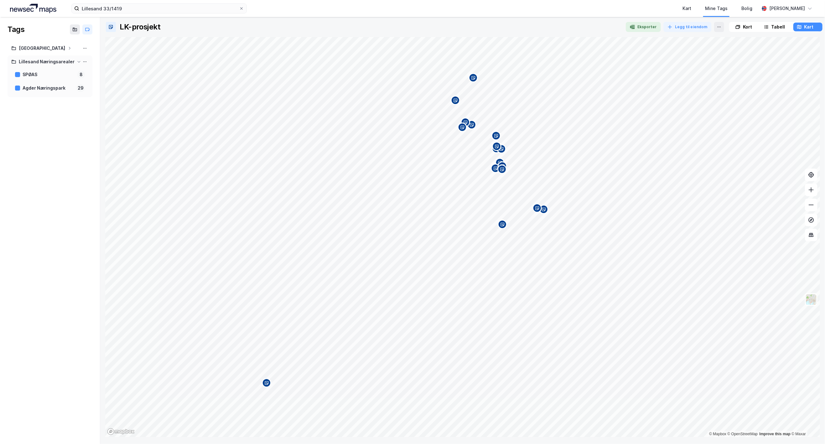
click at [77, 61] on icon at bounding box center [79, 62] width 4 height 4
click at [55, 49] on div "Lillesand kommune" at bounding box center [42, 48] width 46 height 8
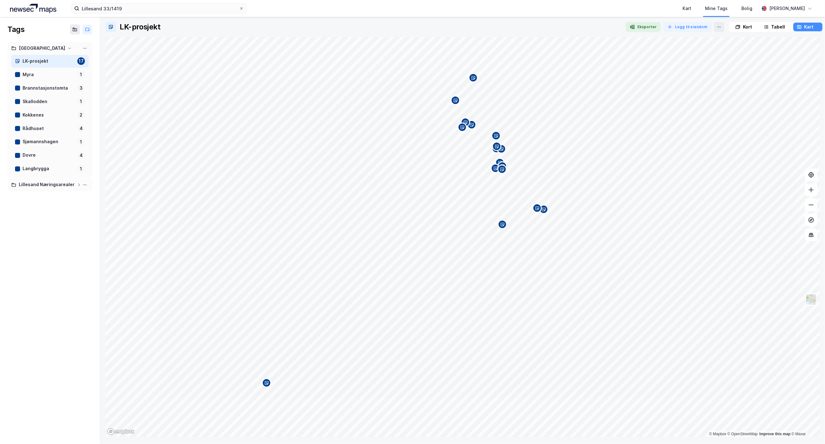
click at [47, 60] on div "LK-prosjekt" at bounding box center [49, 61] width 52 height 8
click at [638, 26] on button "Eksporter" at bounding box center [643, 27] width 35 height 10
click at [42, 75] on div "Myra" at bounding box center [49, 75] width 52 height 8
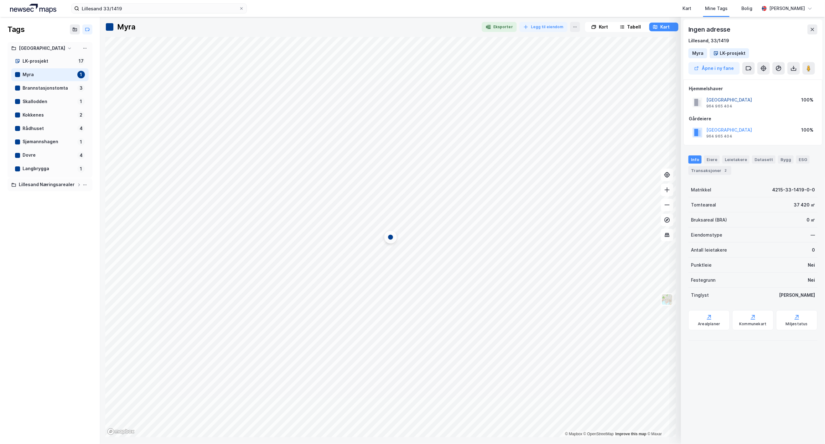
click at [0, 0] on button "[GEOGRAPHIC_DATA]" at bounding box center [0, 0] width 0 height 0
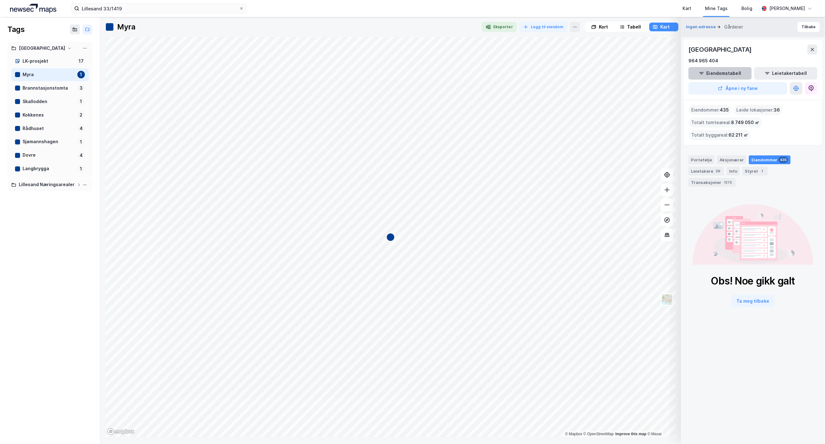
click at [665, 74] on button "Eiendomstabell" at bounding box center [720, 73] width 63 height 13
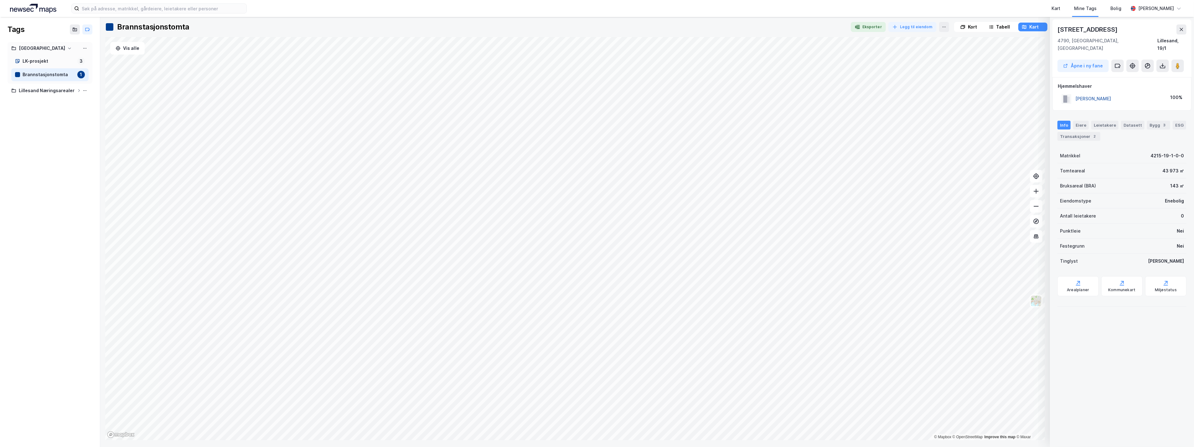
click at [0, 0] on button "SANDNES EGIL ØYVIND" at bounding box center [0, 0] width 0 height 0
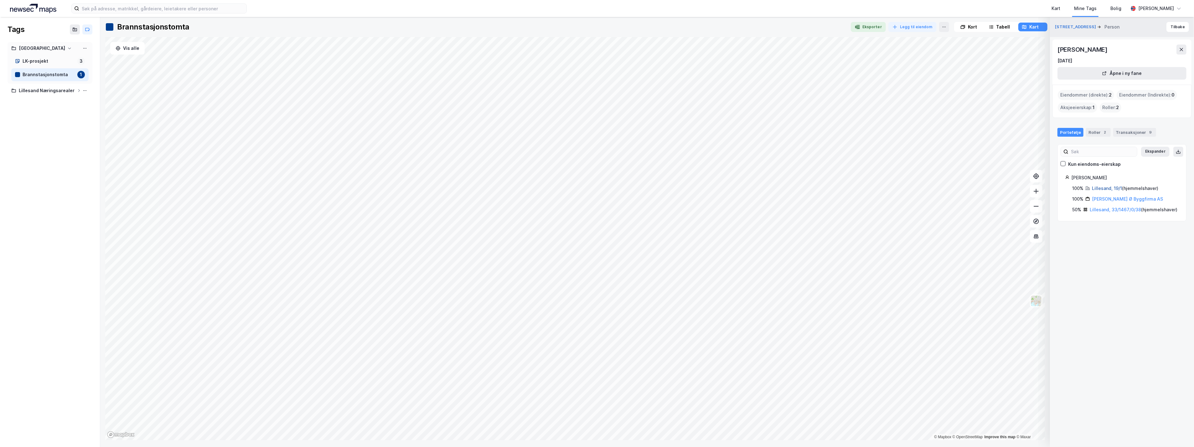
click at [665, 189] on link "Lillesand, 19/1" at bounding box center [1107, 187] width 30 height 5
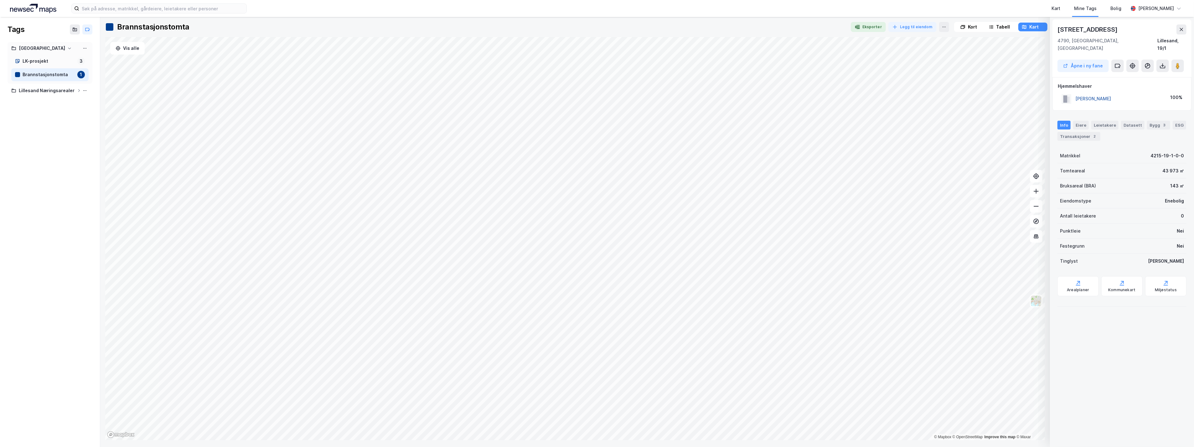
click at [0, 0] on button "SANDNES EGIL ØYVIND" at bounding box center [0, 0] width 0 height 0
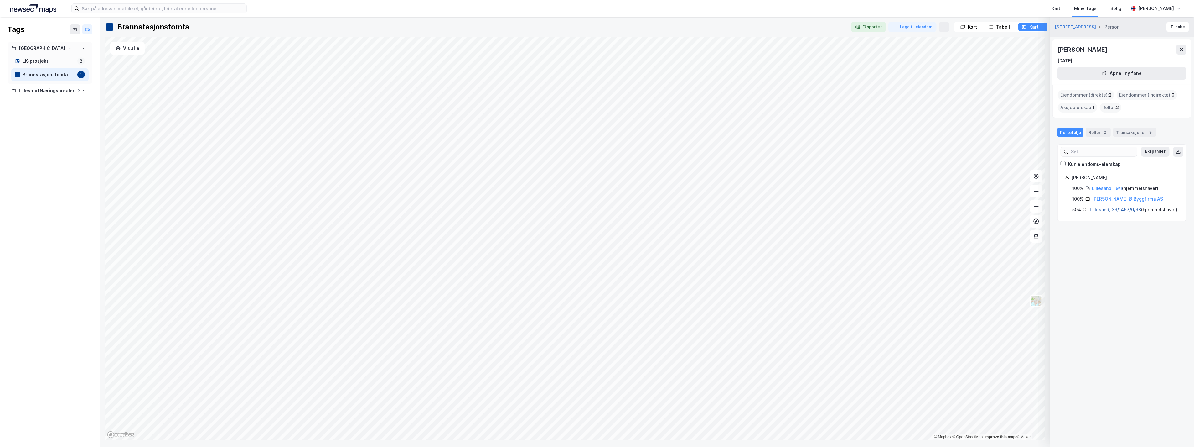
click at [665, 210] on link "Lillesand, 33/1467/0/38" at bounding box center [1115, 209] width 51 height 5
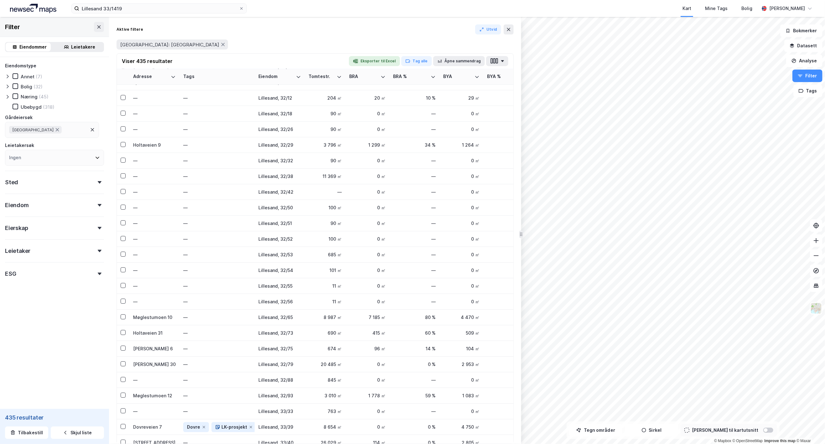
scroll to position [1526, 0]
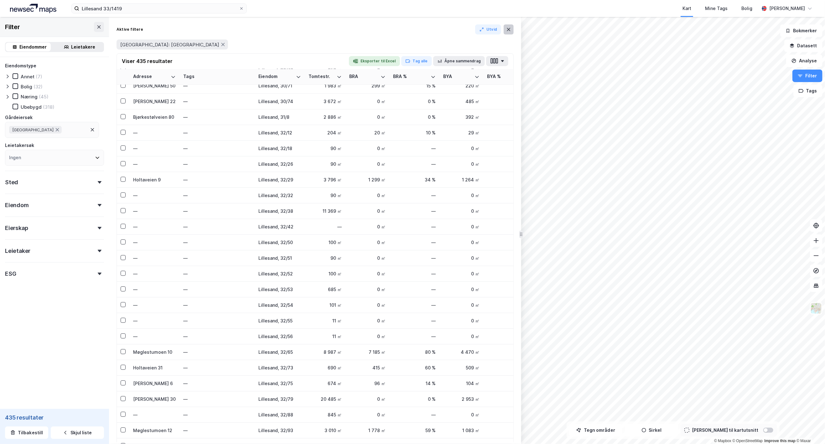
click at [507, 29] on icon at bounding box center [508, 29] width 5 height 5
